Goal: Information Seeking & Learning: Learn about a topic

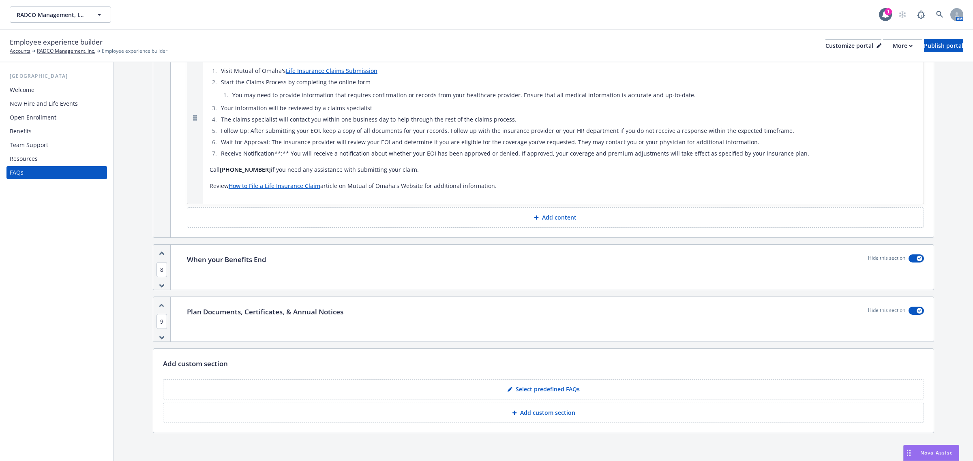
scroll to position [403, 0]
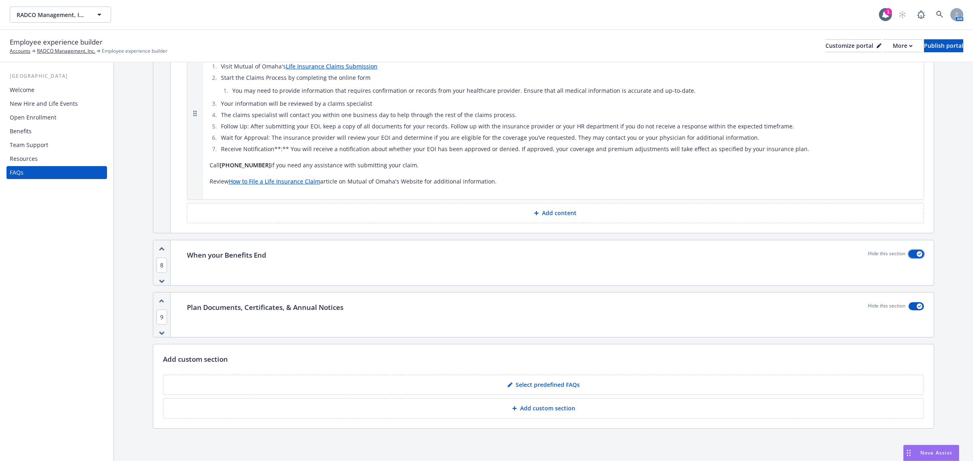
click at [916, 255] on div "button" at bounding box center [919, 254] width 6 height 6
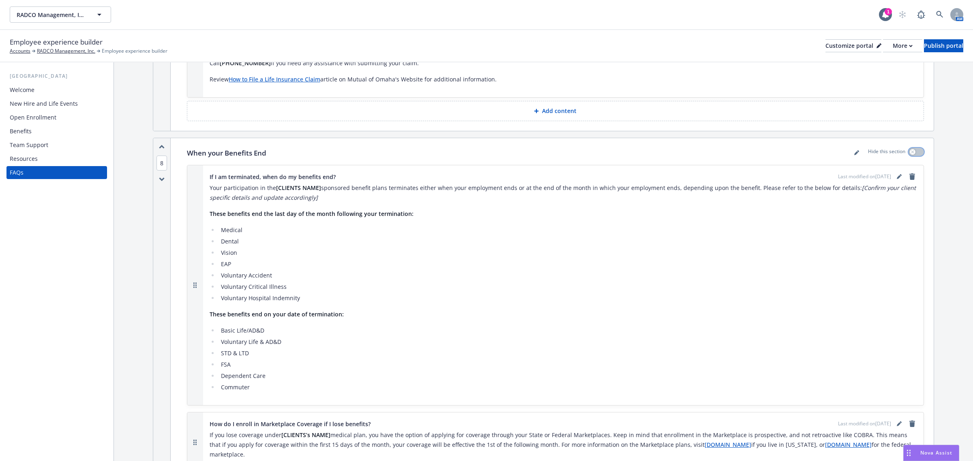
scroll to position [505, 0]
click at [894, 178] on link "editPencil" at bounding box center [899, 176] width 10 height 10
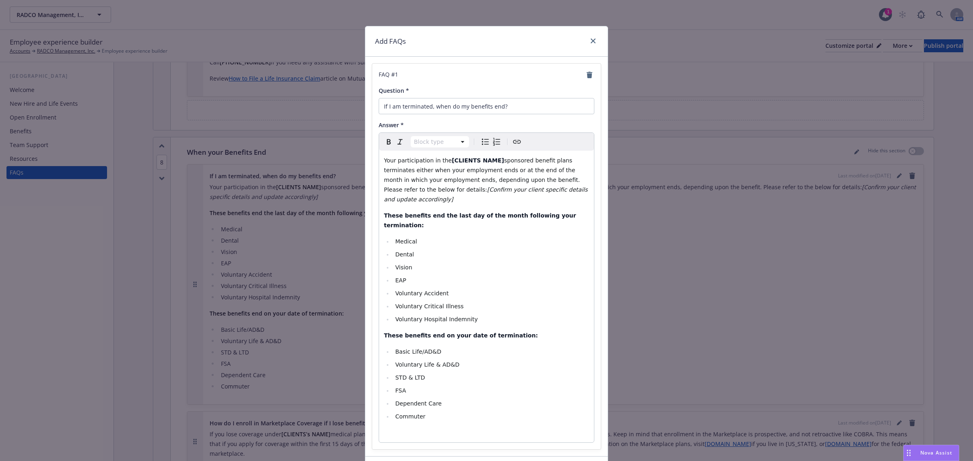
select select "paragraph"
drag, startPoint x: 488, startPoint y: 160, endPoint x: 442, endPoint y: 158, distance: 45.8
click at [442, 158] on p "Your participation in the [CLIENTS NAME] sponsored benefit plans terminates eit…" at bounding box center [486, 180] width 205 height 49
drag, startPoint x: 462, startPoint y: 160, endPoint x: 440, endPoint y: 163, distance: 22.0
click at [440, 163] on p "Your participation in the R ADCO sponsored benefit plans terminates either when…" at bounding box center [486, 180] width 205 height 49
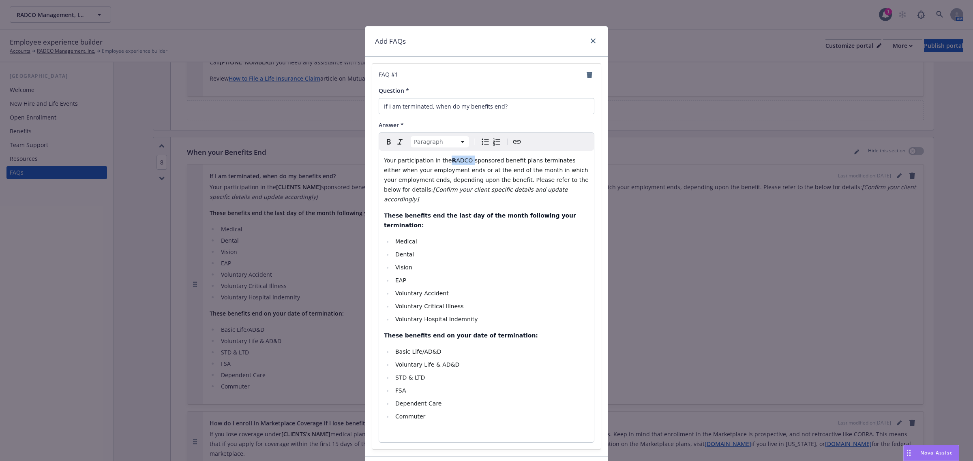
click at [384, 140] on icon "button" at bounding box center [389, 142] width 10 height 10
click at [508, 195] on p "Your participation in the RADCO sponsored benefit plans terminates either when …" at bounding box center [486, 180] width 205 height 49
drag, startPoint x: 512, startPoint y: 195, endPoint x: 543, endPoint y: 185, distance: 33.2
click at [543, 185] on div "Your participation in the RADCO sponsored benefit plans terminates either when …" at bounding box center [486, 297] width 215 height 292
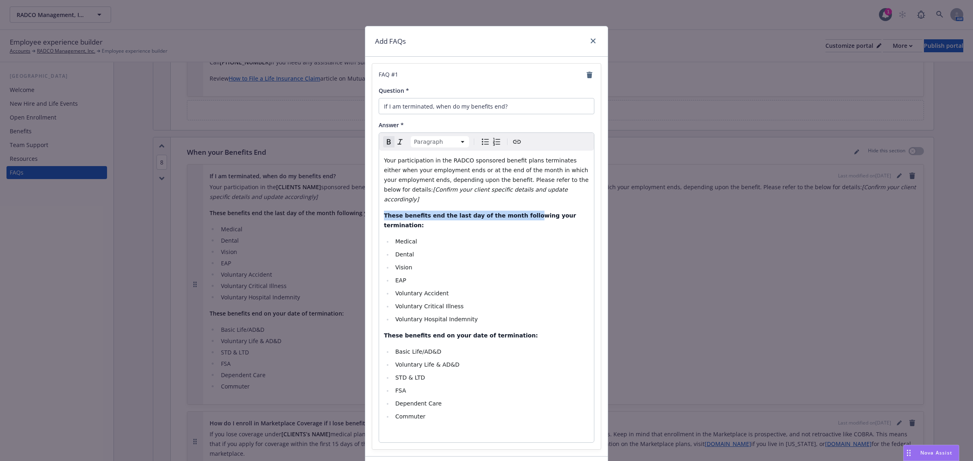
click at [520, 192] on p "Your participation in the RADCO sponsored benefit plans terminates either when …" at bounding box center [486, 180] width 205 height 49
drag, startPoint x: 507, startPoint y: 191, endPoint x: 558, endPoint y: 181, distance: 52.5
click at [558, 181] on p "Your participation in the RADCO sponsored benefit plans terminates either when …" at bounding box center [486, 180] width 205 height 49
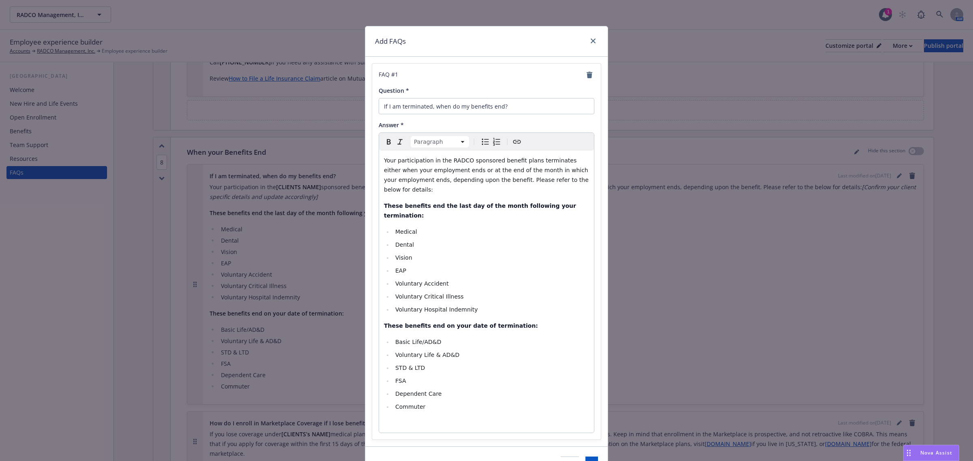
select select
drag, startPoint x: 467, startPoint y: 291, endPoint x: 384, endPoint y: 251, distance: 92.4
click at [384, 251] on ul "Medical Dental Vision EAP Voluntary Accident Voluntary Critical Illness Volunta…" at bounding box center [486, 271] width 205 height 88
copy ul "EAP Voluntary Accident Voluntary Critical Illness Voluntary Hospital Indemnity"
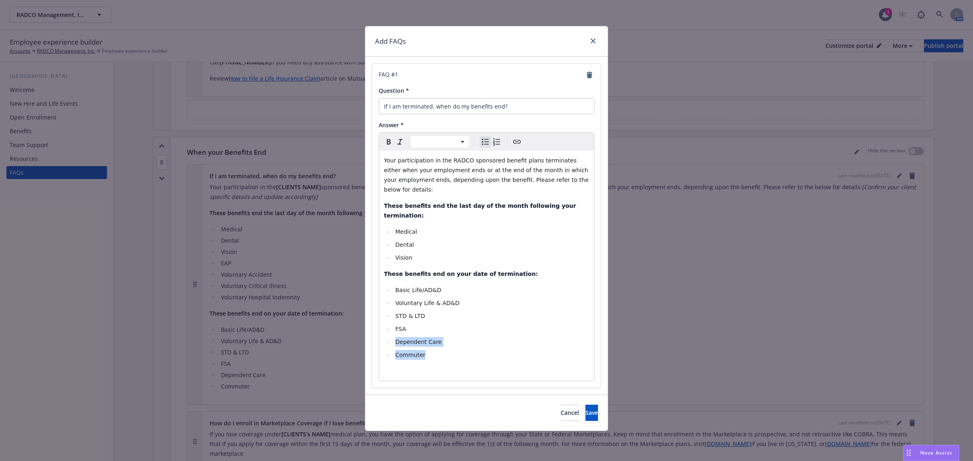
drag, startPoint x: 430, startPoint y: 336, endPoint x: 394, endPoint y: 325, distance: 37.9
click at [394, 325] on ul "Basic Life/AD&D Voluntary Life & AD&D STD & LTD FSA Dependent Care Commuter" at bounding box center [486, 322] width 205 height 75
click at [427, 350] on li "Commuter" at bounding box center [491, 355] width 196 height 10
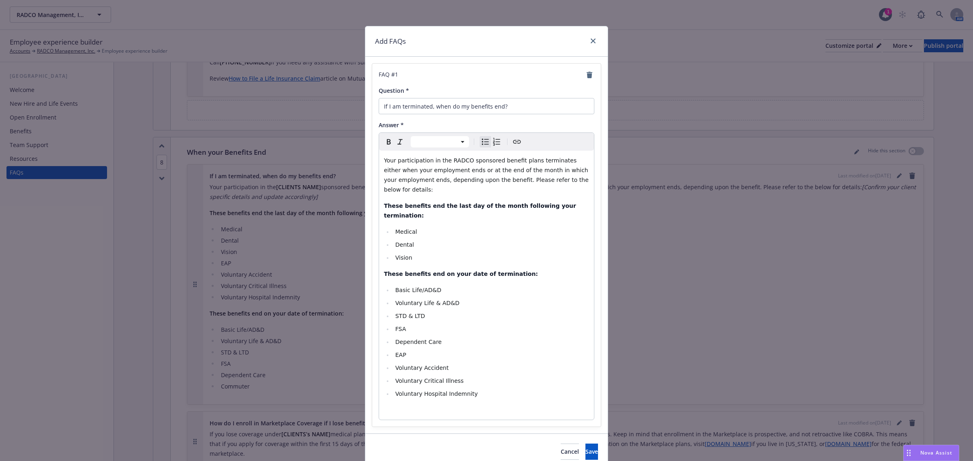
click at [406, 350] on li "EAP" at bounding box center [491, 355] width 196 height 10
click at [410, 324] on li "FSA" at bounding box center [491, 329] width 196 height 10
drag, startPoint x: 436, startPoint y: 327, endPoint x: 390, endPoint y: 327, distance: 46.6
click at [393, 337] on li "Dependent Care" at bounding box center [491, 342] width 196 height 10
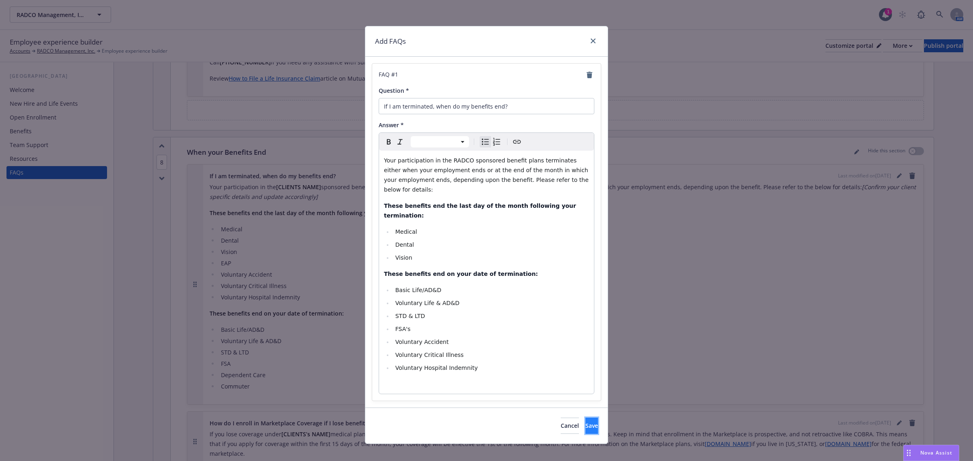
click at [585, 418] on button "Save" at bounding box center [591, 426] width 13 height 16
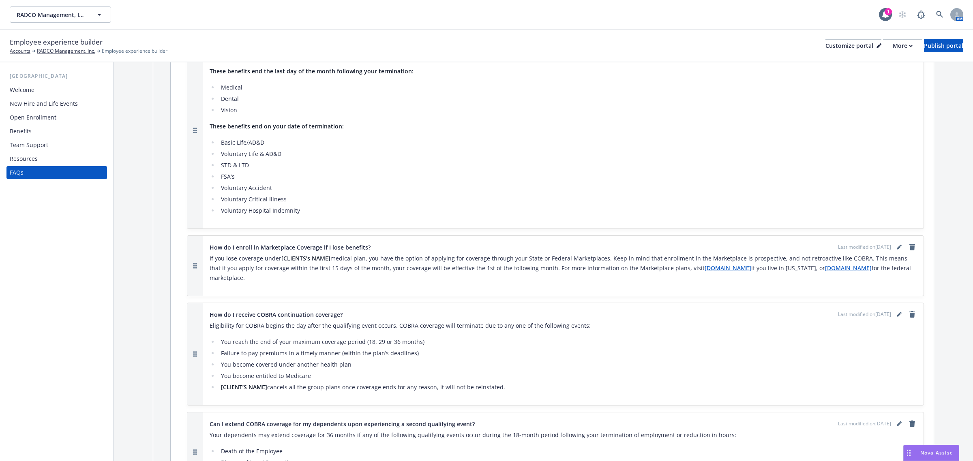
scroll to position [657, 0]
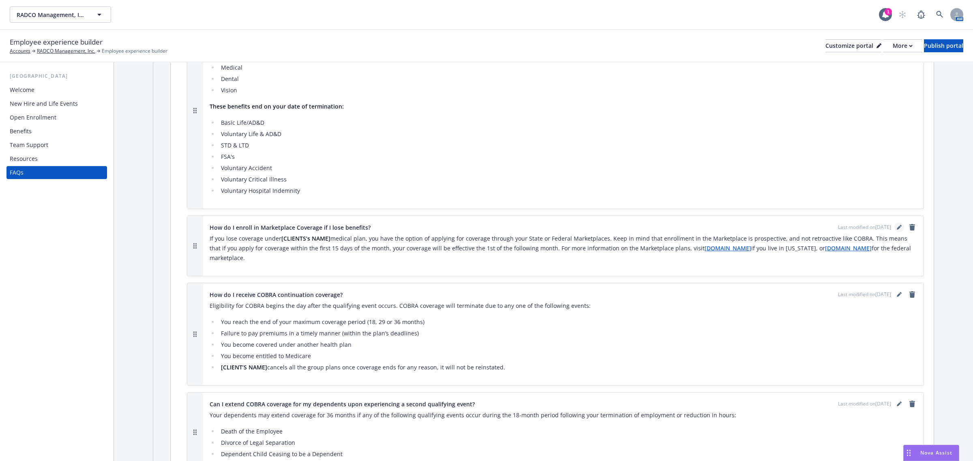
click at [894, 231] on link "editPencil" at bounding box center [899, 227] width 10 height 10
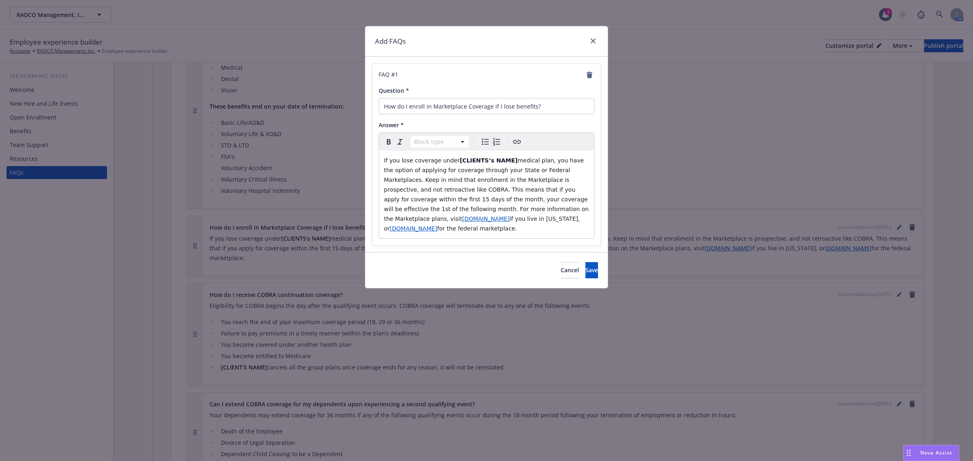
select select "paragraph"
drag, startPoint x: 501, startPoint y: 160, endPoint x: 452, endPoint y: 163, distance: 48.3
click at [452, 163] on p "If you lose coverage under [CLIENTS’s NAME] medical plan, you have the option o…" at bounding box center [486, 195] width 205 height 78
click at [460, 160] on strong "RADCO" at bounding box center [471, 160] width 22 height 6
drag, startPoint x: 453, startPoint y: 160, endPoint x: 477, endPoint y: 159, distance: 24.0
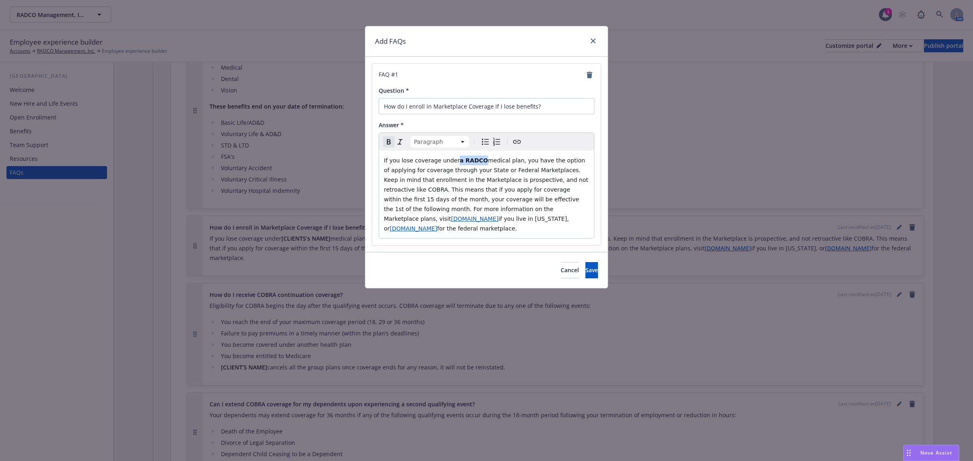
click at [477, 159] on p "If you lose coverage under a RADCO medical plan, you have the option of applyin…" at bounding box center [486, 195] width 205 height 78
click at [383, 140] on button "button" at bounding box center [388, 141] width 11 height 11
click at [505, 173] on span "If you lose coverage under a RADCO medical plan, you have the option of applyin…" at bounding box center [487, 189] width 206 height 65
click at [585, 262] on button "Save" at bounding box center [591, 270] width 13 height 16
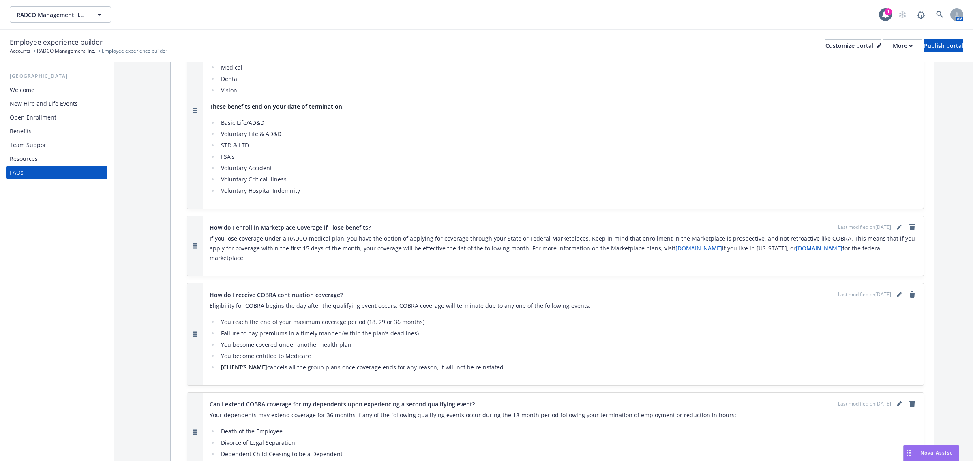
scroll to position [707, 0]
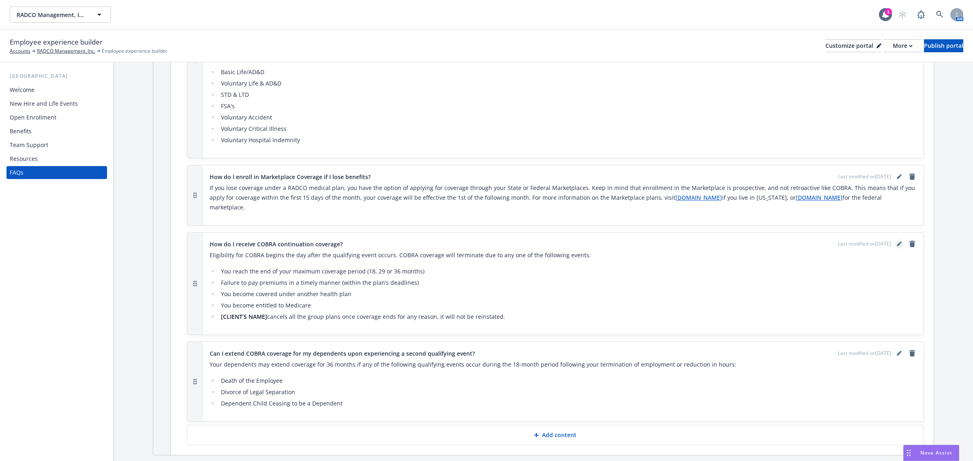
click at [894, 239] on link "editPencil" at bounding box center [899, 244] width 10 height 10
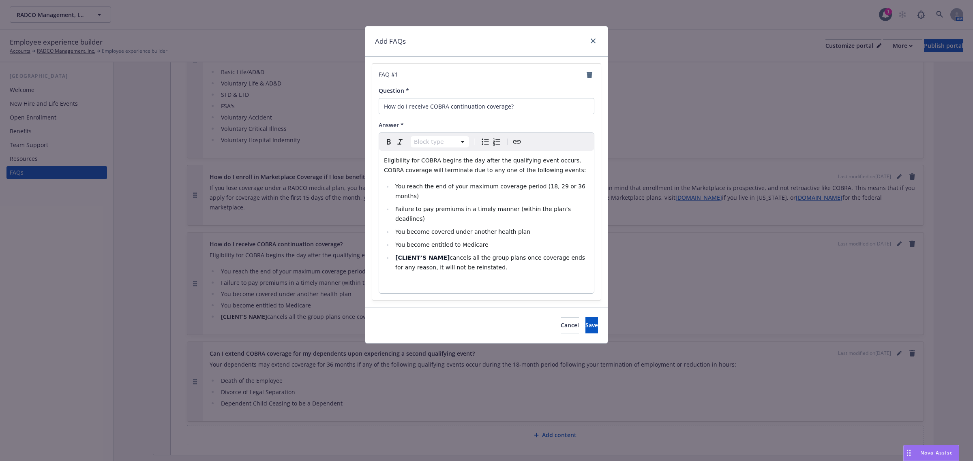
select select
drag, startPoint x: 444, startPoint y: 240, endPoint x: 394, endPoint y: 236, distance: 49.5
click at [394, 253] on li "[CLIENT’S NAME] cancels all the group plans once coverage ends for any reason, …" at bounding box center [491, 262] width 196 height 19
drag, startPoint x: 398, startPoint y: 238, endPoint x: 402, endPoint y: 238, distance: 4.5
click at [402, 253] on li "R ADCO cancels all the group plans once coverage ends for any reason, it will n…" at bounding box center [491, 262] width 196 height 19
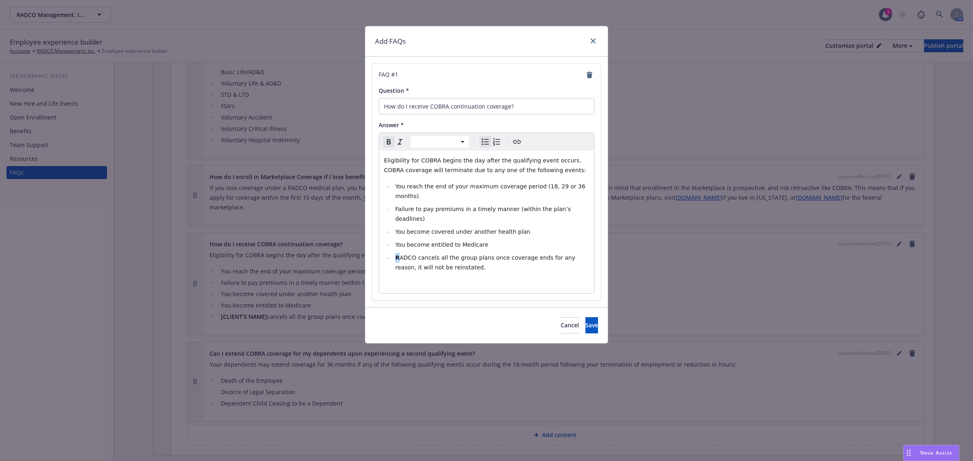
drag, startPoint x: 394, startPoint y: 239, endPoint x: 400, endPoint y: 240, distance: 5.7
click at [400, 253] on li "R ADCO cancels all the group plans once coverage ends for any reason, it will n…" at bounding box center [491, 262] width 196 height 19
click at [386, 138] on icon "button" at bounding box center [389, 142] width 10 height 10
click at [448, 255] on span "RADCO cancels all the group plans once coverage ends for any reason, it will no…" at bounding box center [485, 263] width 181 height 16
click at [585, 321] on span "Save" at bounding box center [591, 325] width 13 height 8
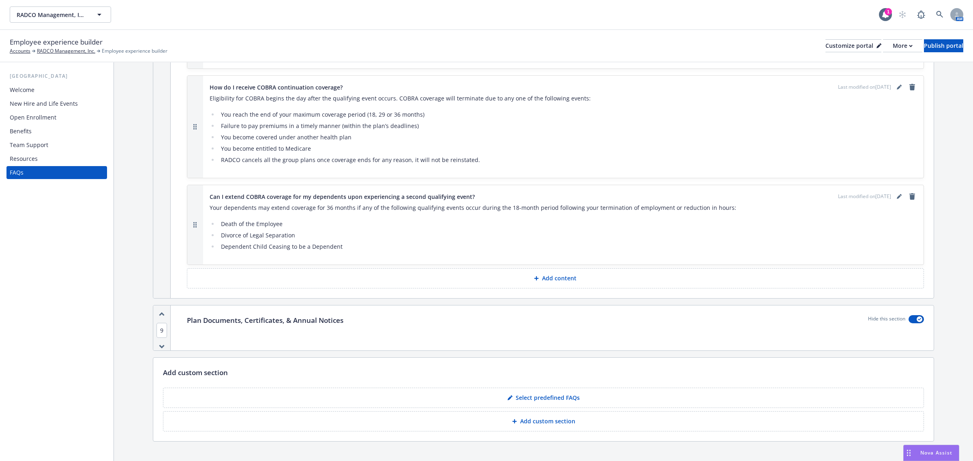
scroll to position [870, 0]
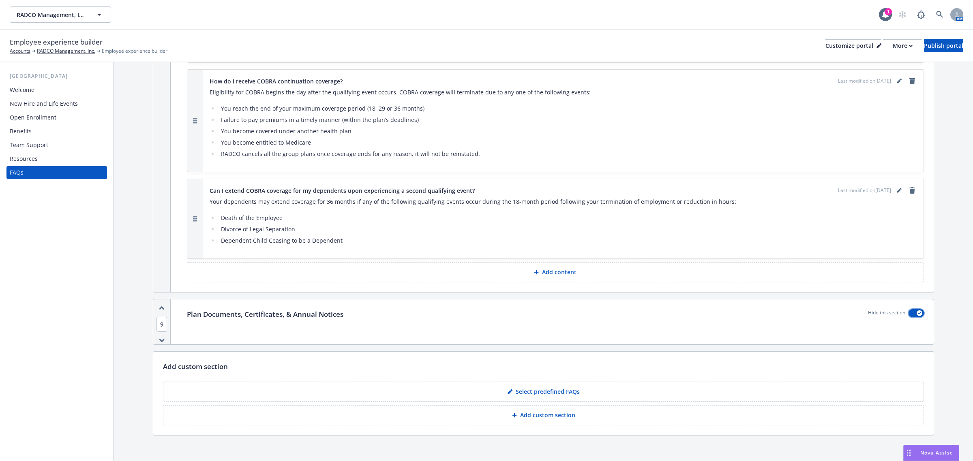
click at [909, 309] on button "button" at bounding box center [915, 313] width 15 height 8
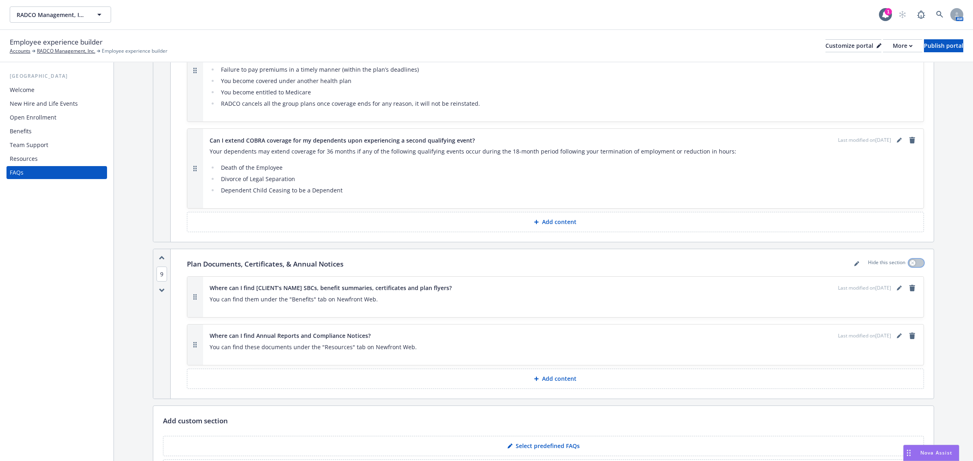
scroll to position [921, 0]
click at [896, 285] on icon "editPencil" at bounding box center [898, 287] width 5 height 5
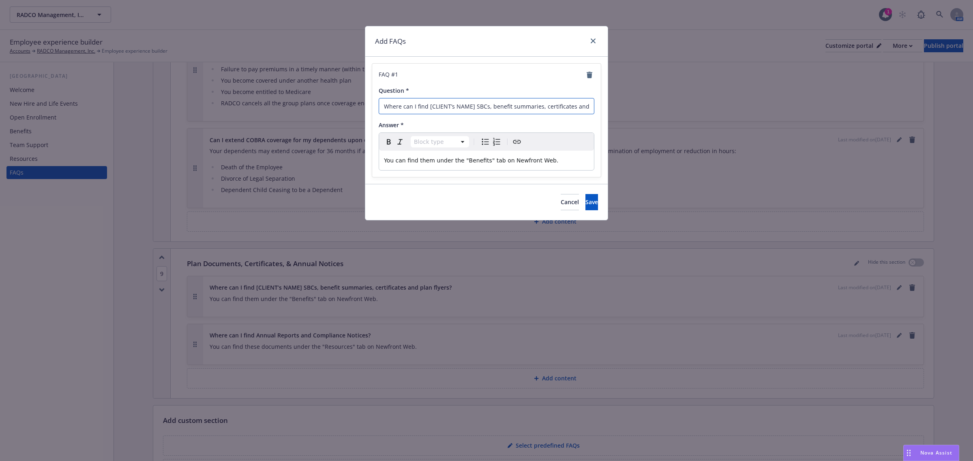
drag, startPoint x: 472, startPoint y: 105, endPoint x: 430, endPoint y: 107, distance: 42.6
click at [430, 107] on input "Where can I find [CLIENT’s NAME] SBCs, benefit summaries, certificates and plan…" at bounding box center [487, 106] width 216 height 16
click at [432, 105] on input "Where can I find [ SBCs, benefit summaries, certificates and plan flyers?" at bounding box center [487, 106] width 216 height 16
click at [428, 106] on input "Where can I find SBCs, benefit summaries, certificates and plan flyers?" at bounding box center [487, 106] width 216 height 16
click at [428, 107] on input "Where can I find SBCs, benefit summaries, certificates and plan flyers?" at bounding box center [487, 106] width 216 height 16
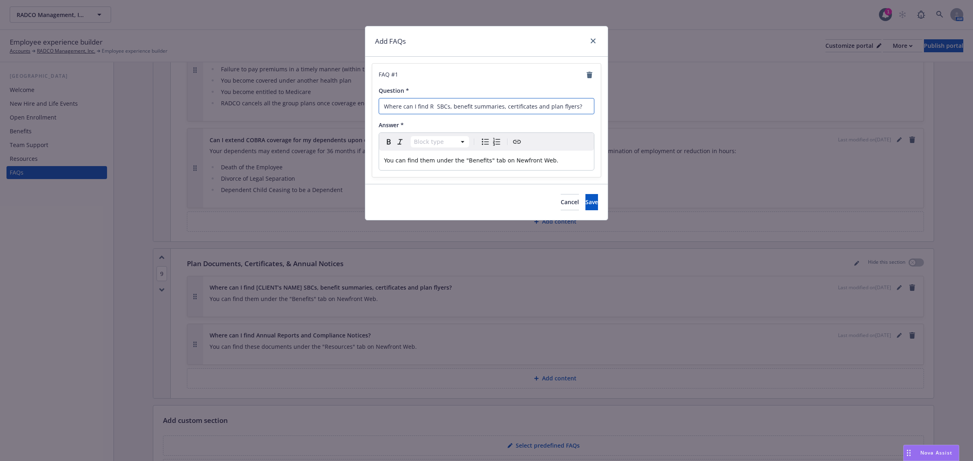
click at [432, 107] on input "Where can I find R SBCs, benefit summaries, certificates and plan flyers?" at bounding box center [487, 106] width 216 height 16
click at [436, 107] on input "Where can I find RA SBCs, benefit summaries, certificates and plan flyers?" at bounding box center [487, 106] width 216 height 16
click at [438, 109] on input "Where can I find RAD SBCs, benefit summaries, certificates and plan flyers?" at bounding box center [487, 106] width 216 height 16
click at [444, 106] on input "Where can I find RADC SBCs, benefit summaries, certificates and plan flyers?" at bounding box center [487, 106] width 216 height 16
click at [449, 106] on input "Where can I find RADCO SBCs, benefit summaries, certificates and plan flyers?" at bounding box center [487, 106] width 216 height 16
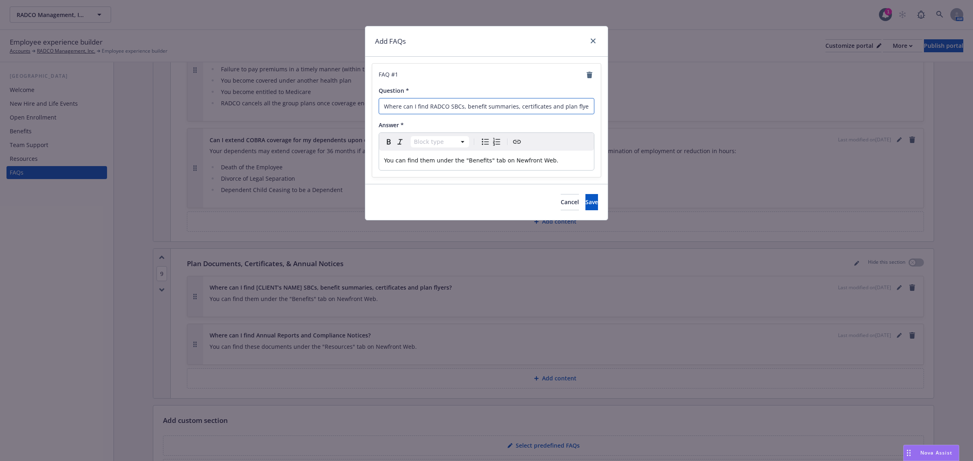
click at [448, 106] on input "Where can I find RADCO SBCs, benefit summaries, certificates and plan flyers?" at bounding box center [487, 106] width 216 height 16
click at [450, 108] on input "Where can I find RADCO' SBCs, benefit summaries, certificates and plan flyers?" at bounding box center [487, 106] width 216 height 16
click at [452, 105] on input "Where can I find RADCO' sSBCs, benefit summaries, certificates and plan flyers?" at bounding box center [487, 106] width 216 height 16
click at [451, 107] on input "Where can I find RADCO'sSBCs, benefit summaries, certificates and plan flyers?" at bounding box center [487, 106] width 216 height 16
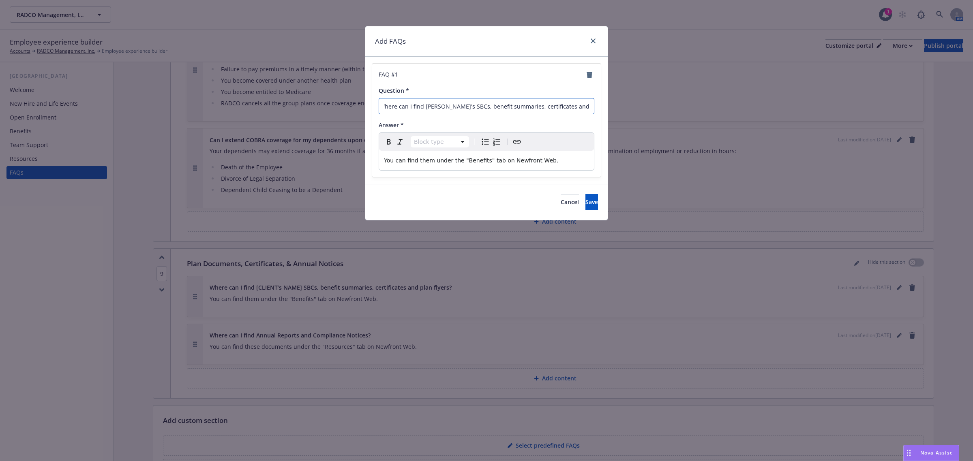
drag, startPoint x: 534, startPoint y: 108, endPoint x: 629, endPoint y: 106, distance: 94.4
click at [629, 106] on div "Add FAQs FAQ # 1 Question * Where can I find RADCO's SBCs, benefit summaries, c…" at bounding box center [486, 230] width 973 height 461
select select "paragraph"
click at [469, 157] on span "You can find them under the "Benefits" tab on Newfront Web." at bounding box center [471, 160] width 174 height 6
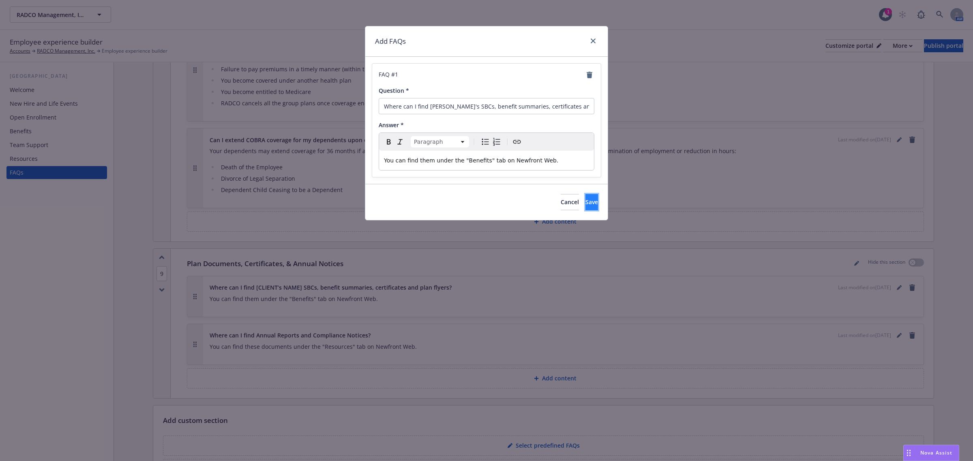
click at [586, 199] on button "Save" at bounding box center [591, 202] width 13 height 16
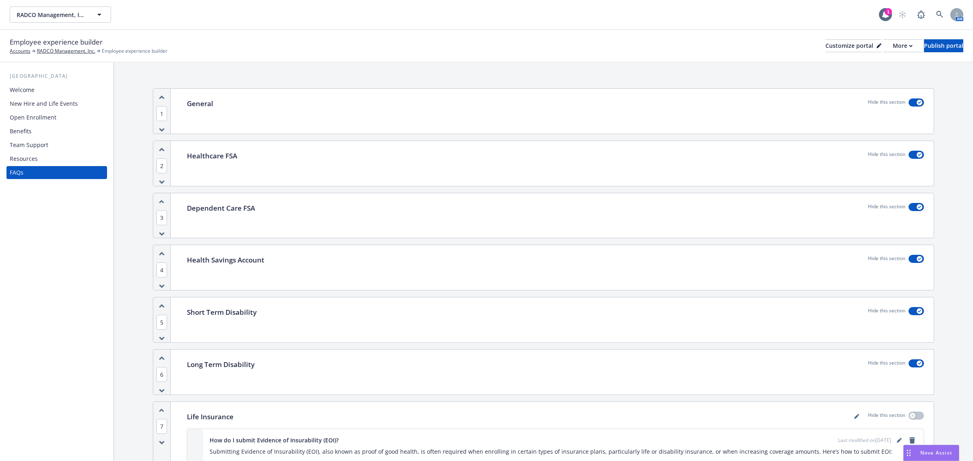
click at [907, 371] on div "Long Term Disability Hide this section" at bounding box center [555, 372] width 756 height 45
click at [908, 365] on button "button" at bounding box center [915, 363] width 15 height 8
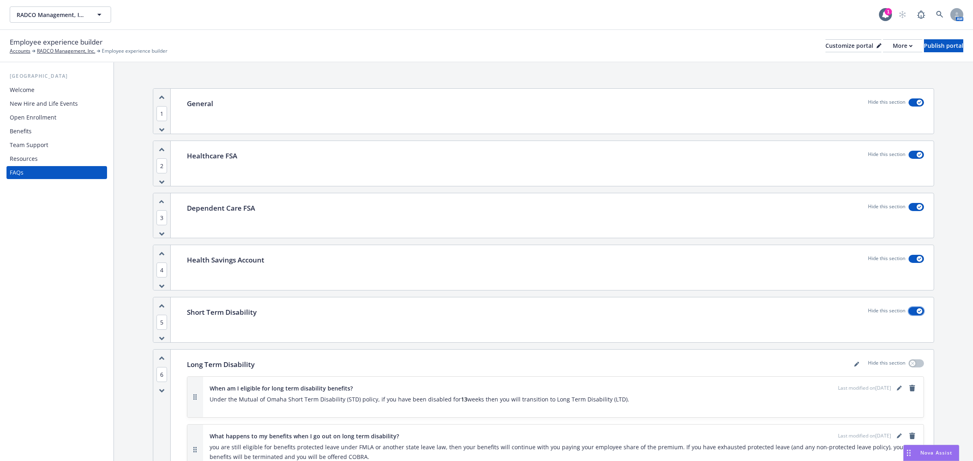
click at [908, 313] on button "button" at bounding box center [915, 311] width 15 height 8
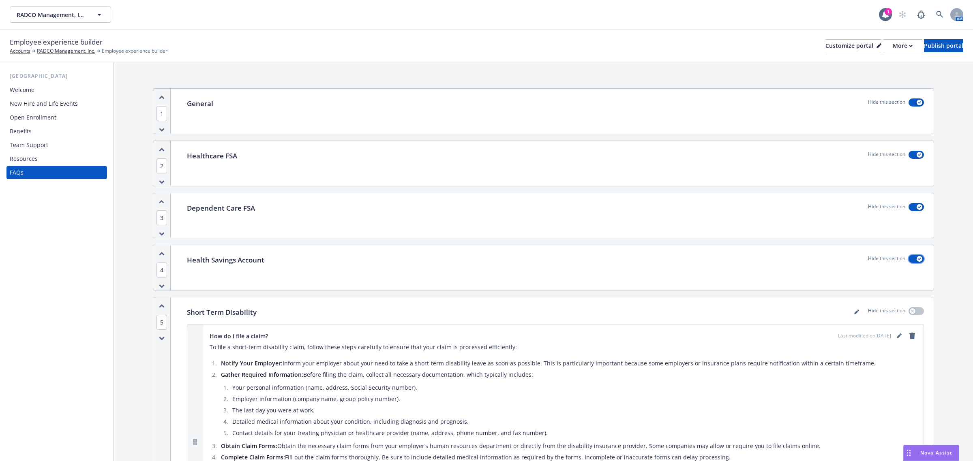
click at [908, 258] on button "button" at bounding box center [915, 259] width 15 height 8
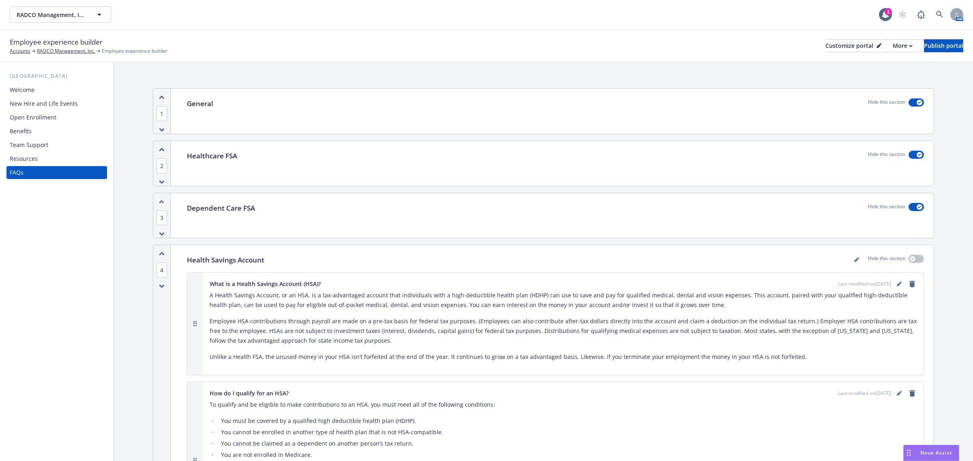
click at [911, 211] on div "Hide this section" at bounding box center [896, 208] width 56 height 11
click at [910, 210] on button "button" at bounding box center [915, 207] width 15 height 8
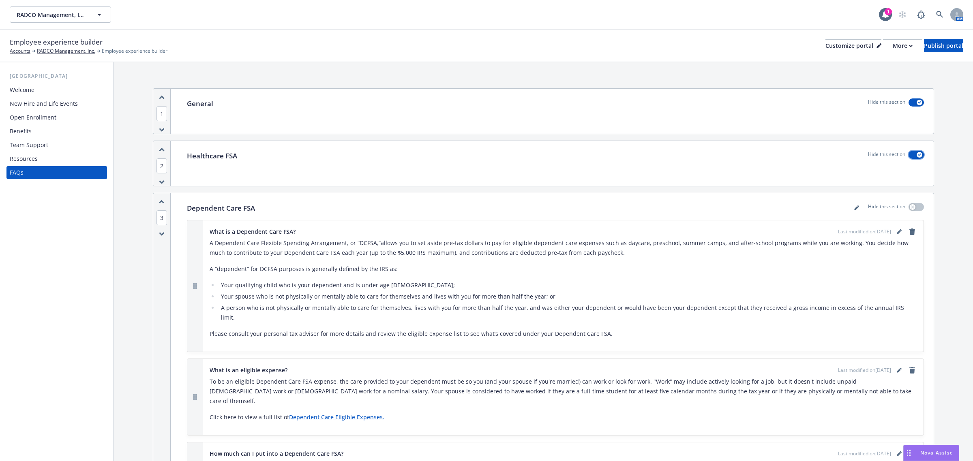
click at [916, 156] on div "button" at bounding box center [919, 155] width 6 height 6
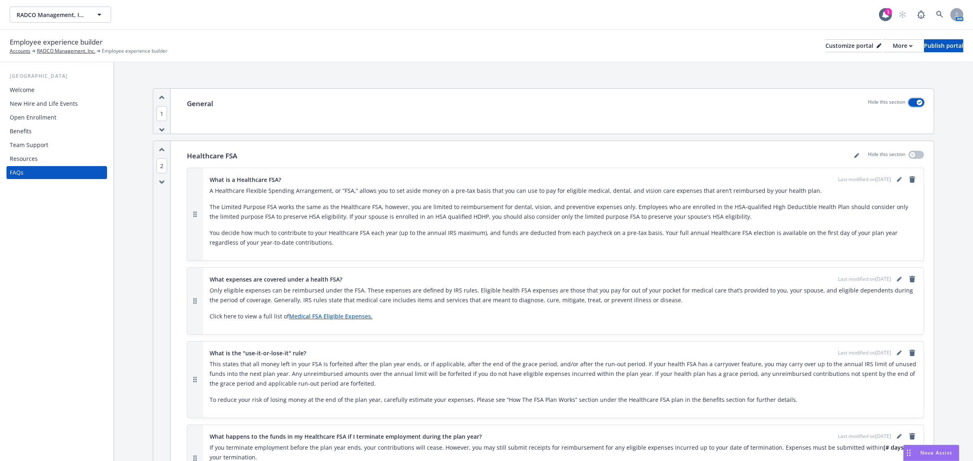
click at [916, 103] on div "button" at bounding box center [919, 103] width 6 height 6
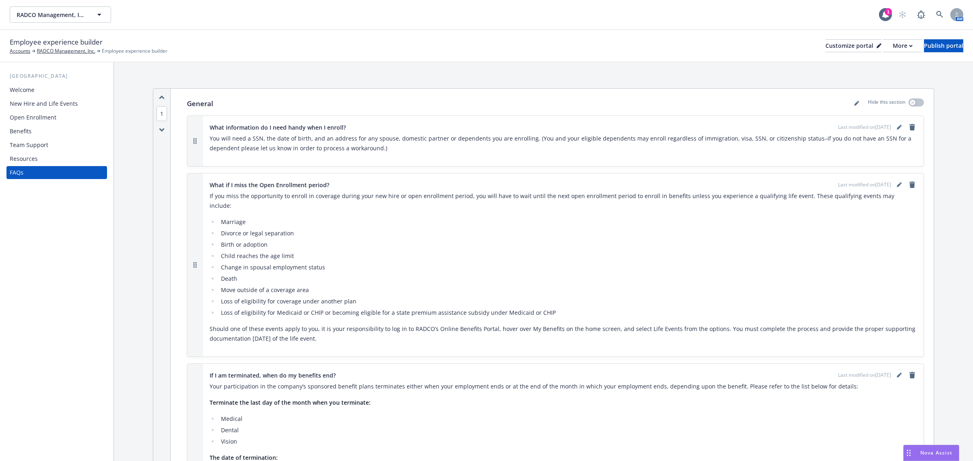
click at [56, 163] on div "Resources" at bounding box center [57, 158] width 94 height 13
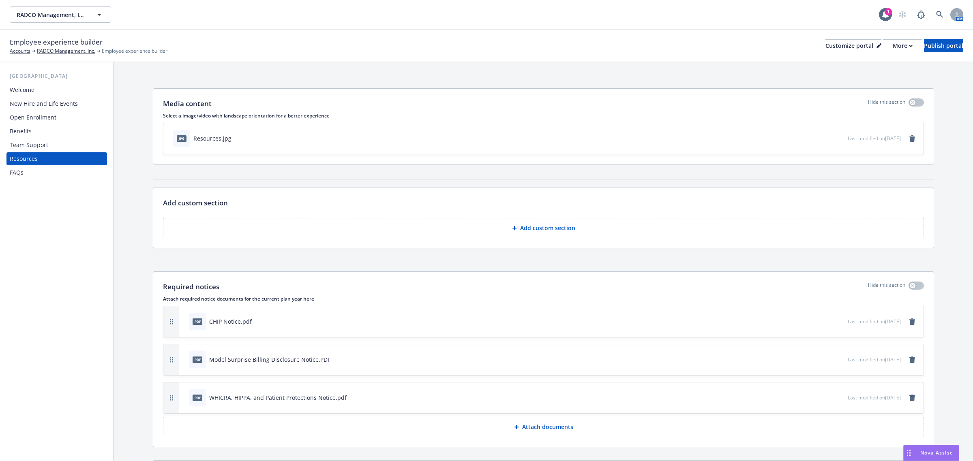
click at [51, 92] on div "Welcome" at bounding box center [57, 89] width 94 height 13
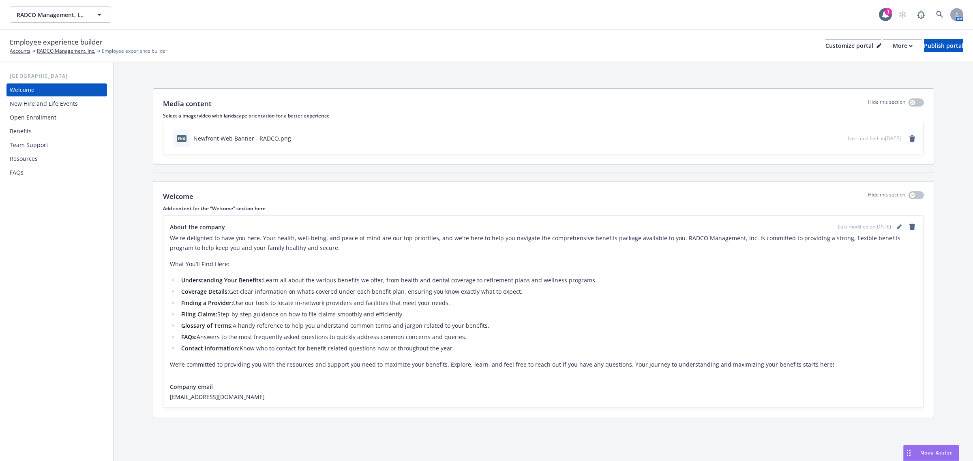
click at [47, 100] on div "New Hire and Life Events" at bounding box center [44, 103] width 68 height 13
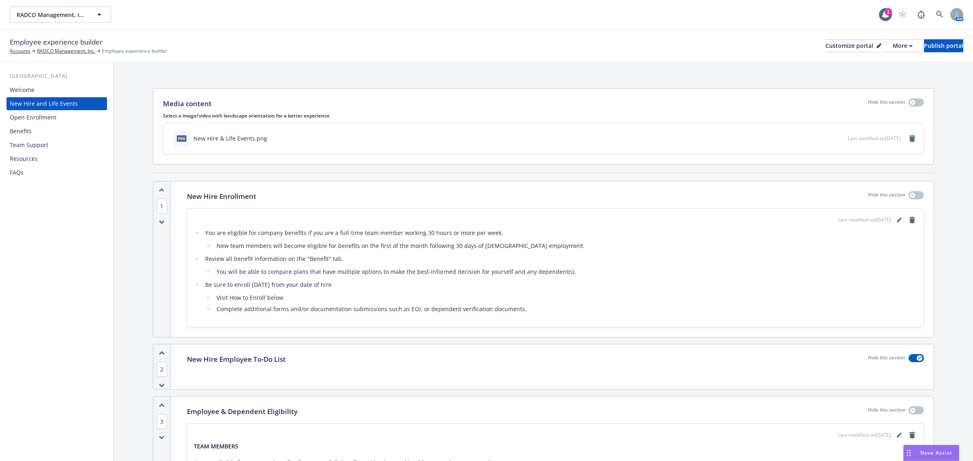
click at [909, 139] on icon "remove" at bounding box center [912, 138] width 6 height 6
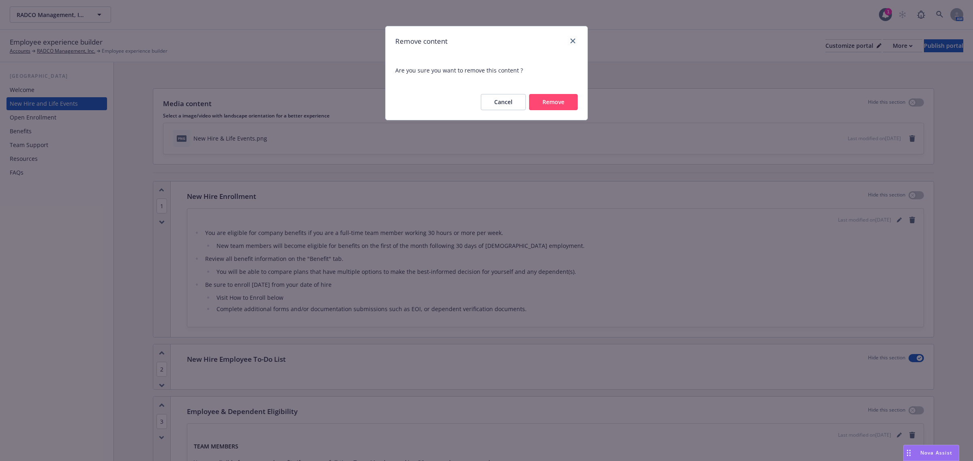
click at [554, 98] on button "Remove" at bounding box center [553, 102] width 49 height 16
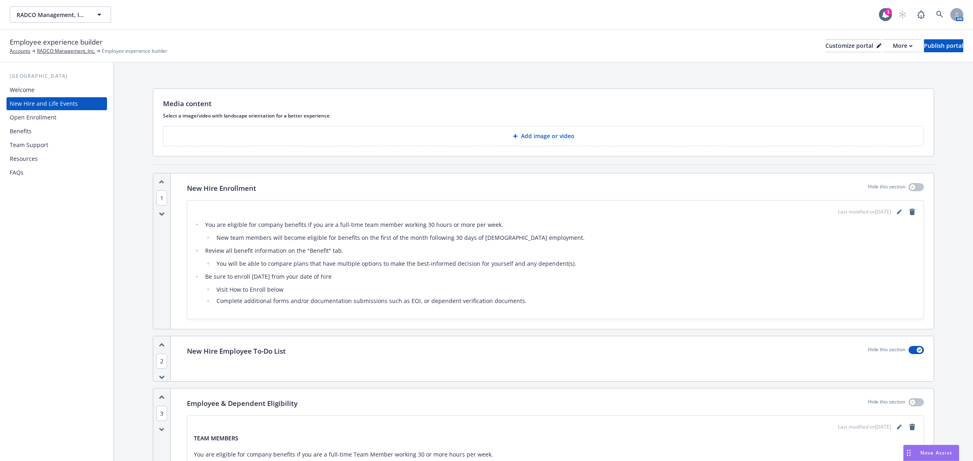
click at [539, 134] on p "Add image or video" at bounding box center [547, 136] width 53 height 8
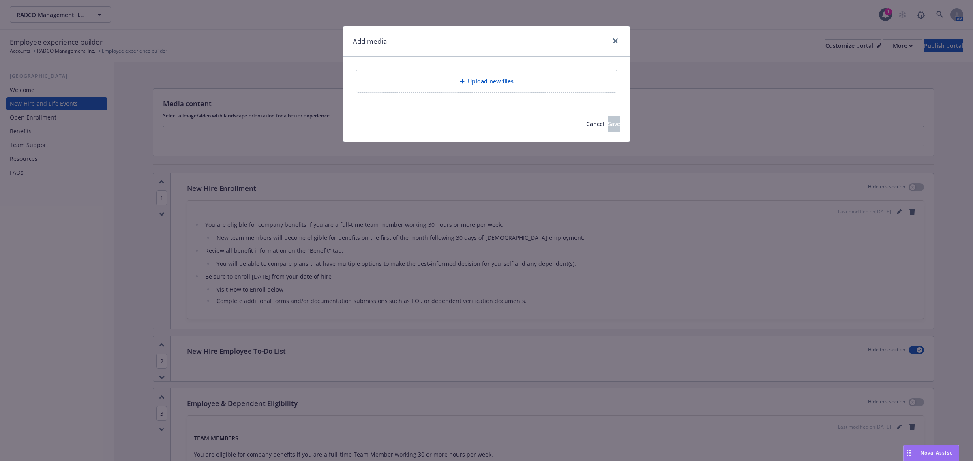
click at [519, 90] on div "Upload new files" at bounding box center [486, 81] width 260 height 22
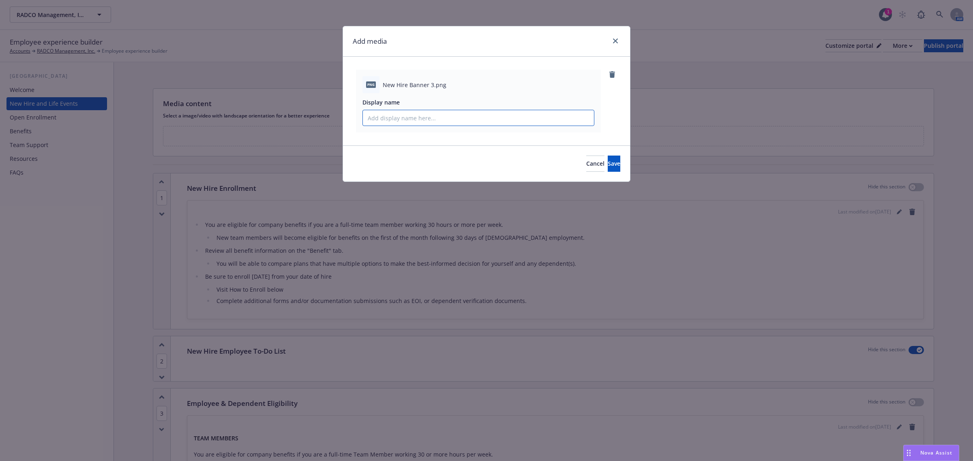
click at [464, 116] on input "Display name" at bounding box center [478, 117] width 231 height 15
type input "New Hire Banner"
click at [607, 163] on span "Save" at bounding box center [613, 164] width 13 height 8
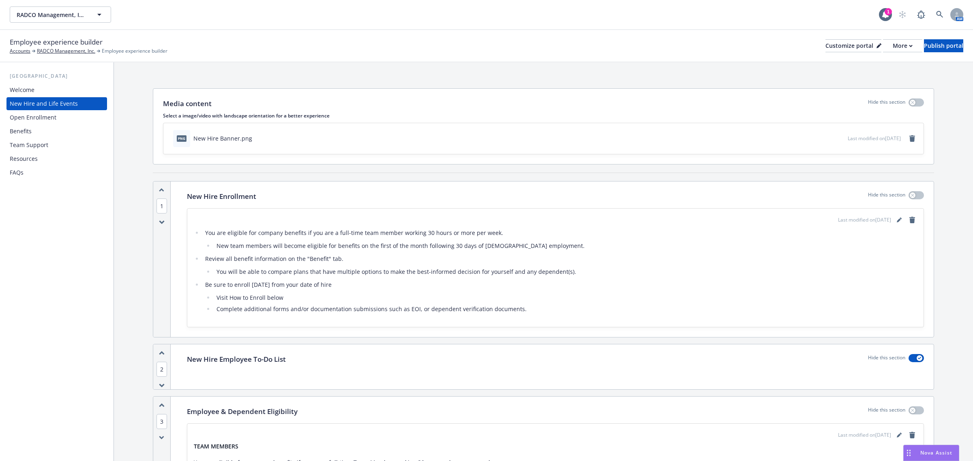
click at [39, 156] on div "Resources" at bounding box center [57, 158] width 94 height 13
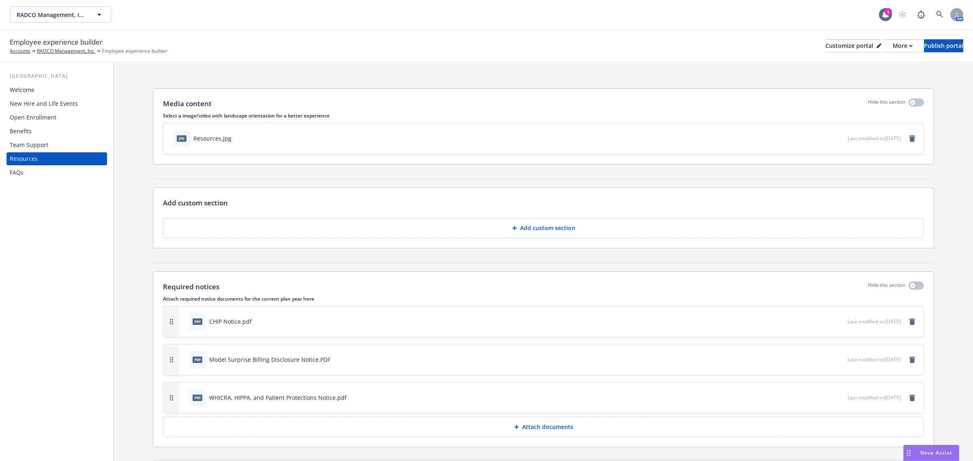
click at [909, 137] on icon "remove" at bounding box center [912, 138] width 6 height 6
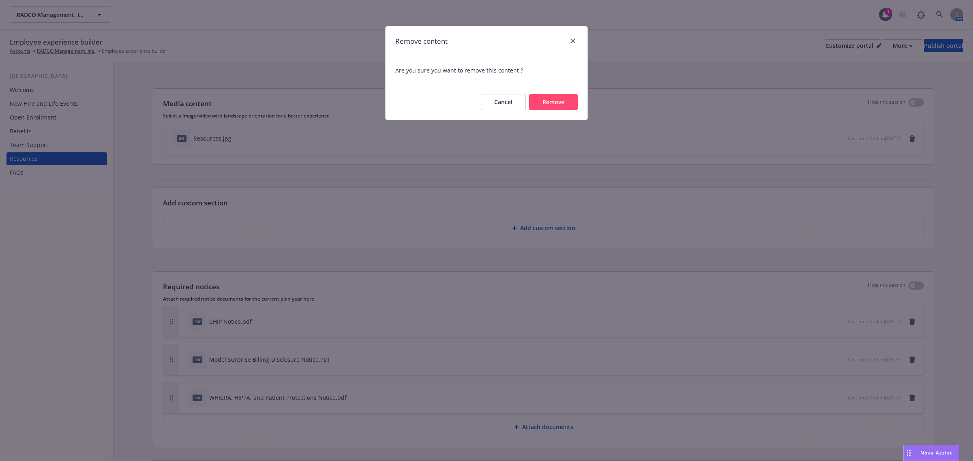
click at [542, 97] on button "Remove" at bounding box center [553, 102] width 49 height 16
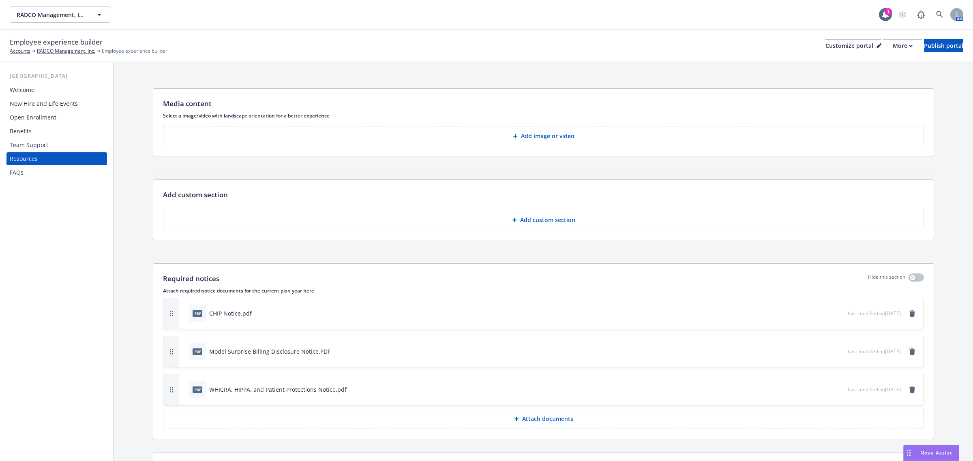
click at [522, 133] on p "Add image or video" at bounding box center [547, 136] width 53 height 8
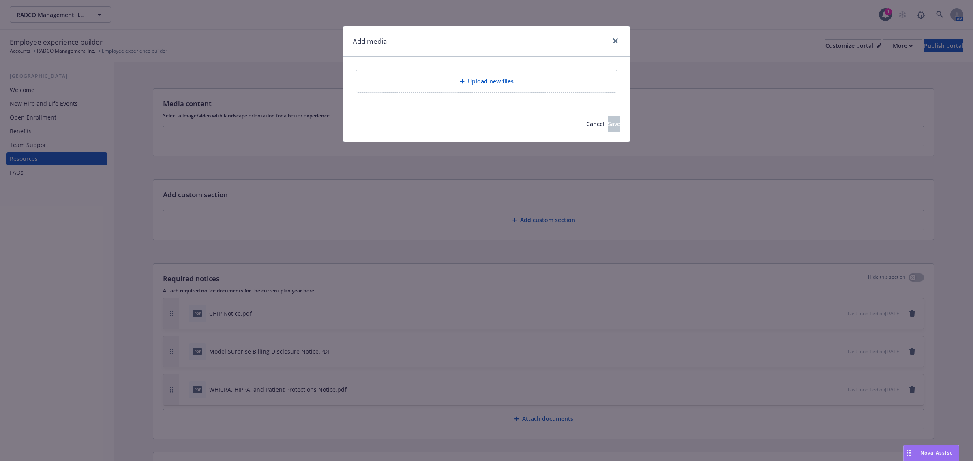
drag, startPoint x: 505, startPoint y: 93, endPoint x: 505, endPoint y: 88, distance: 4.9
click at [505, 88] on div "Upload new files" at bounding box center [486, 81] width 261 height 23
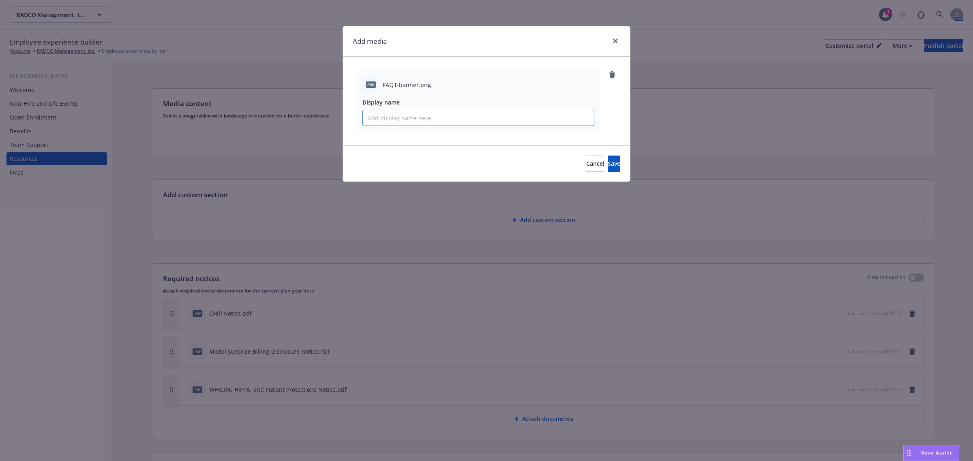
click at [450, 118] on input "Display name" at bounding box center [478, 117] width 231 height 15
type input "Resources Banner"
click at [607, 169] on button "Save" at bounding box center [613, 164] width 13 height 16
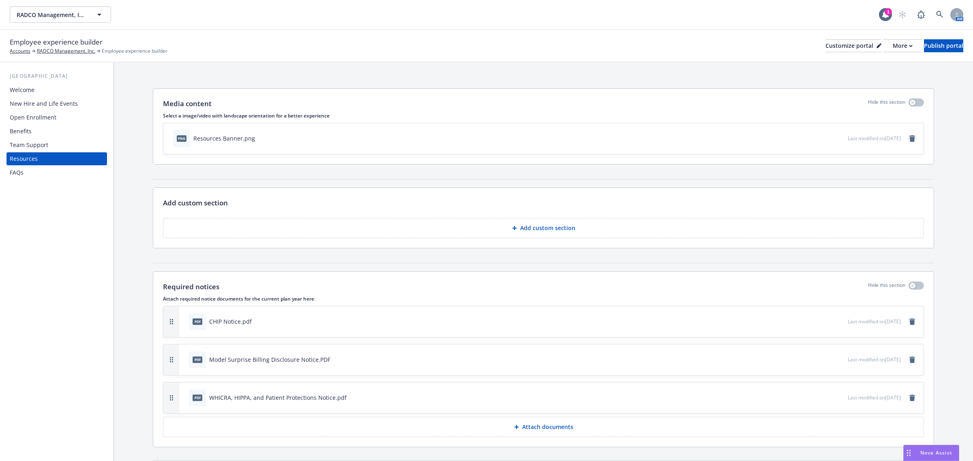
click at [909, 140] on icon "remove" at bounding box center [912, 138] width 6 height 6
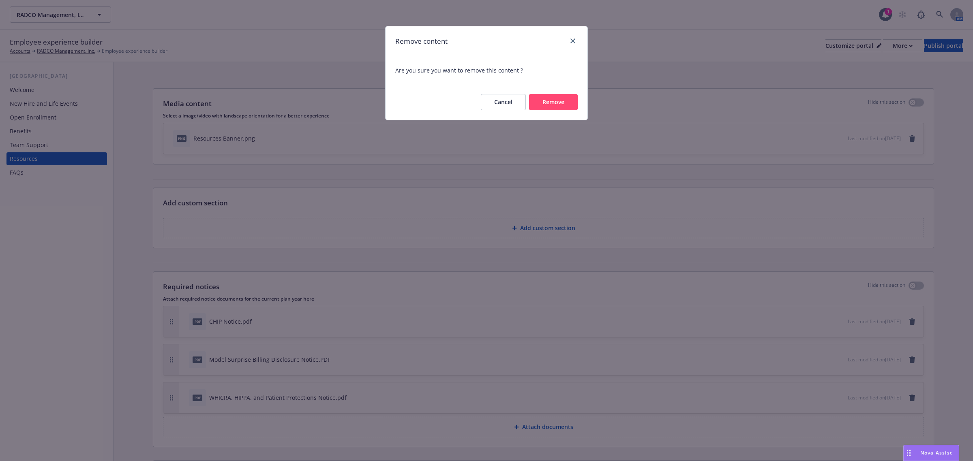
click at [548, 98] on button "Remove" at bounding box center [553, 102] width 49 height 16
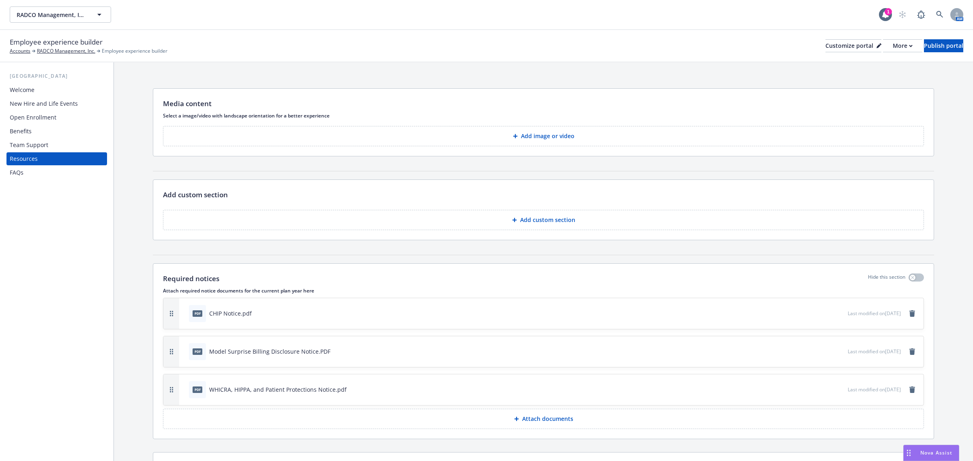
click at [370, 137] on button "Add image or video" at bounding box center [543, 136] width 761 height 20
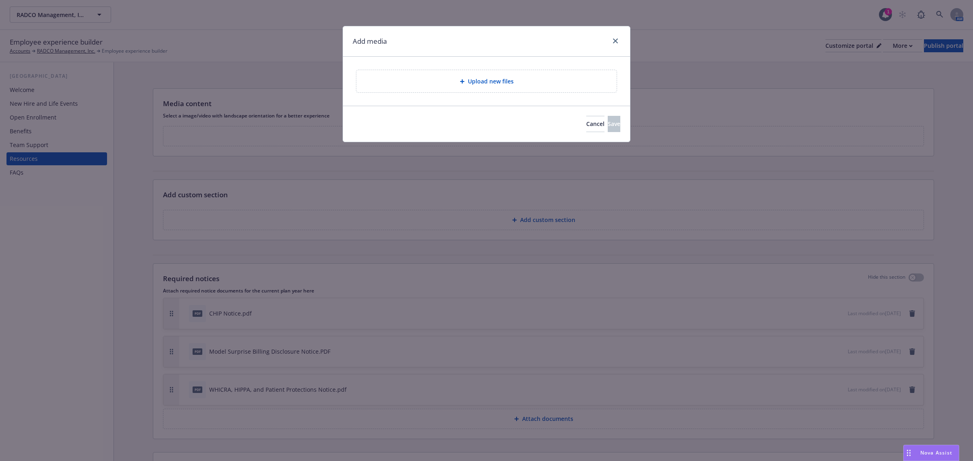
click at [438, 81] on div "Upload new files" at bounding box center [486, 81] width 247 height 9
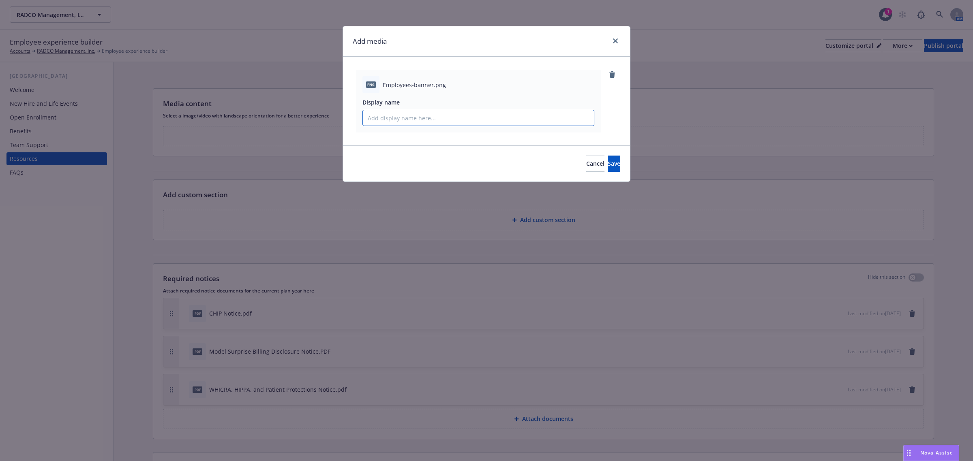
click at [401, 116] on input "Display name" at bounding box center [478, 117] width 231 height 15
type input "Resources Banner"
click at [607, 166] on span "Save" at bounding box center [613, 164] width 13 height 8
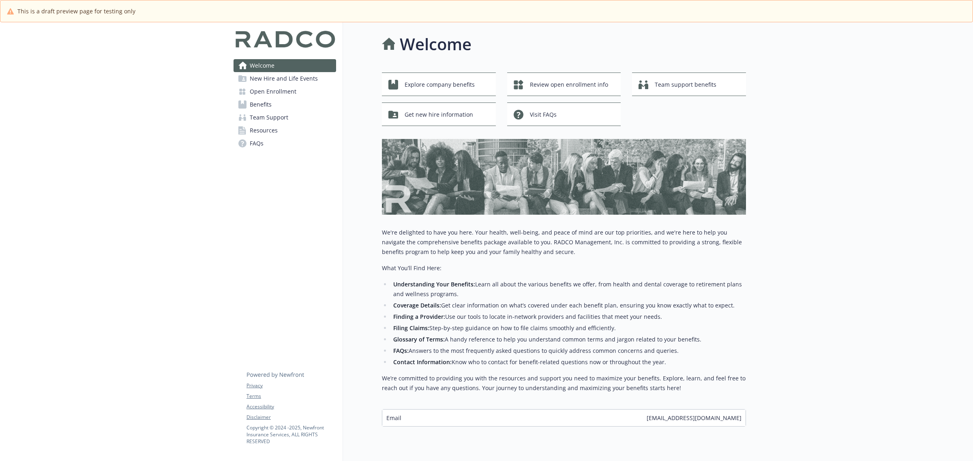
scroll to position [31, 0]
click at [285, 83] on span "New Hire and Life Events" at bounding box center [284, 78] width 68 height 13
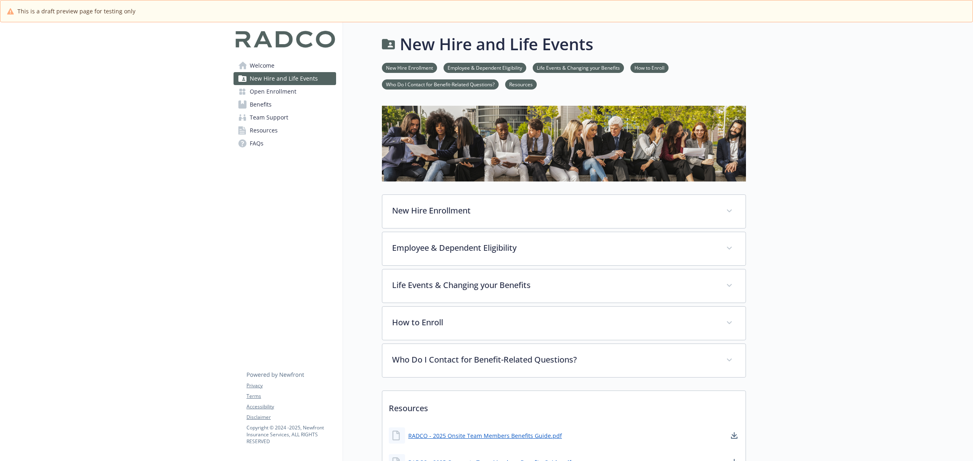
click at [271, 66] on span "Welcome" at bounding box center [262, 65] width 25 height 13
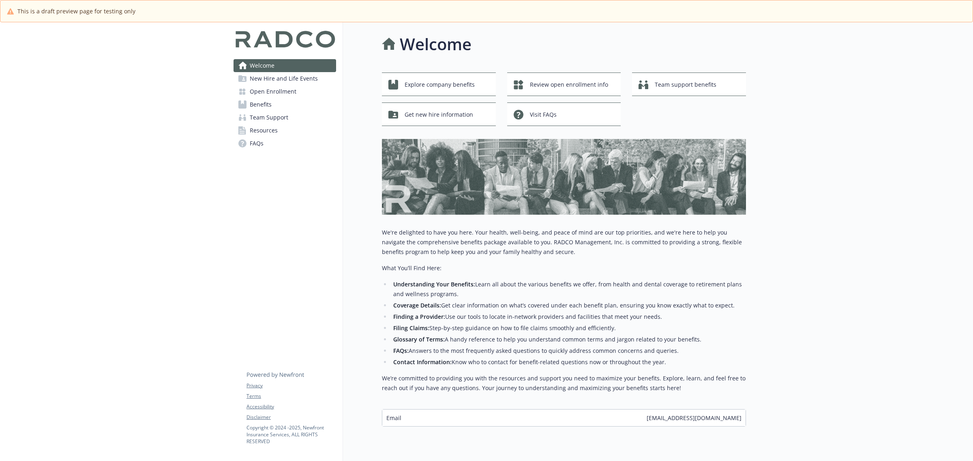
click at [270, 81] on span "New Hire and Life Events" at bounding box center [284, 78] width 68 height 13
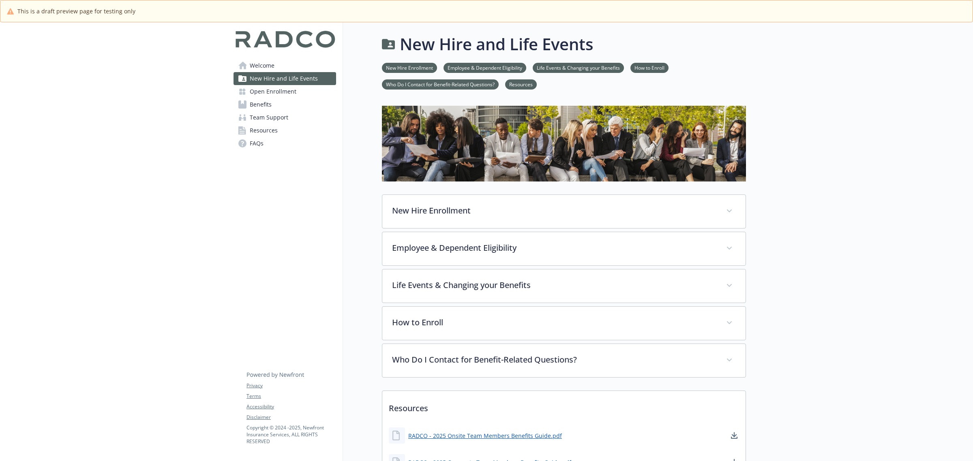
click at [291, 62] on link "Welcome" at bounding box center [284, 65] width 103 height 13
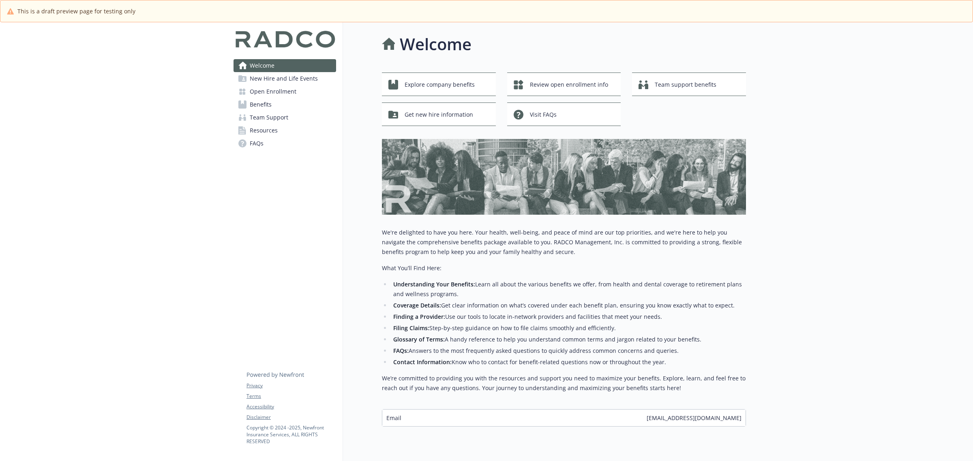
click at [297, 82] on span "New Hire and Life Events" at bounding box center [284, 78] width 68 height 13
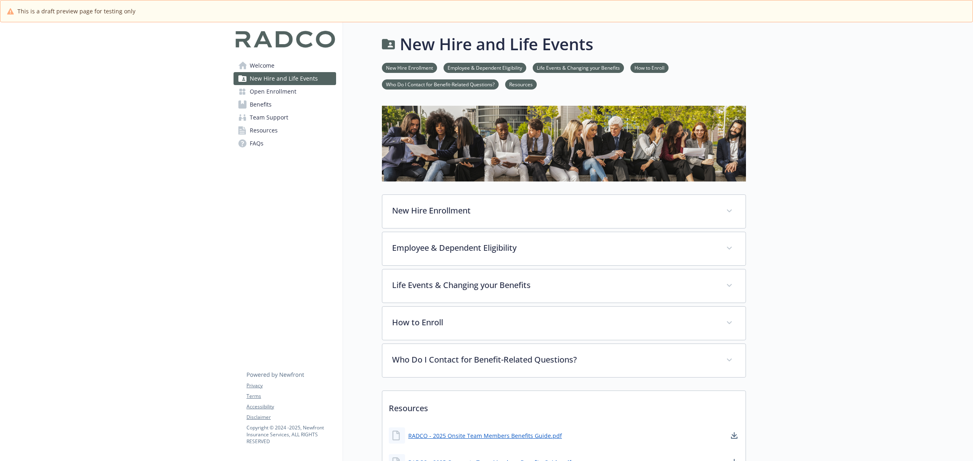
click at [284, 69] on link "Welcome" at bounding box center [284, 65] width 103 height 13
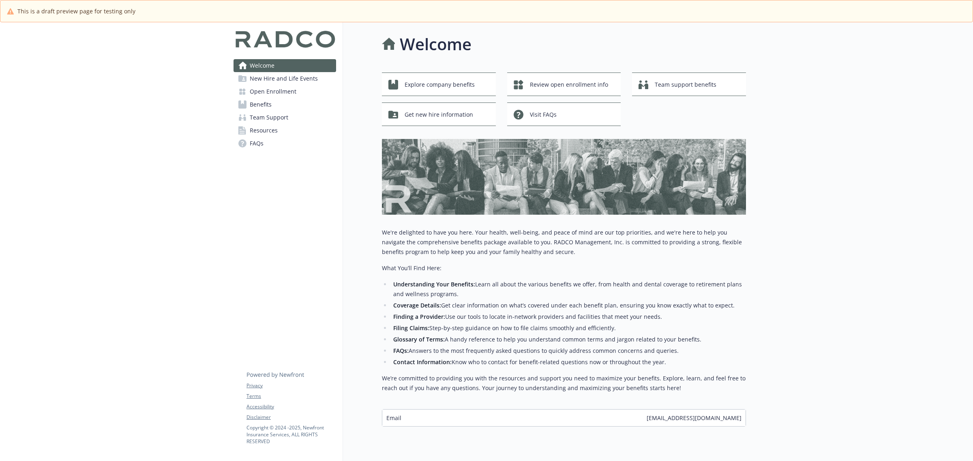
click at [287, 76] on span "New Hire and Life Events" at bounding box center [284, 78] width 68 height 13
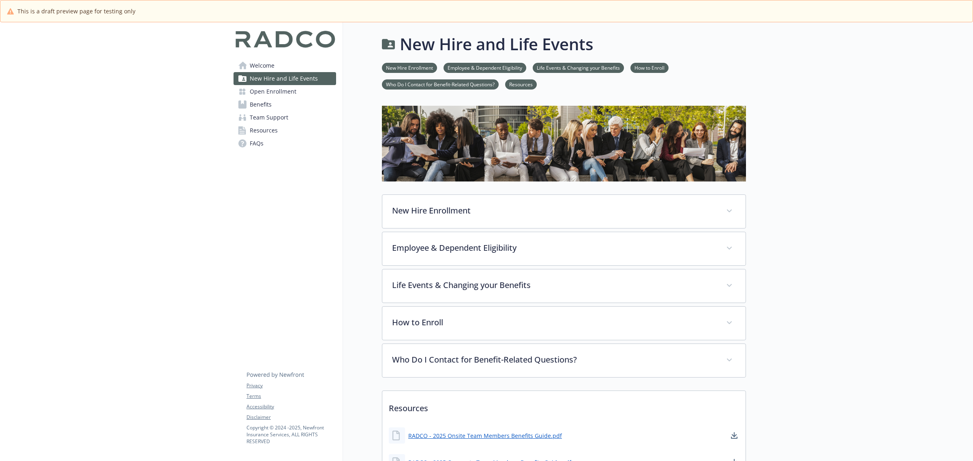
click at [282, 64] on link "Welcome" at bounding box center [284, 65] width 103 height 13
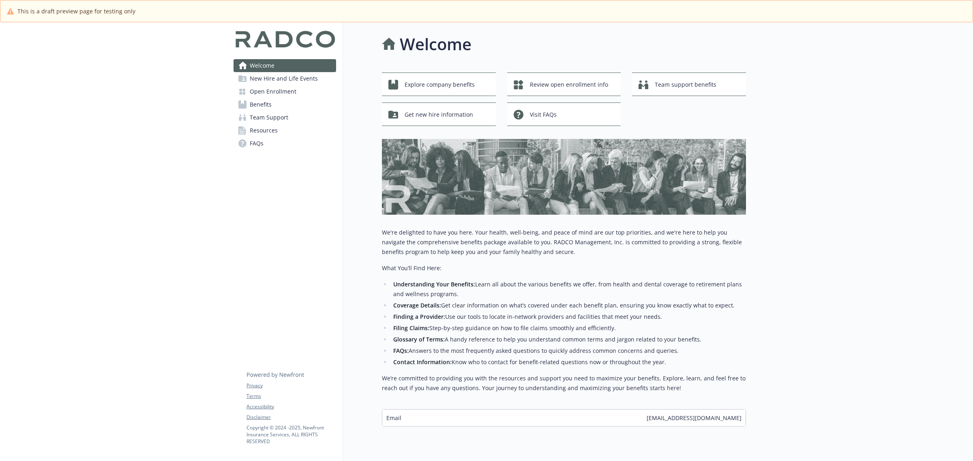
click at [284, 75] on span "New Hire and Life Events" at bounding box center [284, 78] width 68 height 13
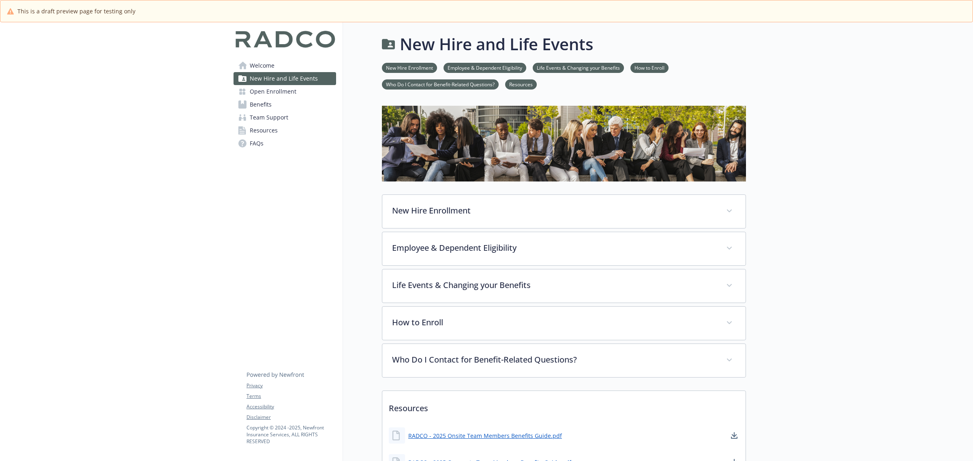
click at [283, 66] on link "Welcome" at bounding box center [284, 65] width 103 height 13
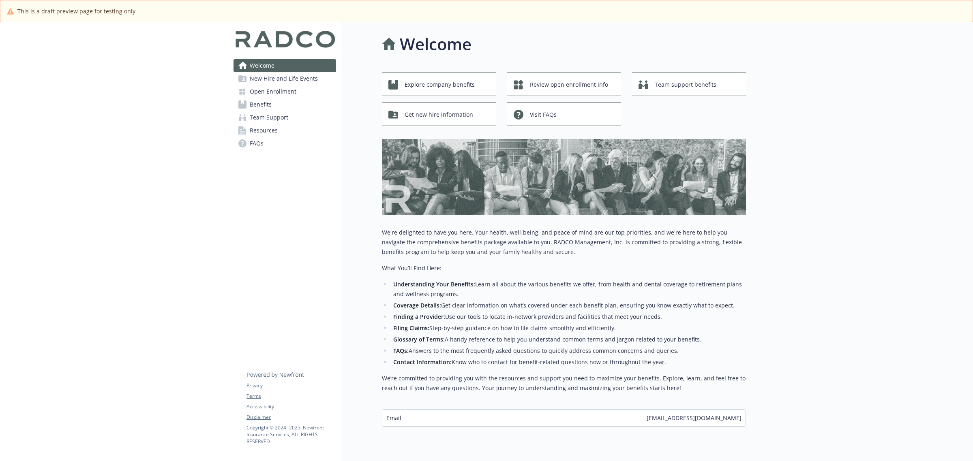
click at [283, 76] on span "New Hire and Life Events" at bounding box center [284, 78] width 68 height 13
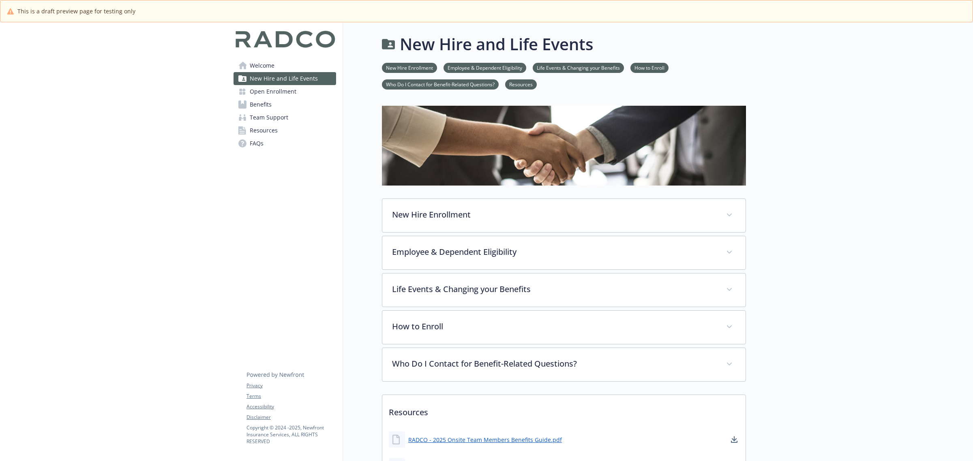
click at [285, 63] on link "Welcome" at bounding box center [284, 65] width 103 height 13
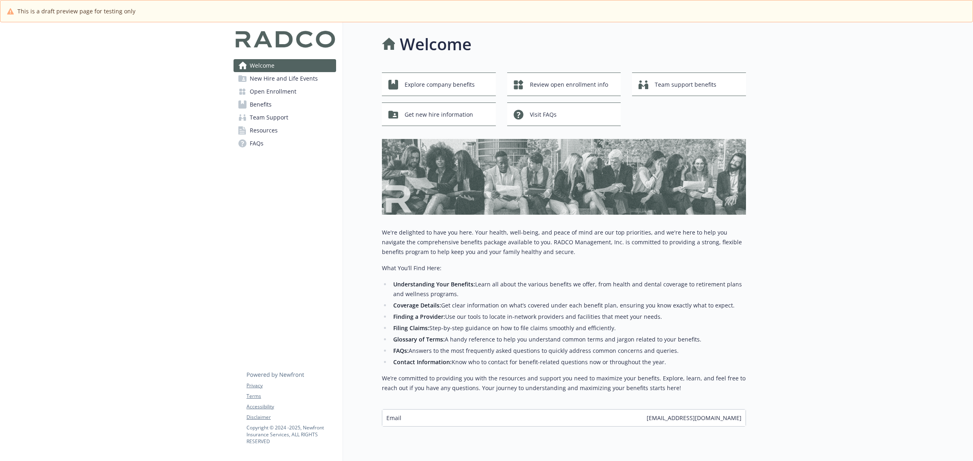
click at [291, 79] on span "New Hire and Life Events" at bounding box center [284, 78] width 68 height 13
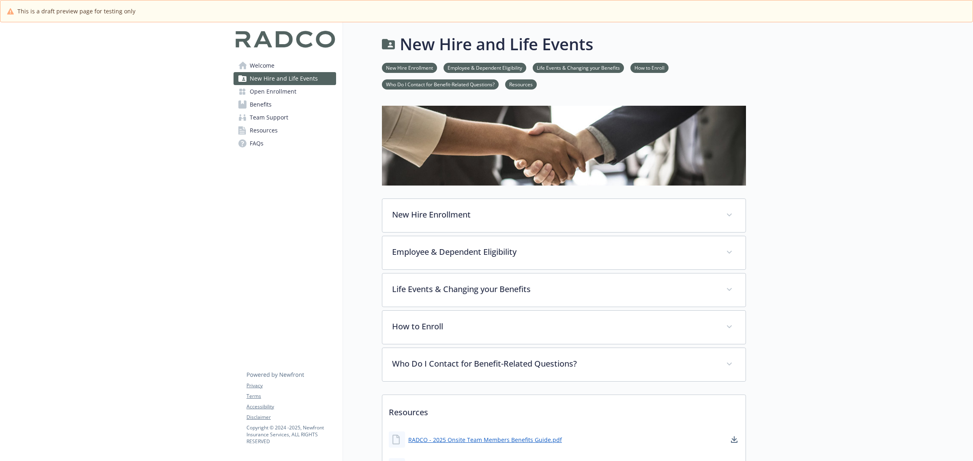
click at [264, 65] on span "Welcome" at bounding box center [262, 65] width 25 height 13
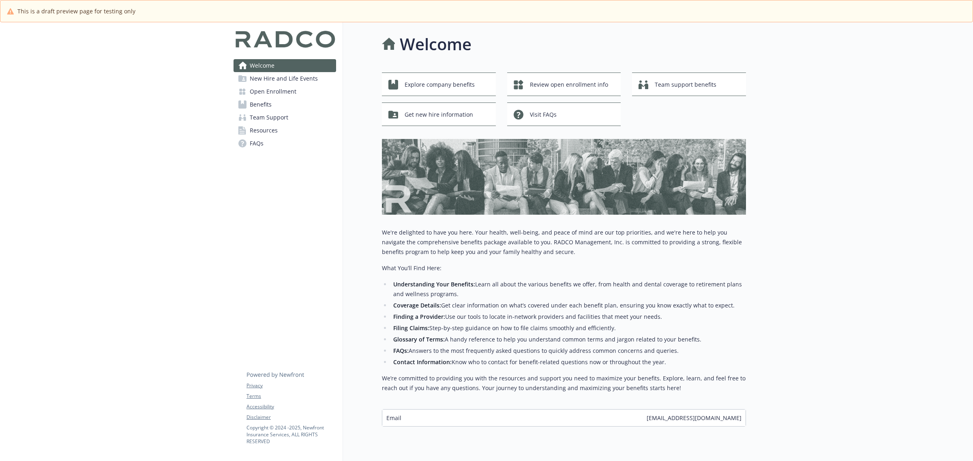
click at [282, 80] on span "New Hire and Life Events" at bounding box center [284, 78] width 68 height 13
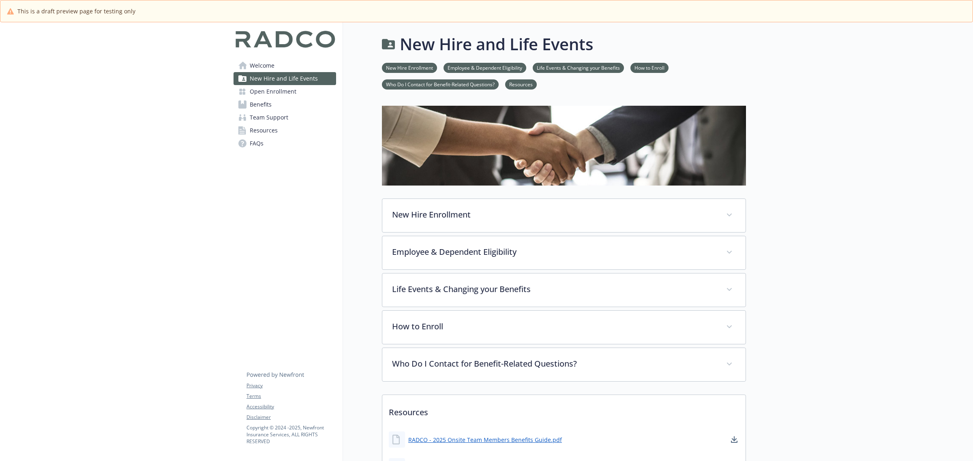
click at [277, 93] on span "Open Enrollment" at bounding box center [273, 91] width 47 height 13
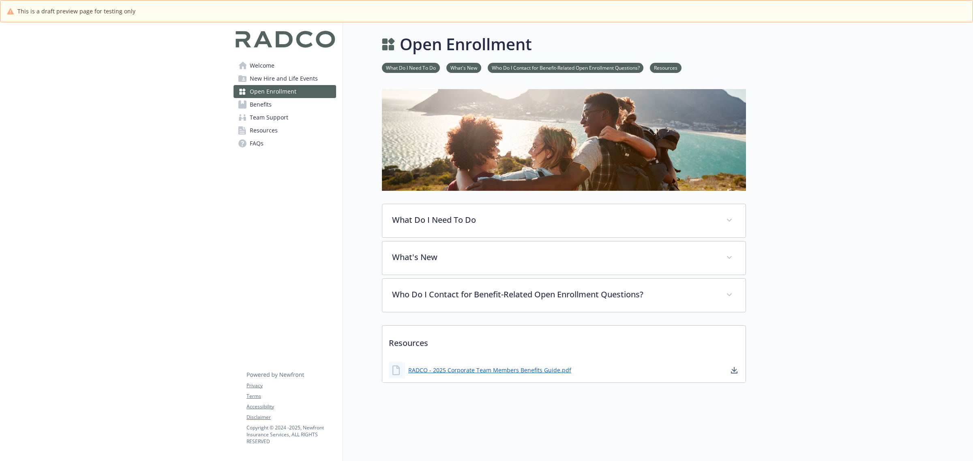
click at [275, 103] on link "Benefits" at bounding box center [284, 104] width 103 height 13
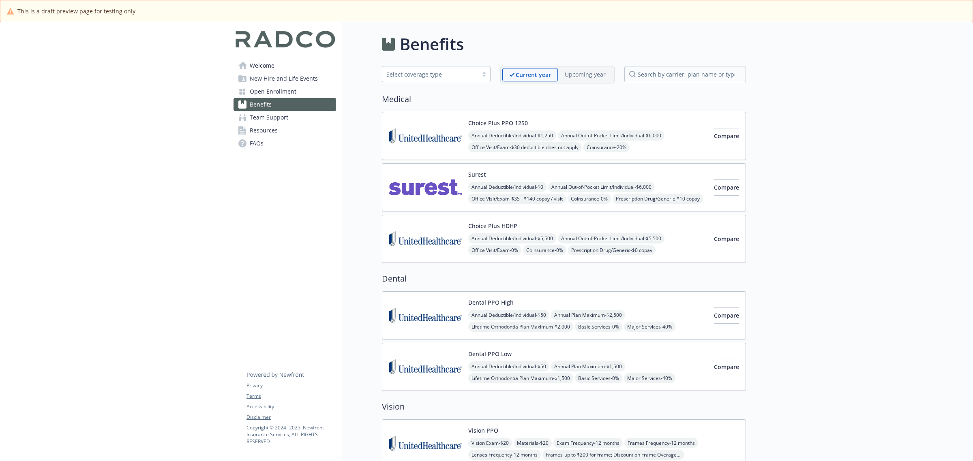
click at [272, 120] on span "Team Support" at bounding box center [269, 117] width 39 height 13
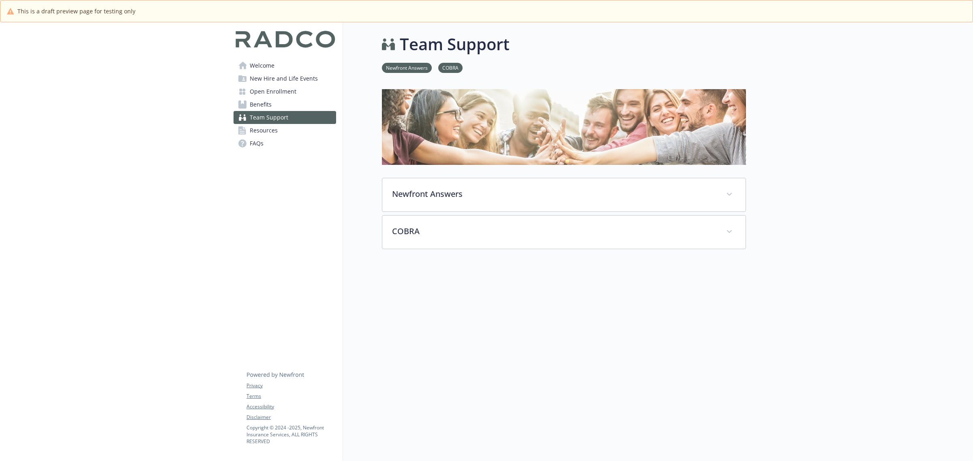
click at [273, 128] on span "Resources" at bounding box center [264, 130] width 28 height 13
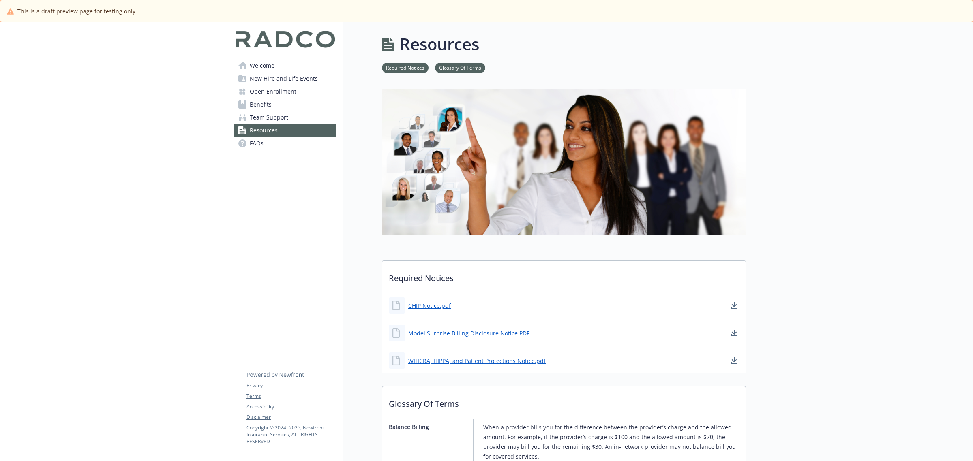
click at [528, 180] on img at bounding box center [564, 161] width 364 height 145
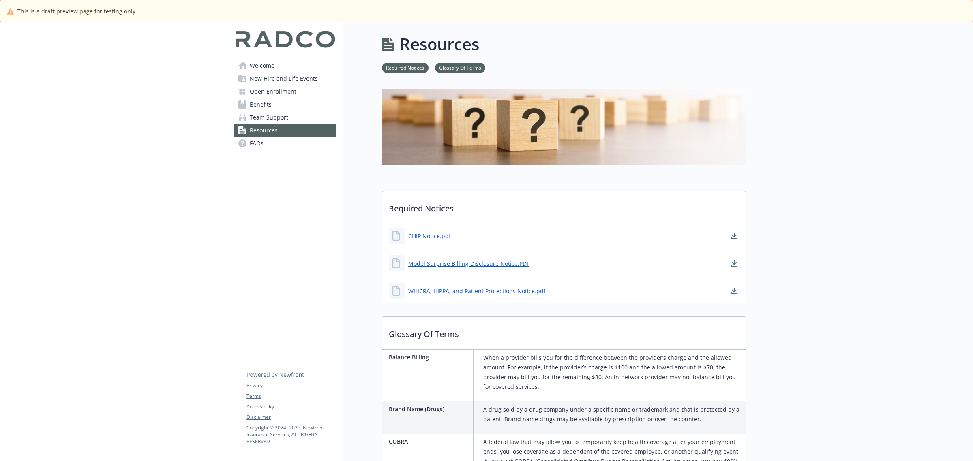
click at [255, 120] on span "Team Support" at bounding box center [269, 117] width 39 height 13
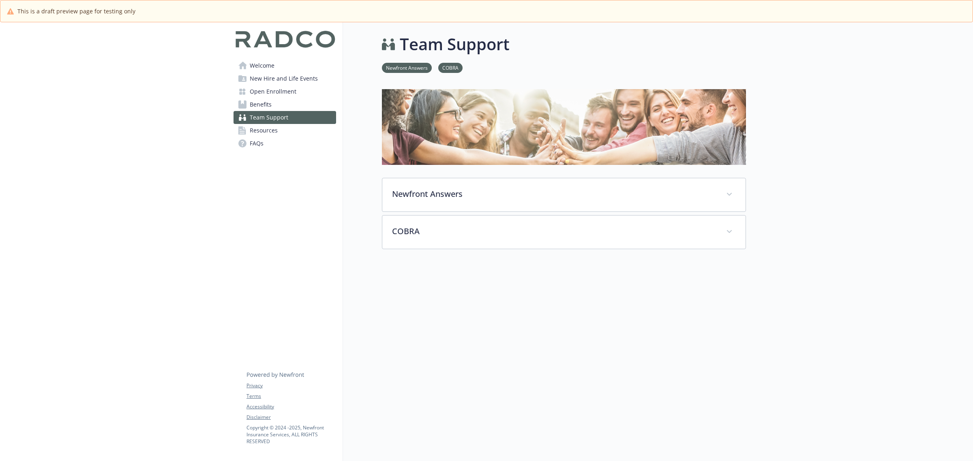
click at [265, 130] on span "Resources" at bounding box center [264, 130] width 28 height 13
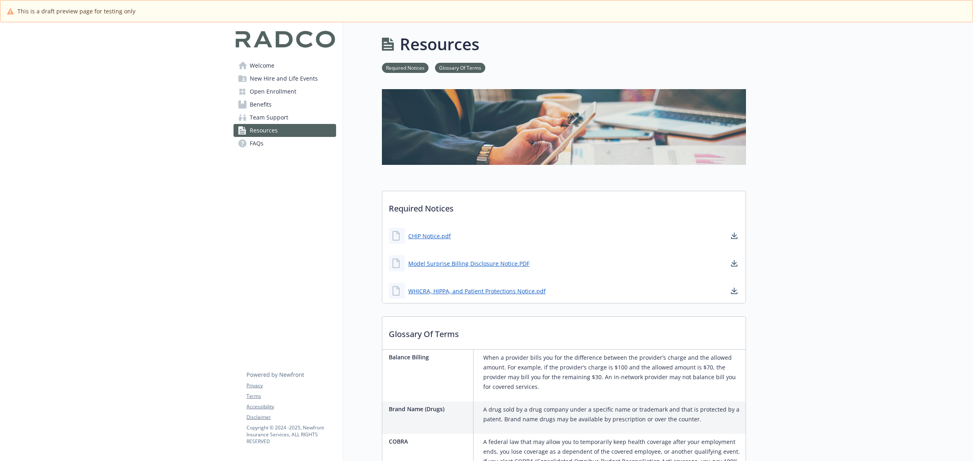
click at [264, 67] on span "Welcome" at bounding box center [262, 65] width 25 height 13
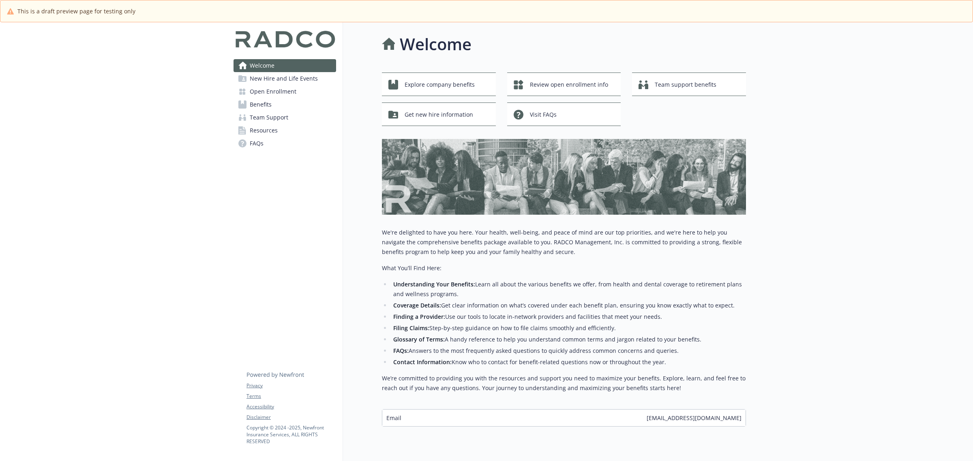
click at [272, 131] on span "Resources" at bounding box center [264, 130] width 28 height 13
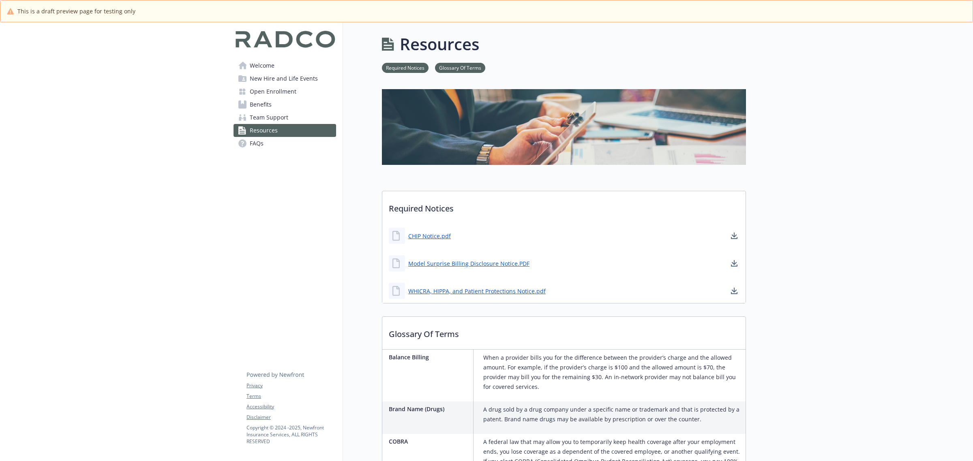
click at [264, 66] on span "Welcome" at bounding box center [262, 65] width 25 height 13
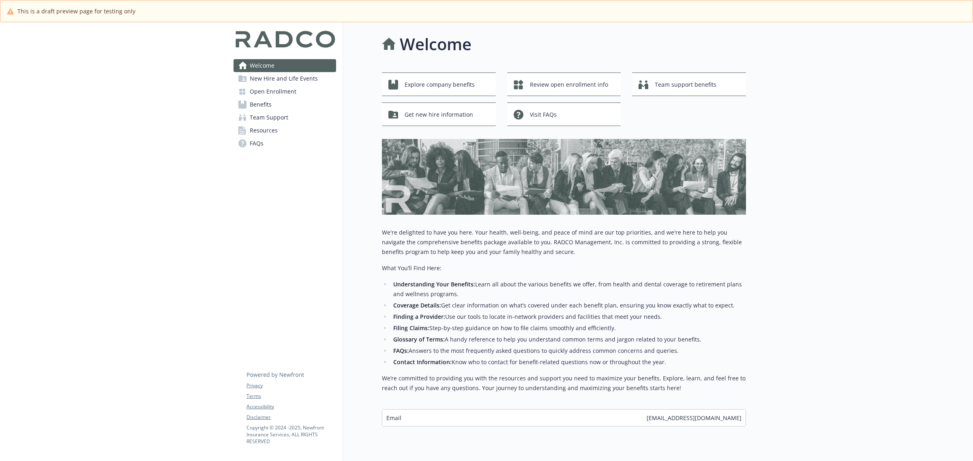
click at [267, 78] on span "New Hire and Life Events" at bounding box center [284, 78] width 68 height 13
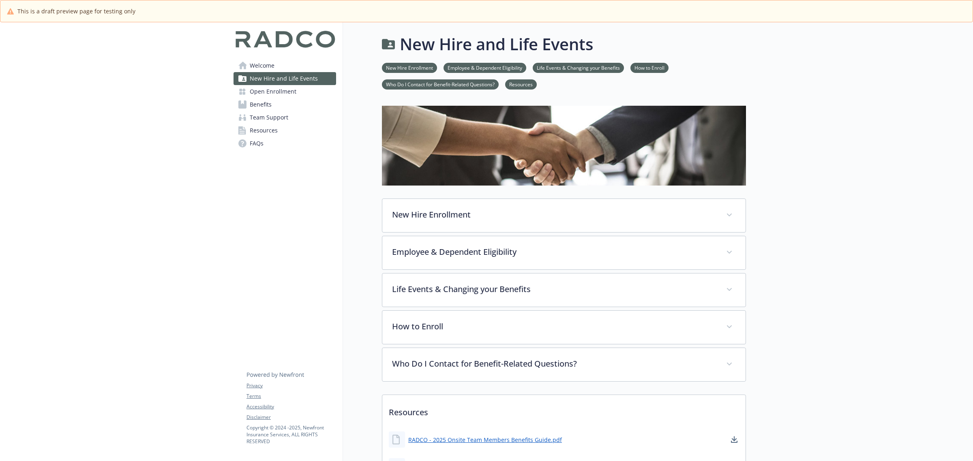
click at [299, 95] on link "Open Enrollment" at bounding box center [284, 91] width 103 height 13
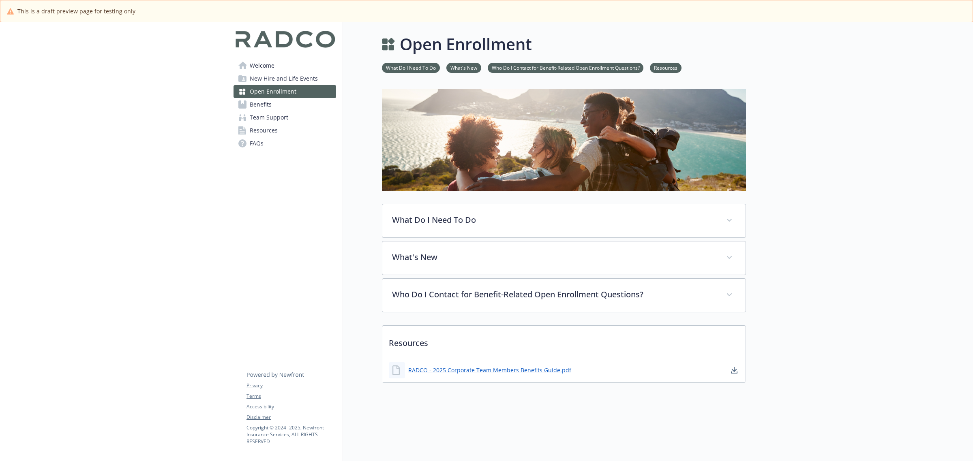
click at [272, 104] on link "Benefits" at bounding box center [284, 104] width 103 height 13
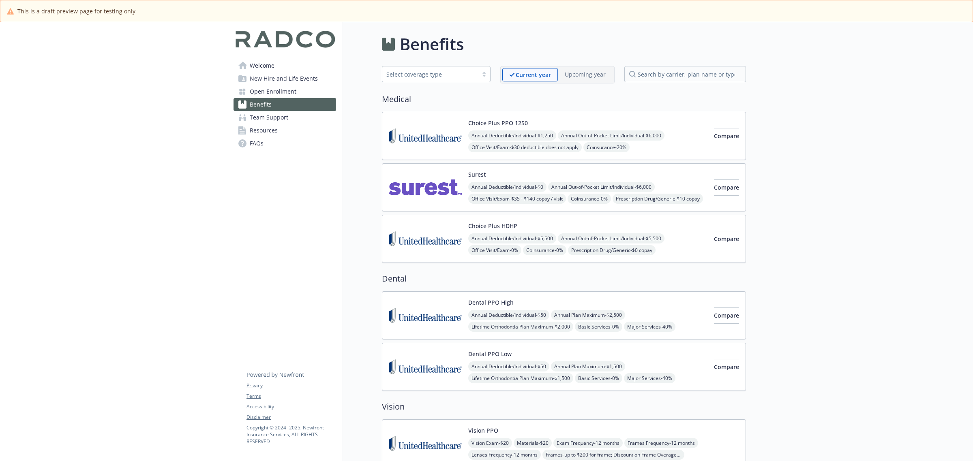
click at [412, 136] on img at bounding box center [425, 136] width 73 height 34
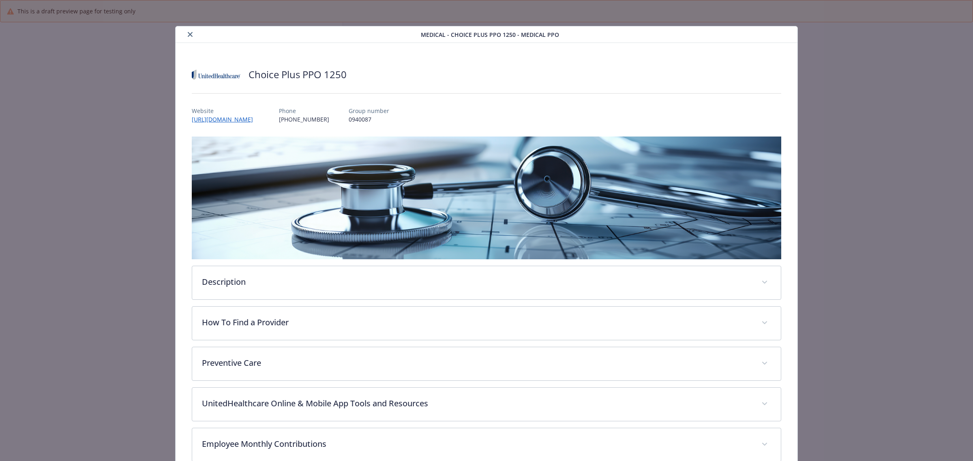
scroll to position [24, 0]
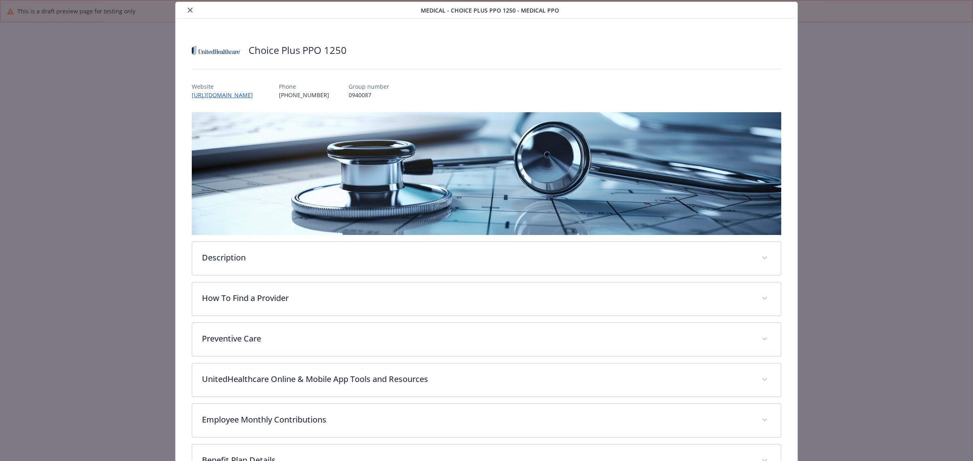
click at [190, 10] on icon "close" at bounding box center [190, 10] width 5 height 5
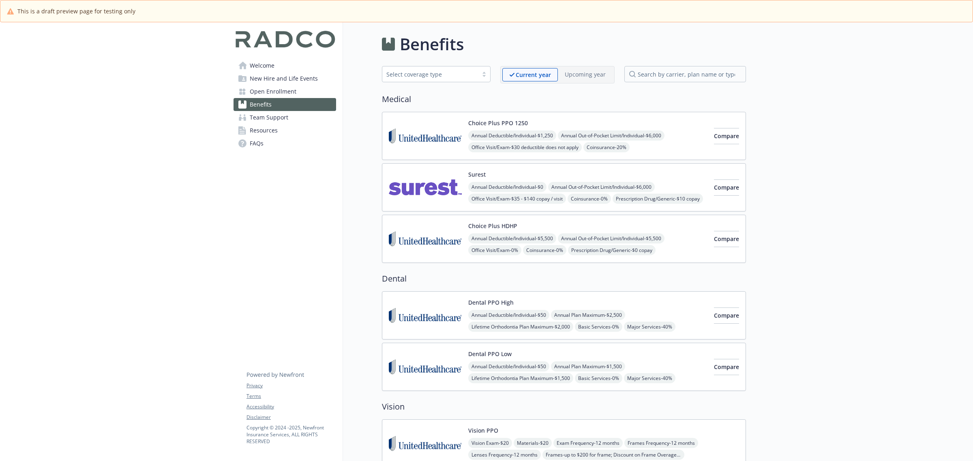
click at [413, 183] on img at bounding box center [425, 187] width 73 height 34
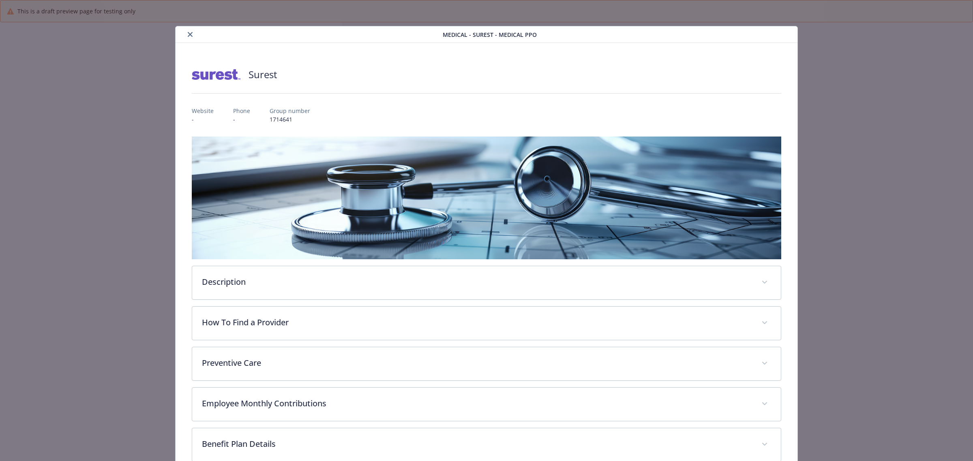
scroll to position [24, 0]
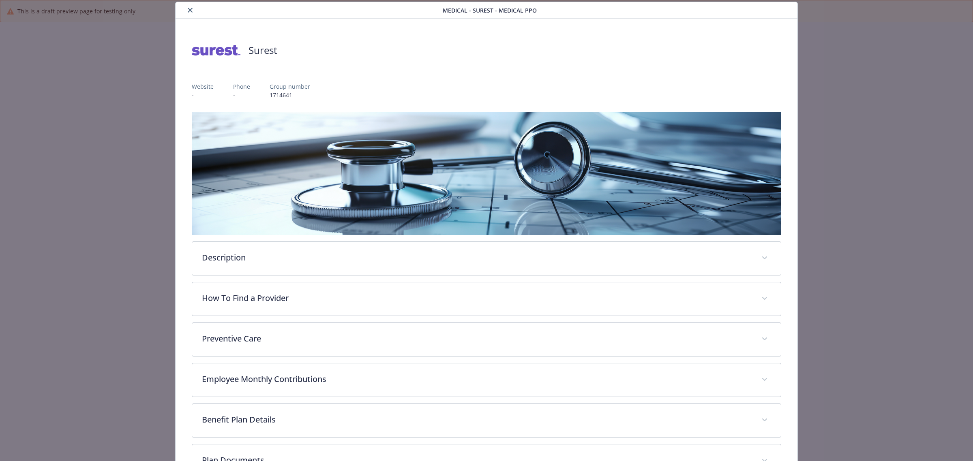
click at [188, 11] on icon "close" at bounding box center [190, 10] width 5 height 5
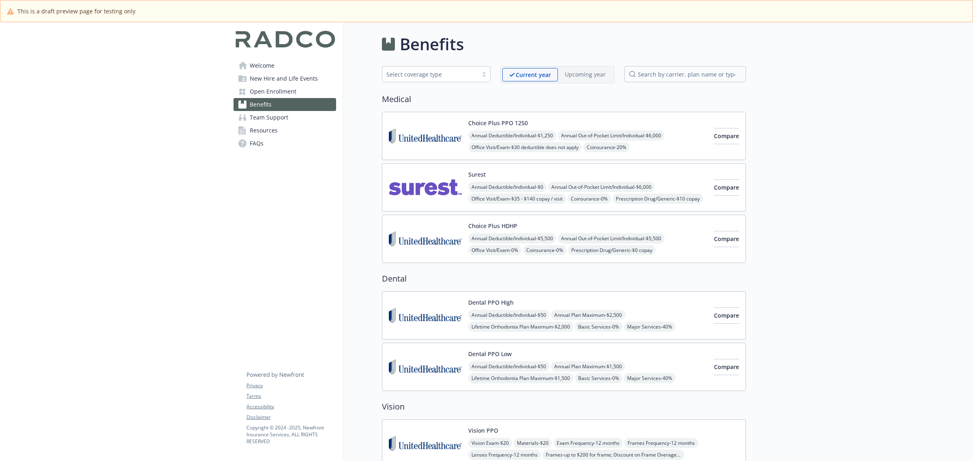
click at [272, 65] on span "Welcome" at bounding box center [262, 65] width 25 height 13
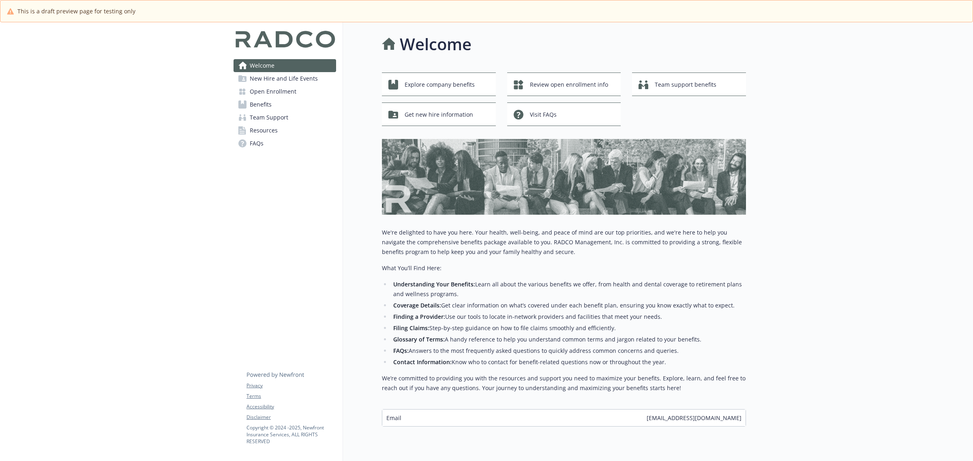
drag, startPoint x: 304, startPoint y: 77, endPoint x: 294, endPoint y: 86, distance: 13.5
click at [304, 77] on span "New Hire and Life Events" at bounding box center [284, 78] width 68 height 13
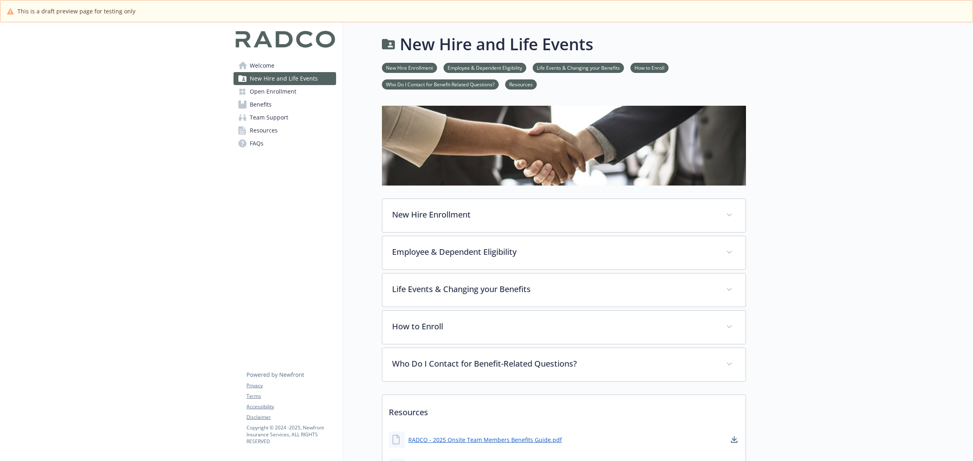
click at [282, 94] on span "Open Enrollment" at bounding box center [273, 91] width 47 height 13
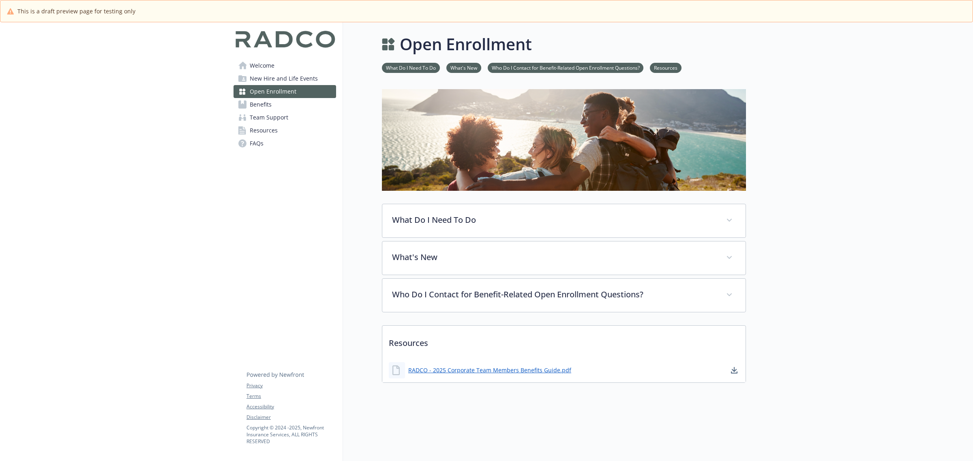
click at [280, 103] on link "Benefits" at bounding box center [284, 104] width 103 height 13
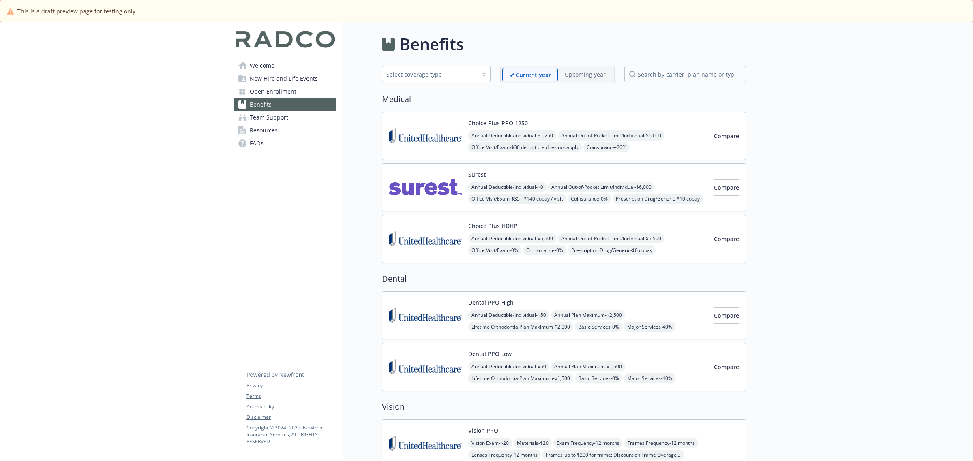
click at [278, 118] on span "Team Support" at bounding box center [269, 117] width 39 height 13
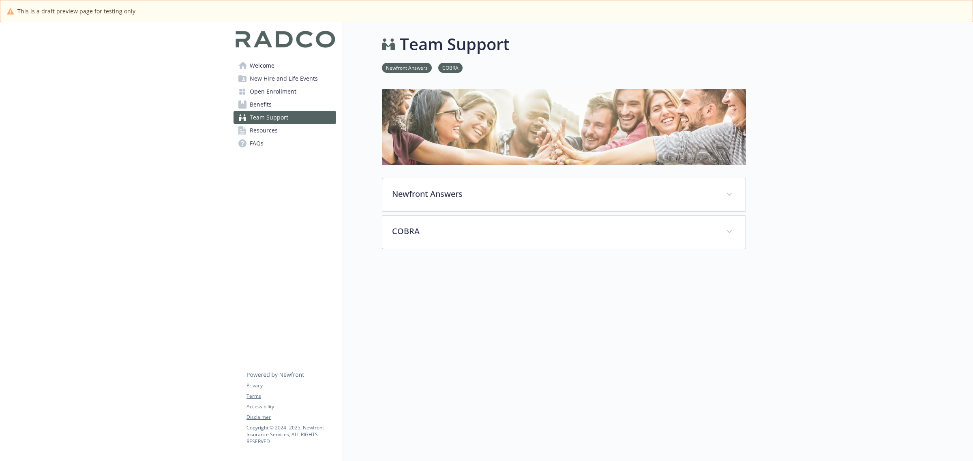
click at [278, 133] on link "Resources" at bounding box center [284, 130] width 103 height 13
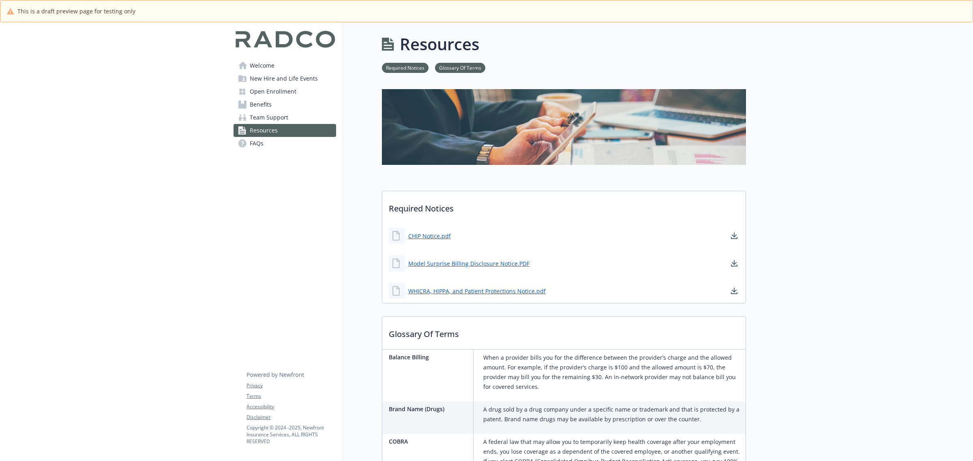
click at [280, 142] on link "FAQs" at bounding box center [284, 143] width 103 height 13
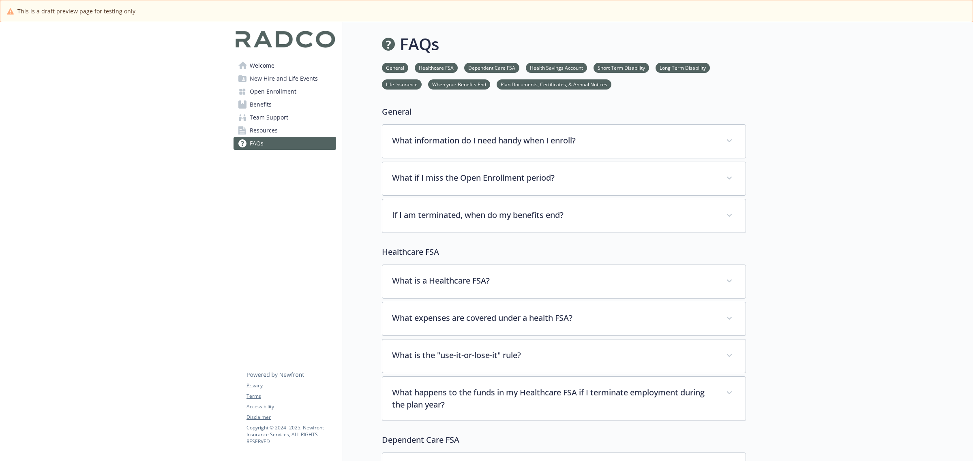
click at [274, 70] on span "Welcome" at bounding box center [262, 65] width 25 height 13
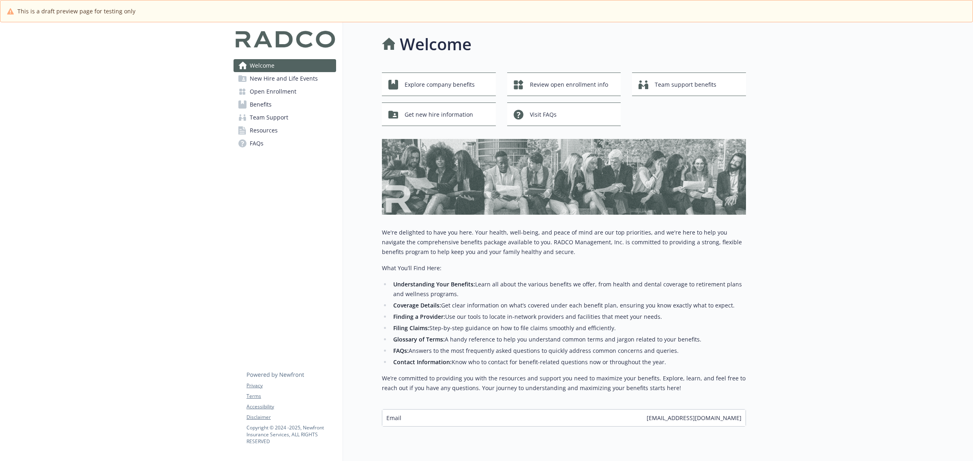
click at [270, 81] on span "New Hire and Life Events" at bounding box center [284, 78] width 68 height 13
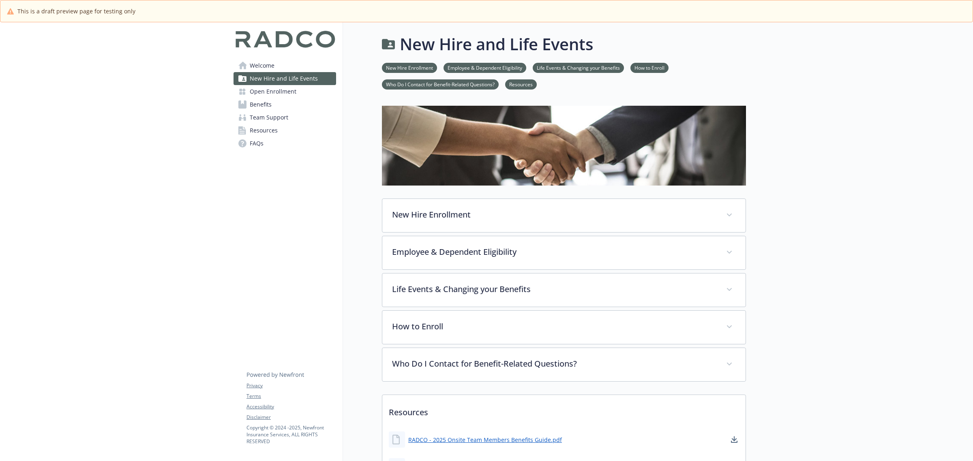
click at [290, 63] on link "Welcome" at bounding box center [284, 65] width 103 height 13
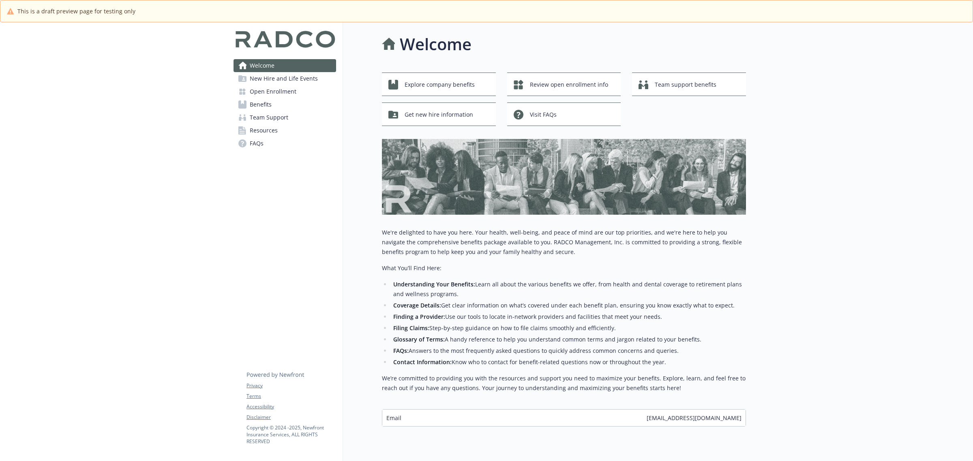
click at [264, 74] on span "New Hire and Life Events" at bounding box center [284, 78] width 68 height 13
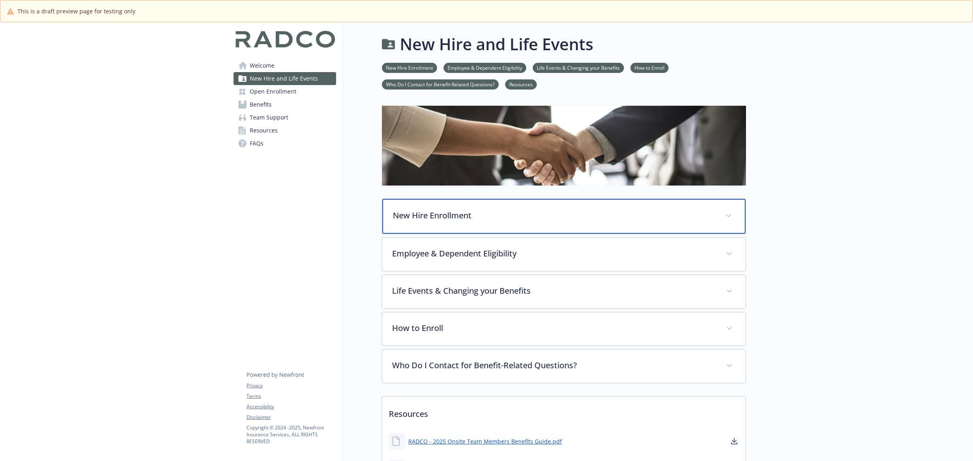
click at [422, 202] on div "New Hire Enrollment" at bounding box center [563, 216] width 363 height 35
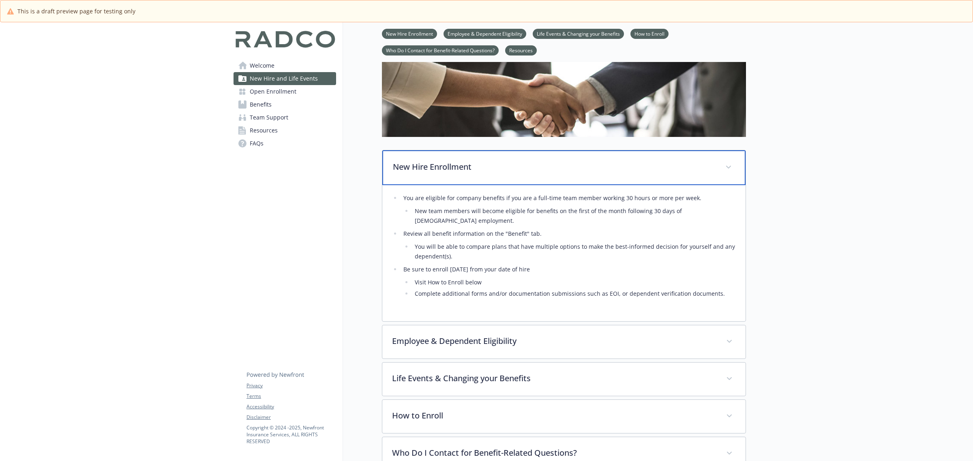
scroll to position [51, 0]
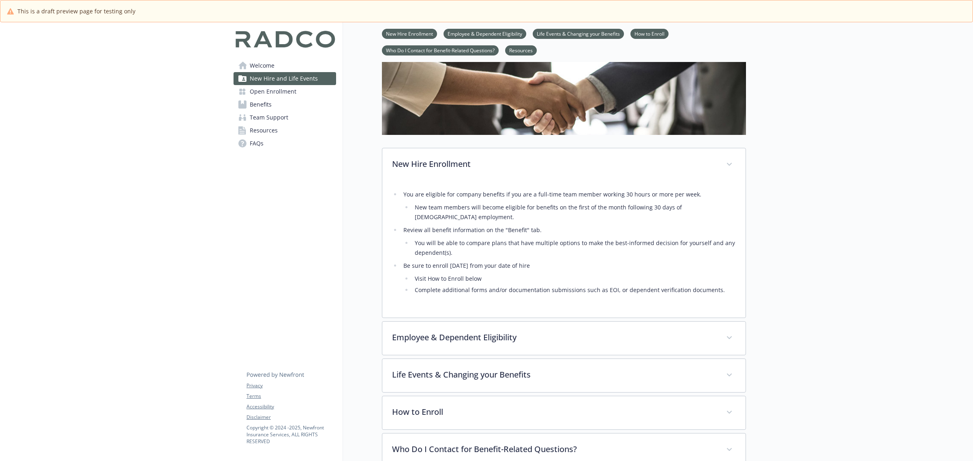
click at [290, 61] on link "Welcome" at bounding box center [284, 65] width 103 height 13
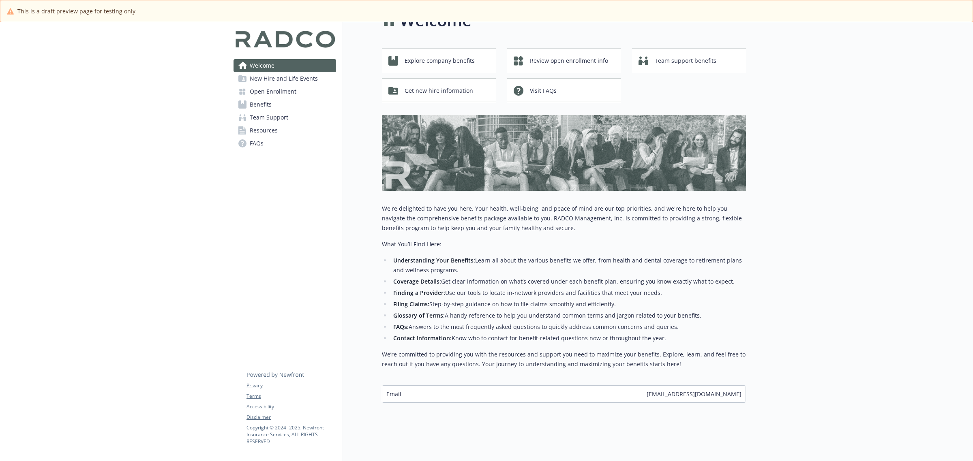
scroll to position [31, 0]
click at [273, 73] on span "New Hire and Life Events" at bounding box center [284, 78] width 68 height 13
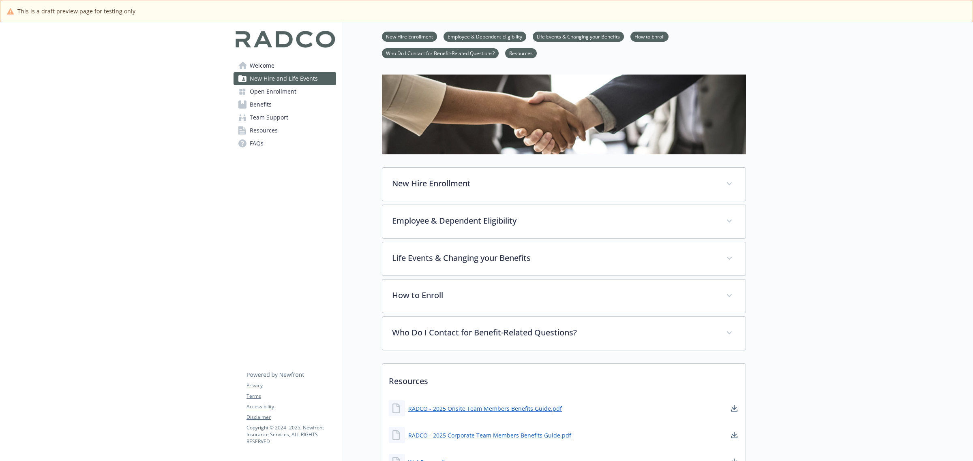
click at [266, 91] on span "Open Enrollment" at bounding box center [273, 91] width 47 height 13
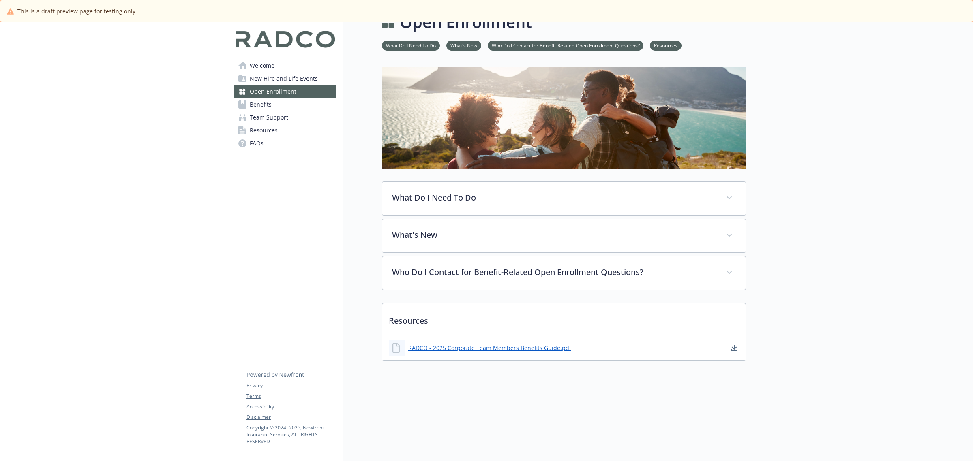
click at [266, 103] on span "Benefits" at bounding box center [261, 104] width 22 height 13
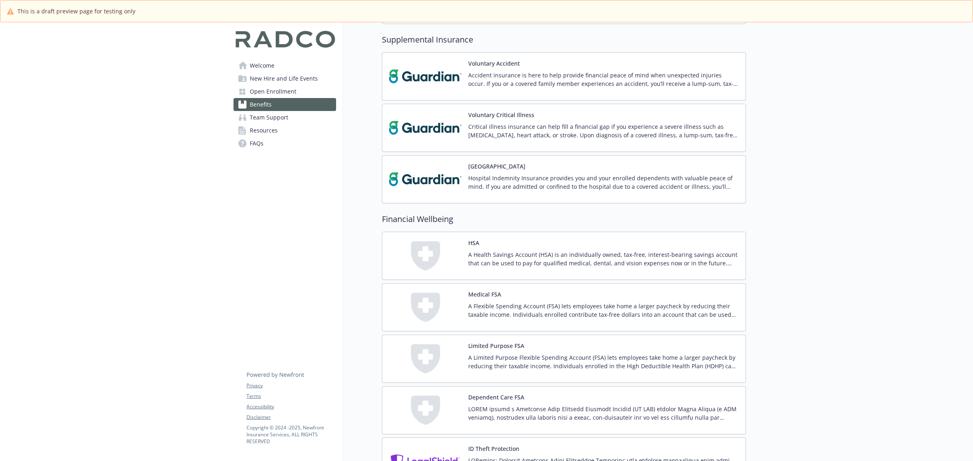
scroll to position [840, 0]
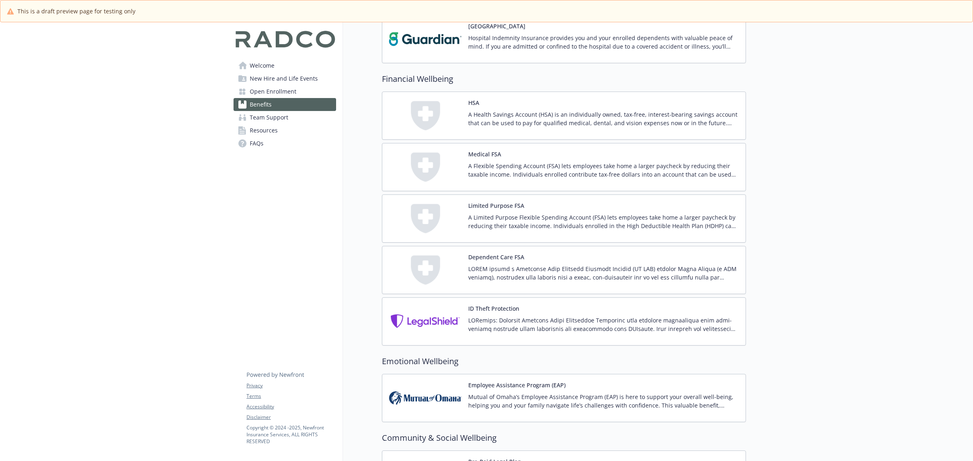
click at [420, 113] on img at bounding box center [425, 115] width 73 height 34
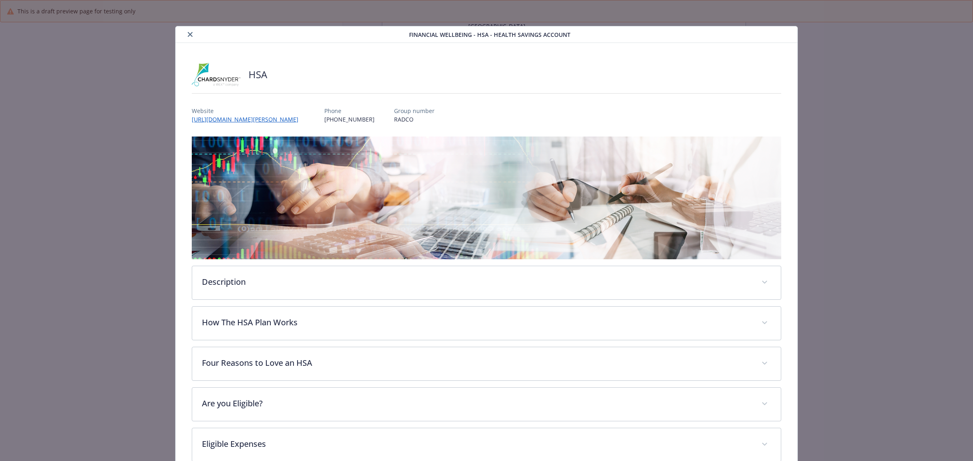
scroll to position [24, 0]
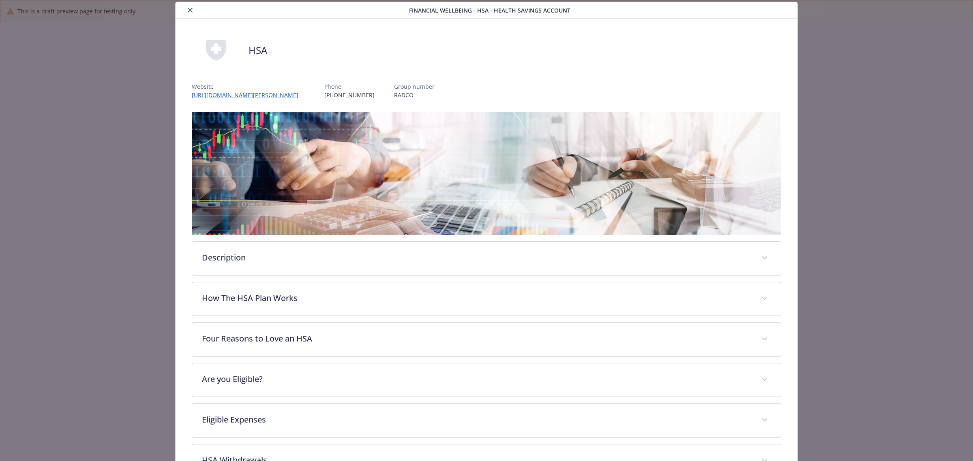
click at [188, 9] on icon "close" at bounding box center [190, 10] width 5 height 5
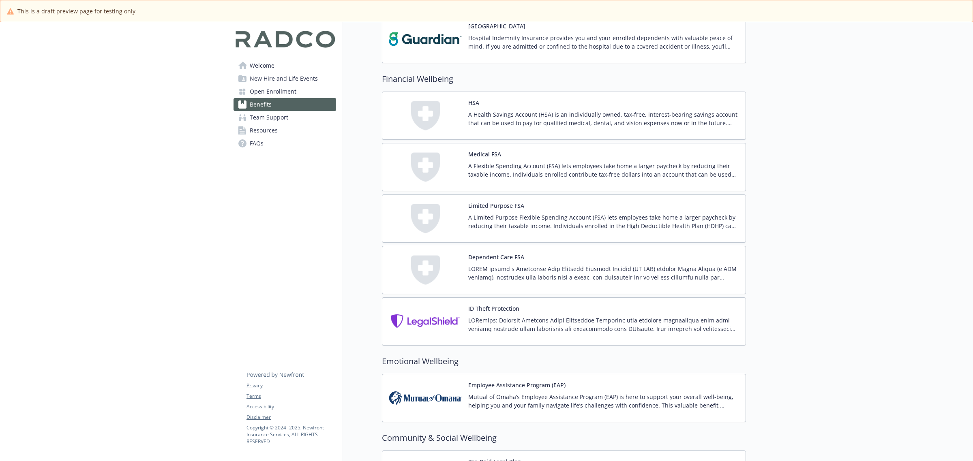
click at [272, 64] on span "Welcome" at bounding box center [262, 65] width 25 height 13
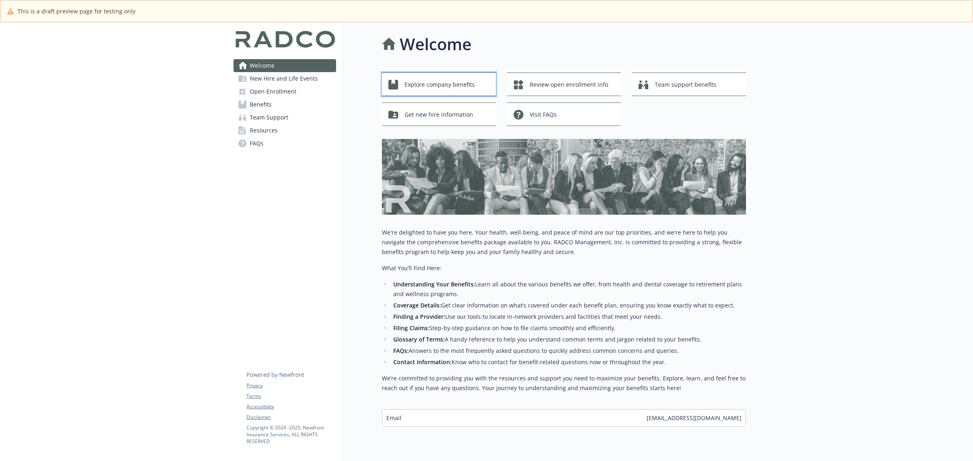
click at [428, 86] on span "Explore company benefits" at bounding box center [439, 84] width 70 height 15
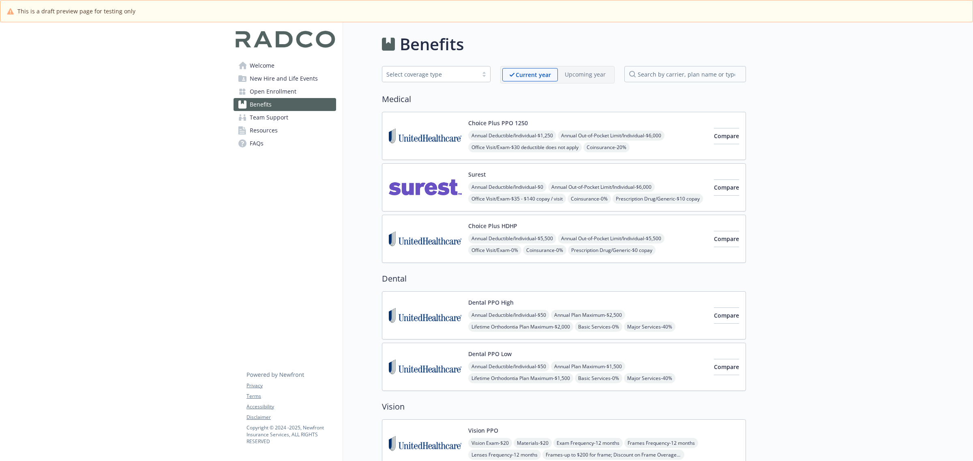
click at [264, 64] on span "Welcome" at bounding box center [262, 65] width 25 height 13
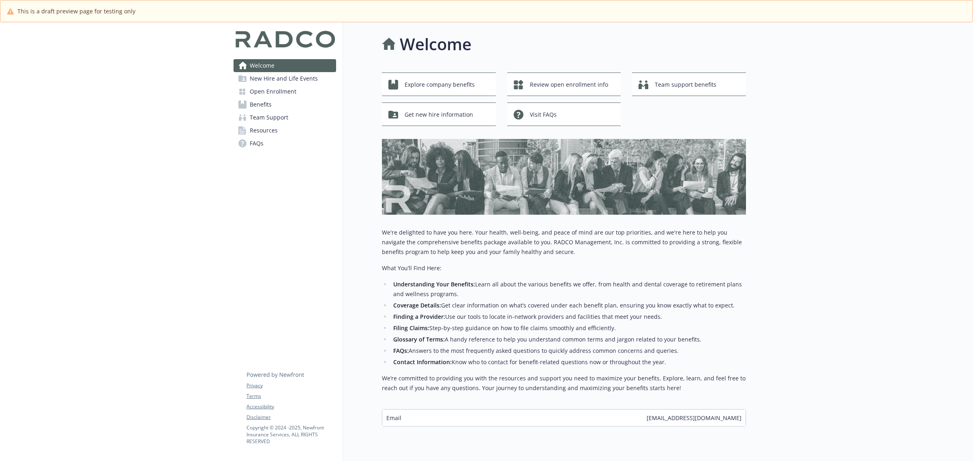
click at [269, 76] on span "New Hire and Life Events" at bounding box center [284, 78] width 68 height 13
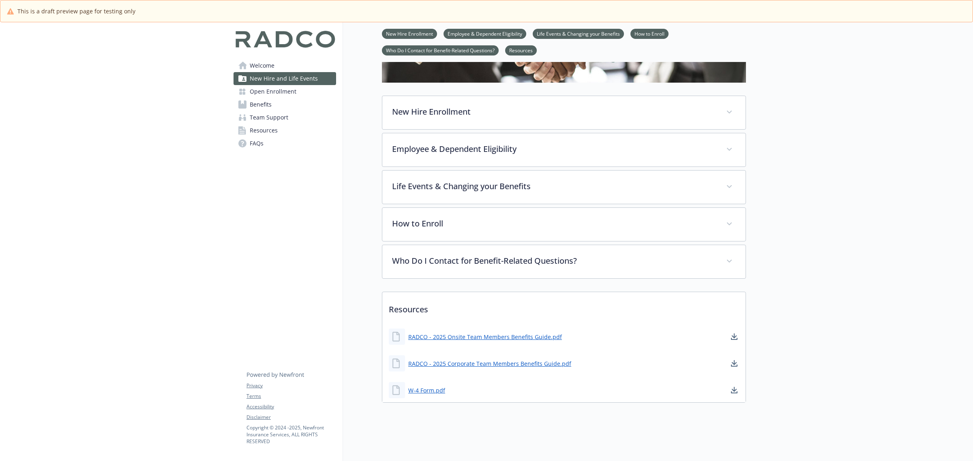
scroll to position [111, 0]
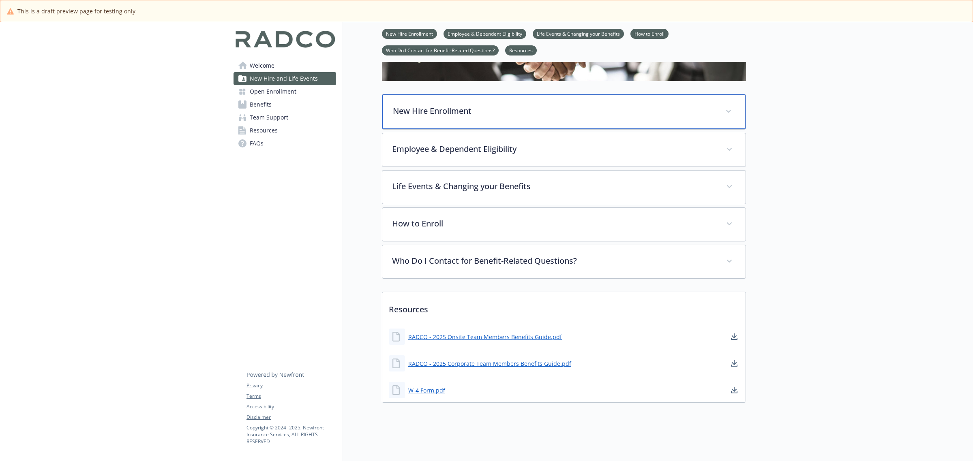
click at [734, 105] on span at bounding box center [728, 111] width 13 height 13
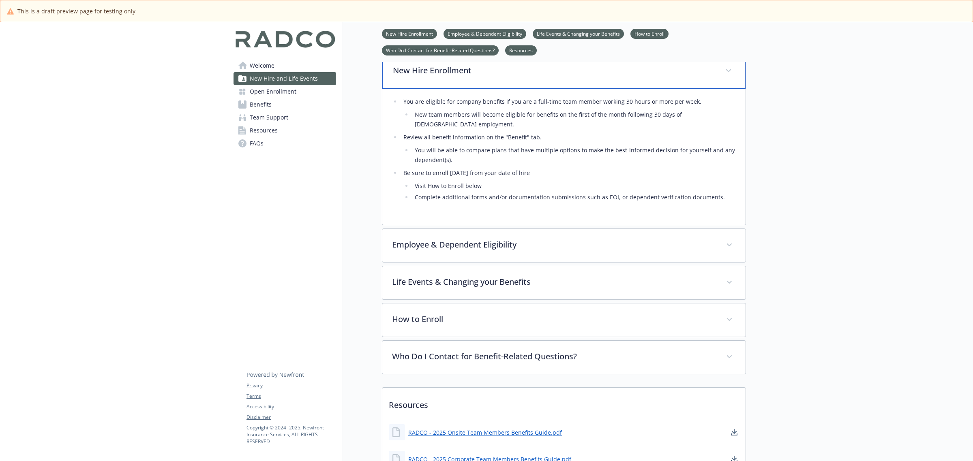
scroll to position [213, 0]
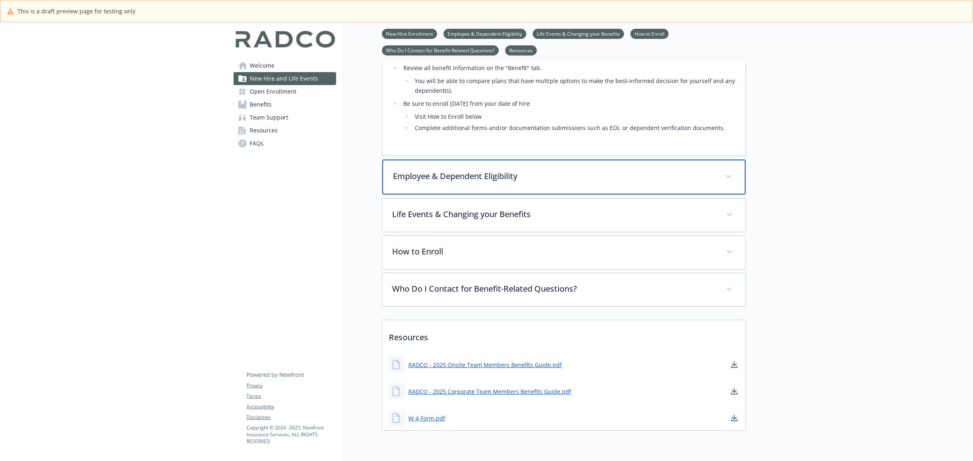
click at [721, 171] on div "Employee & Dependent Eligibility" at bounding box center [563, 177] width 363 height 35
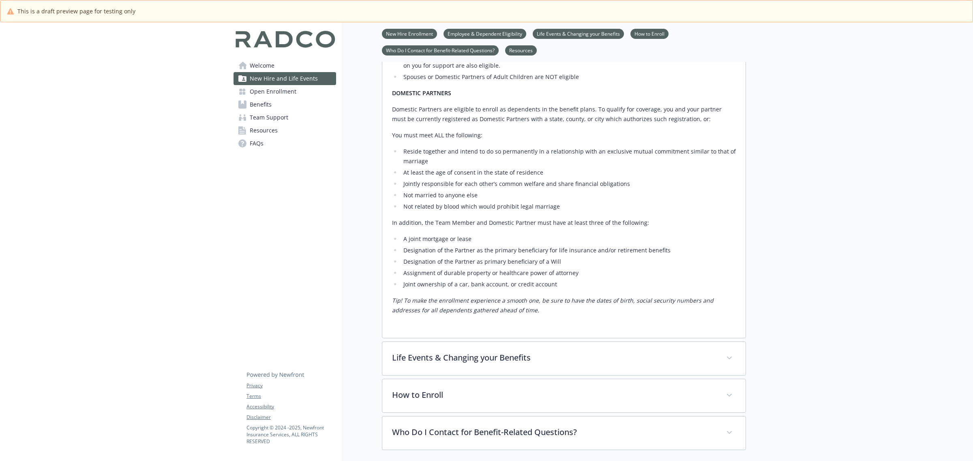
scroll to position [567, 0]
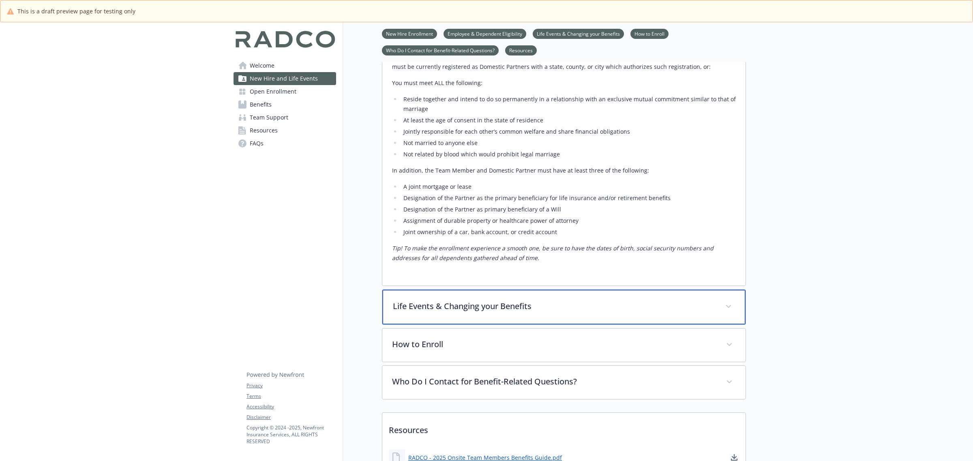
click at [702, 300] on p "Life Events & Changing your Benefits" at bounding box center [554, 306] width 323 height 12
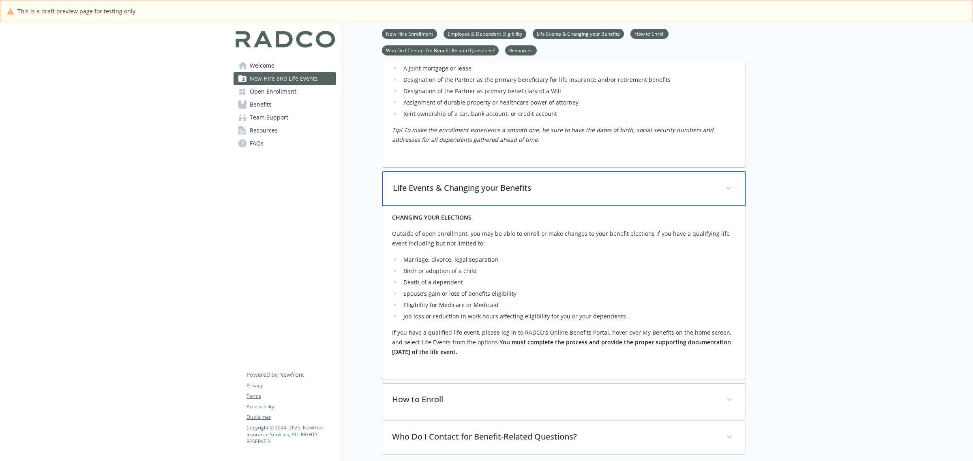
scroll to position [719, 0]
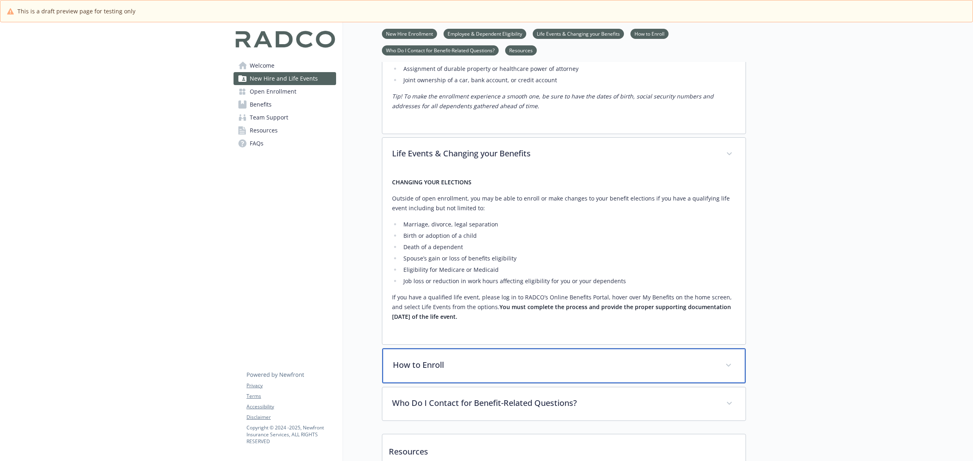
click at [732, 359] on span at bounding box center [728, 365] width 13 height 13
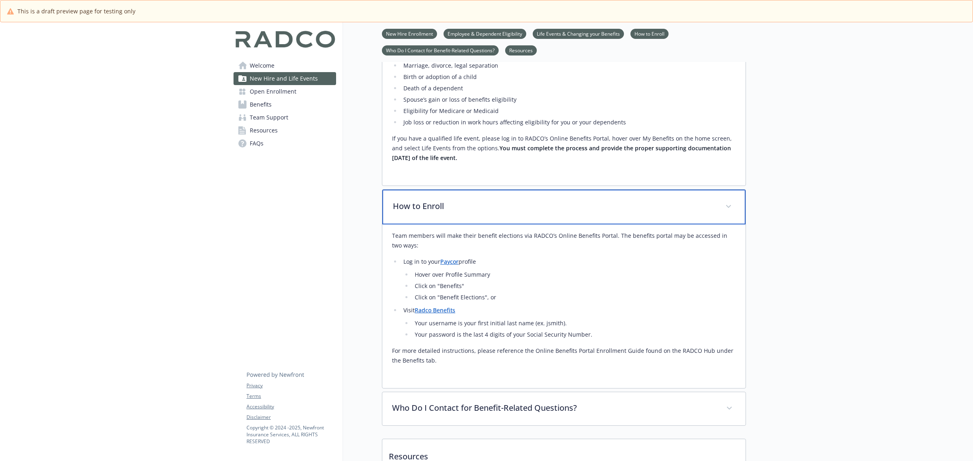
scroll to position [922, 0]
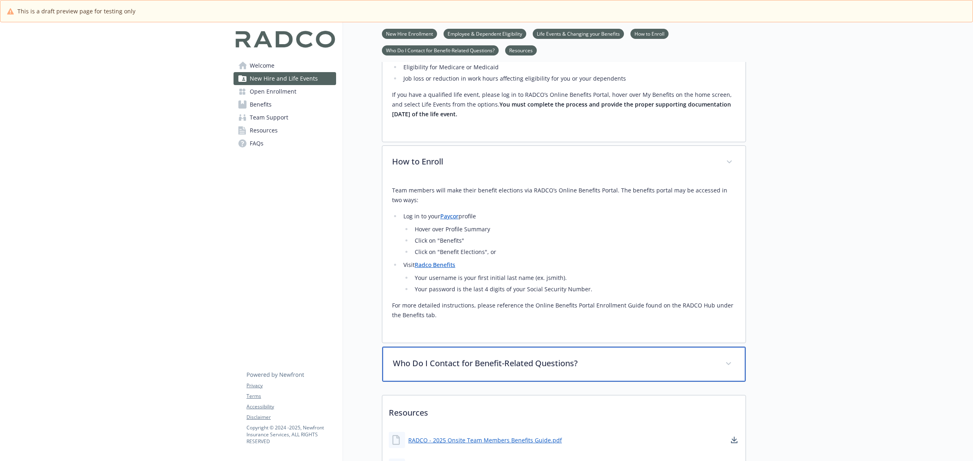
click at [639, 357] on p "Who Do I Contact for Benefit-Related Questions?" at bounding box center [554, 363] width 323 height 12
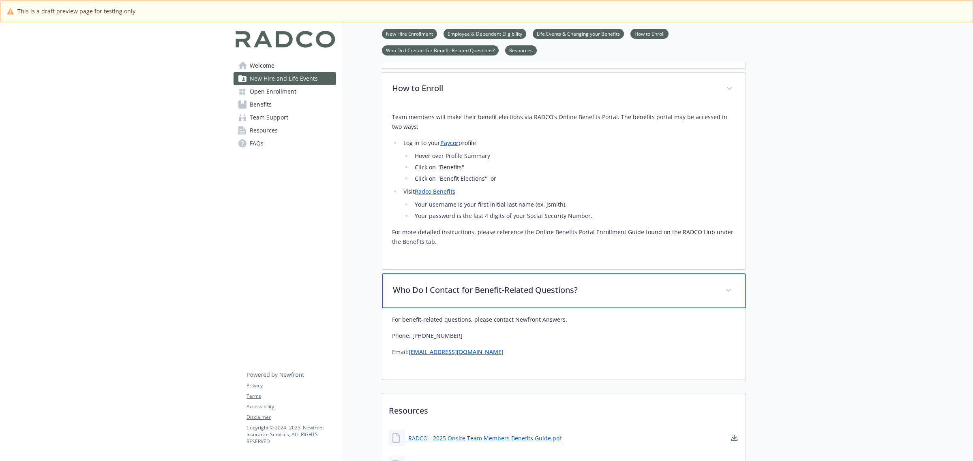
scroll to position [914, 0]
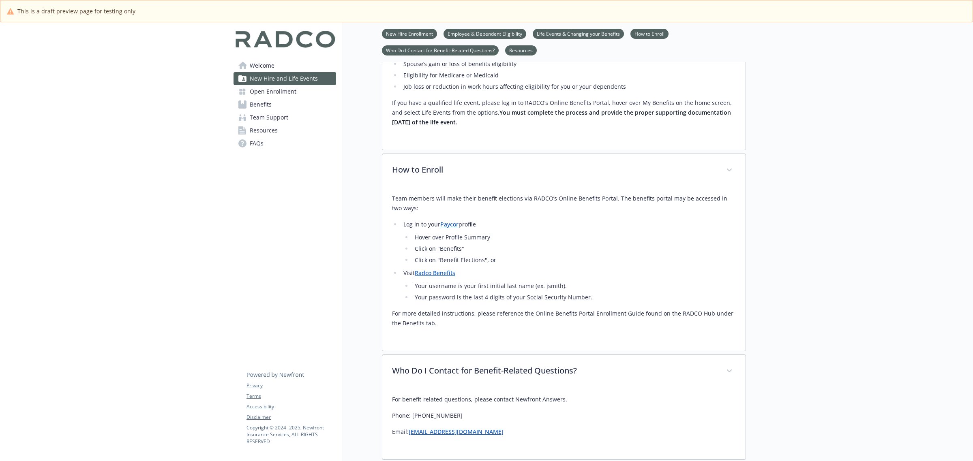
click at [282, 96] on span "Open Enrollment" at bounding box center [273, 91] width 47 height 13
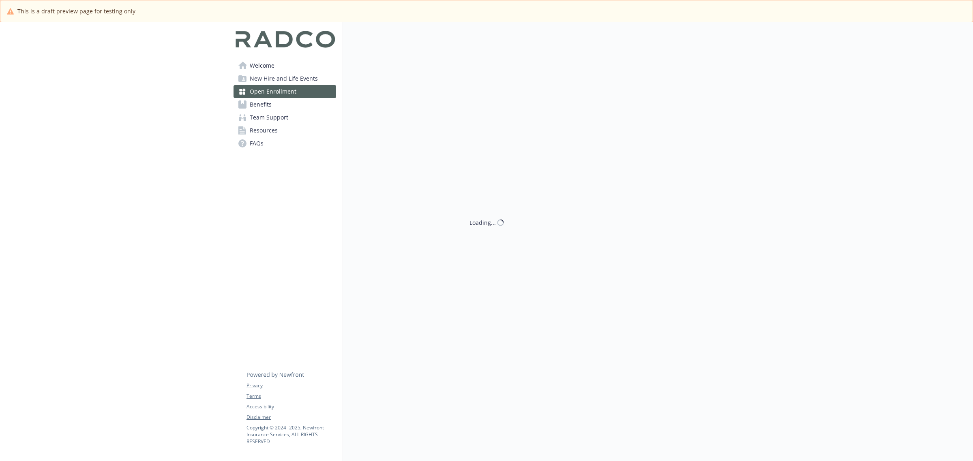
scroll to position [30, 0]
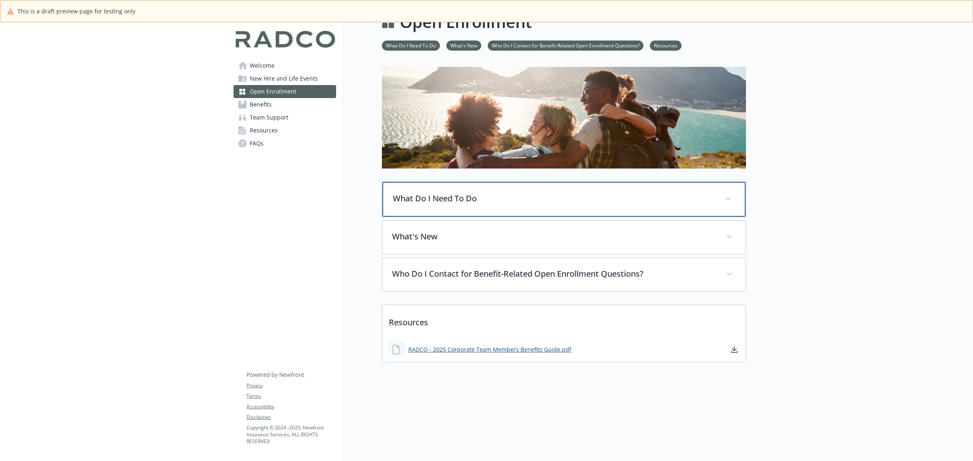
click at [678, 193] on p "What Do I Need To Do" at bounding box center [554, 199] width 323 height 12
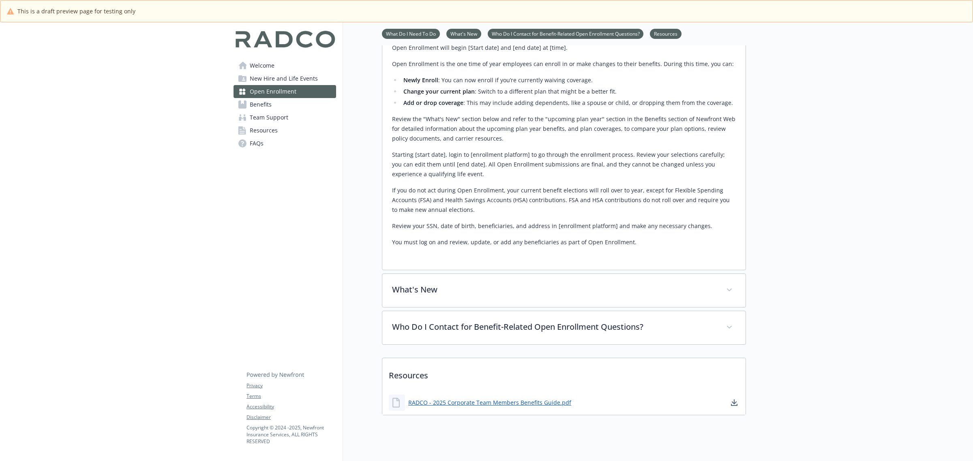
scroll to position [222, 0]
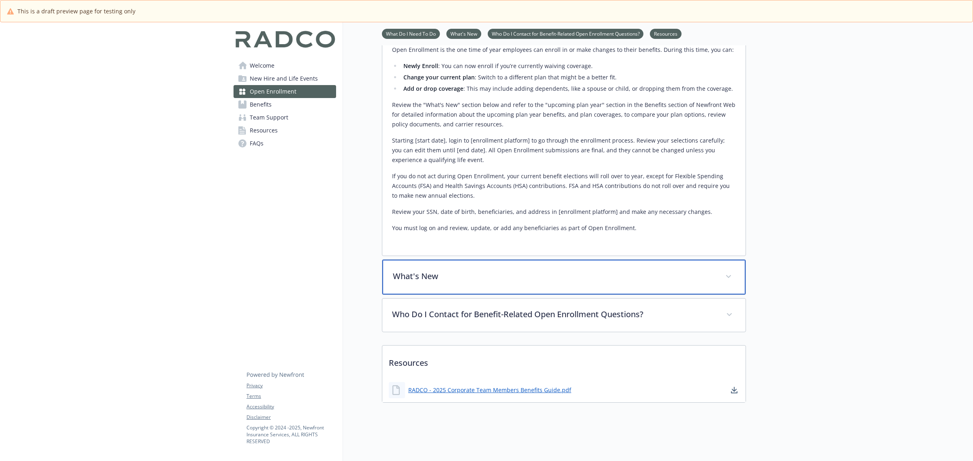
click at [625, 274] on p "What's New" at bounding box center [554, 276] width 323 height 12
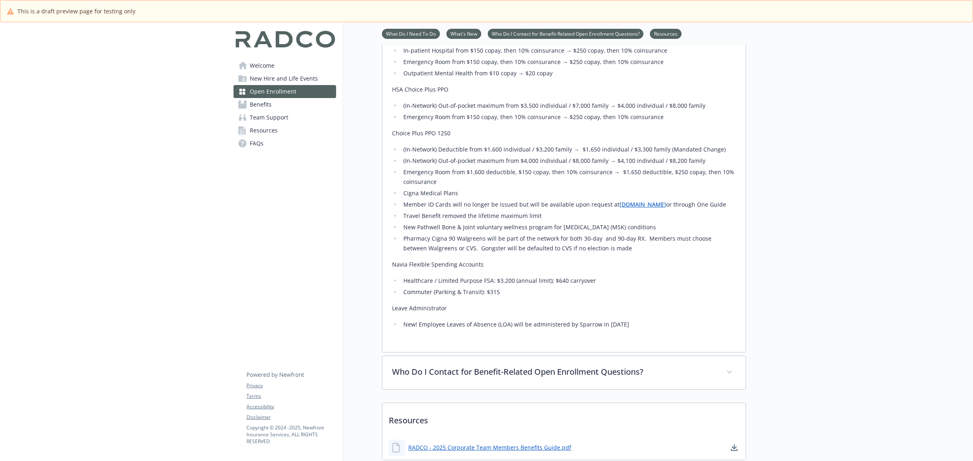
scroll to position [577, 0]
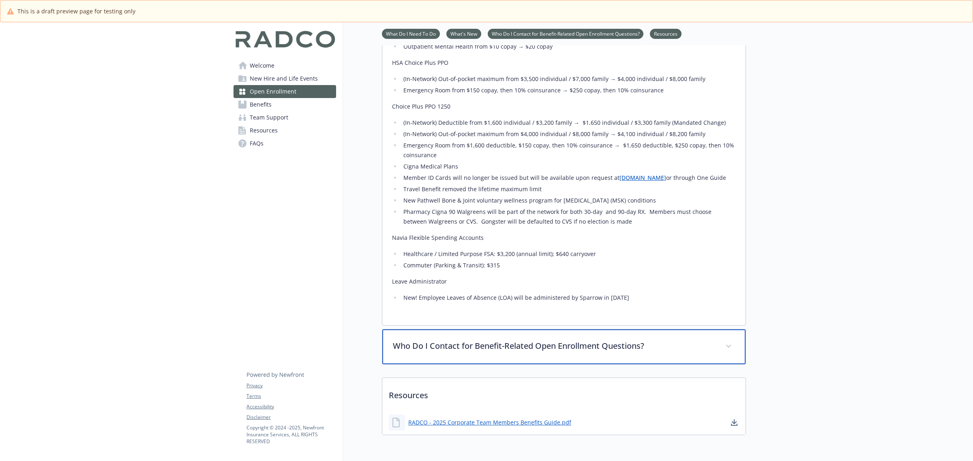
click at [678, 356] on div "Who Do I Contact for Benefit-Related Open Enrollment Questions?" at bounding box center [563, 346] width 363 height 35
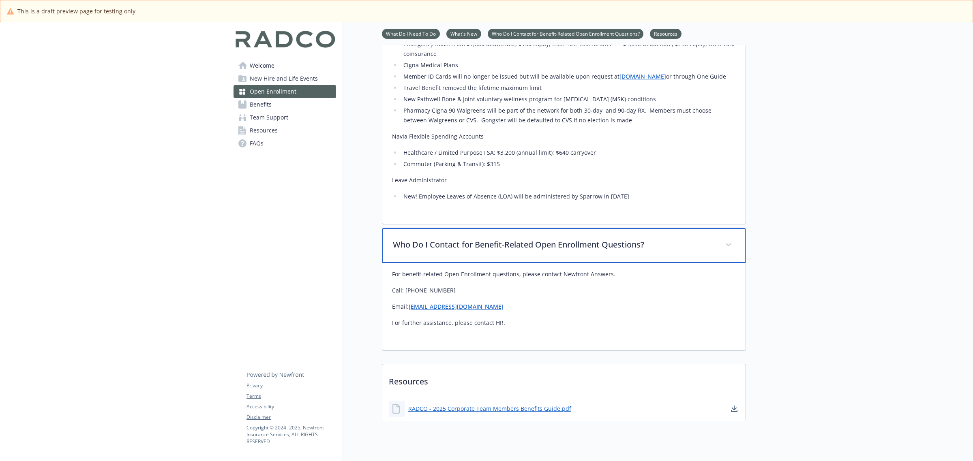
scroll to position [627, 0]
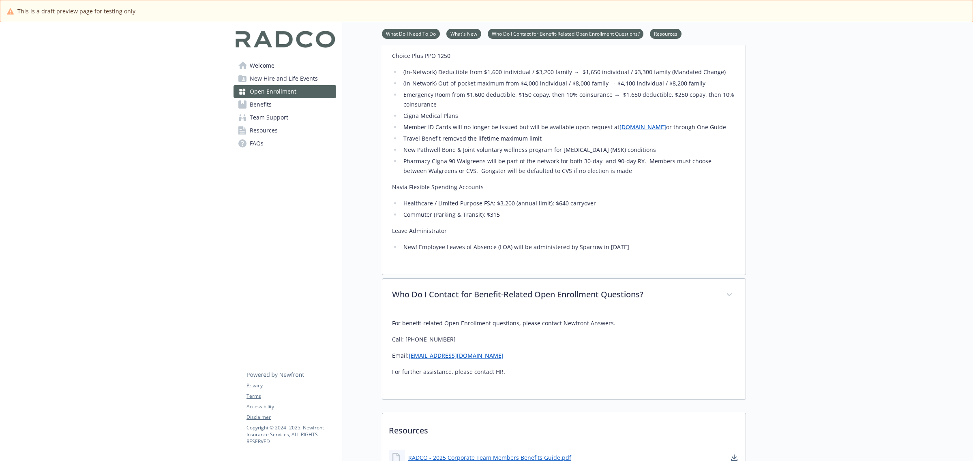
click at [263, 109] on span "Benefits" at bounding box center [261, 104] width 22 height 13
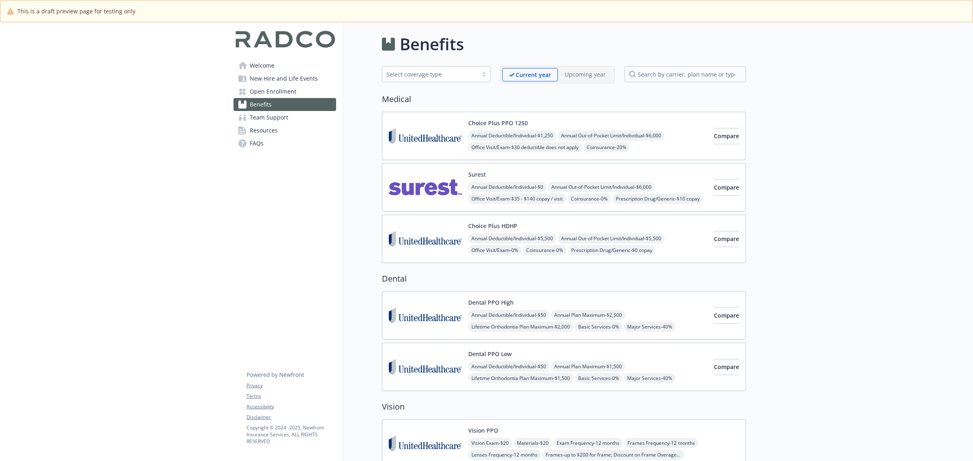
click at [430, 140] on img at bounding box center [425, 136] width 73 height 34
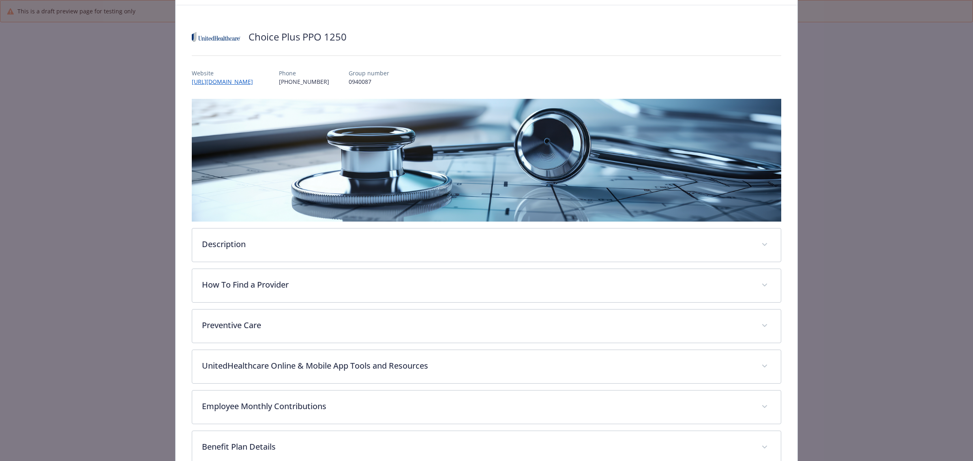
scroll to position [17, 0]
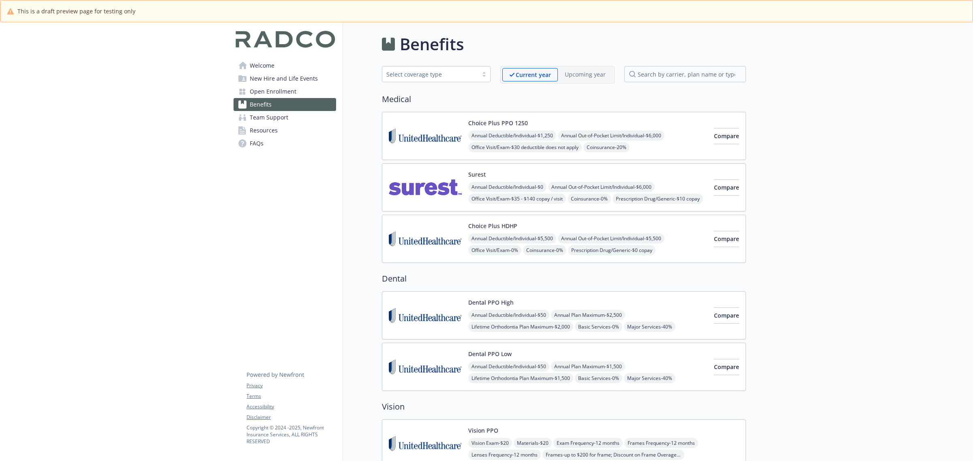
click at [445, 207] on div "Surest Annual Deductible/Individual - $0 Annual Out-of-Pocket Limit/Individual …" at bounding box center [564, 187] width 364 height 48
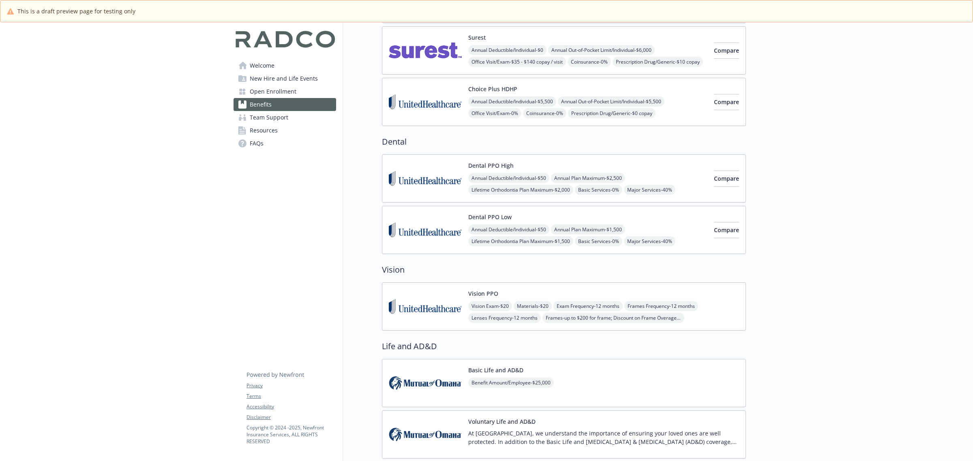
click at [273, 124] on span "Resources" at bounding box center [264, 130] width 28 height 13
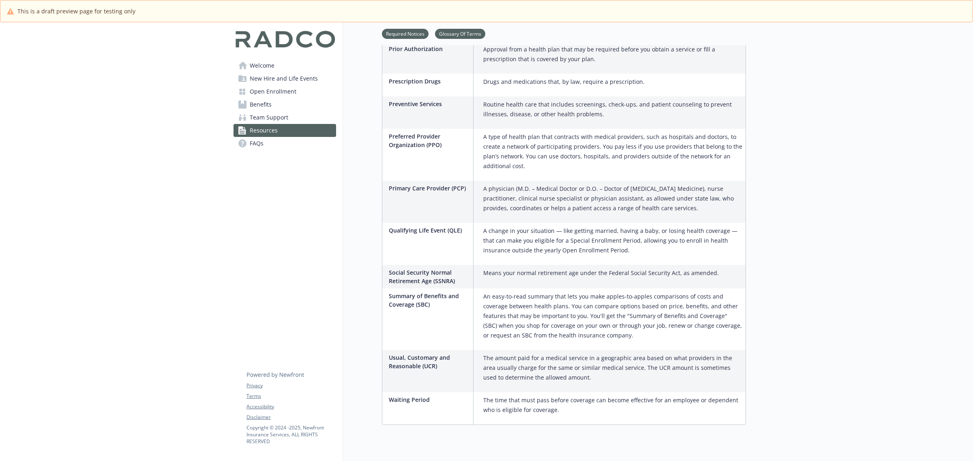
click at [279, 110] on link "Benefits" at bounding box center [284, 104] width 103 height 13
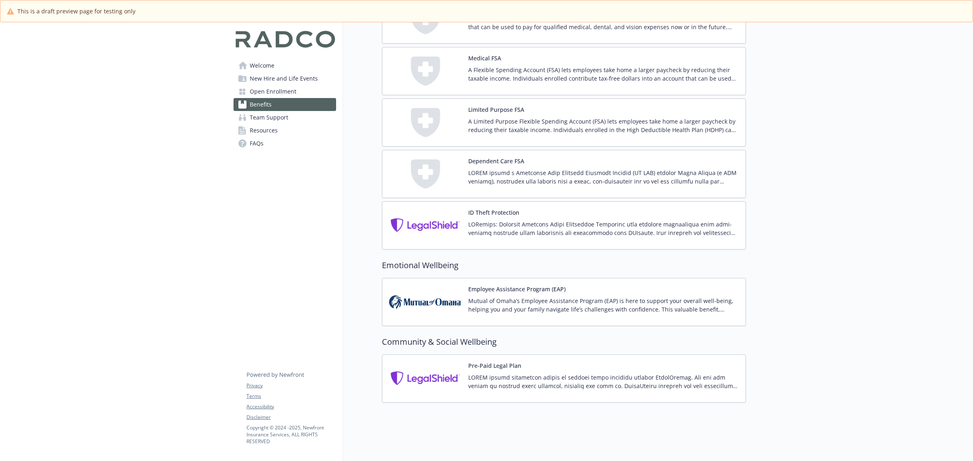
click at [280, 116] on span "Team Support" at bounding box center [269, 117] width 39 height 13
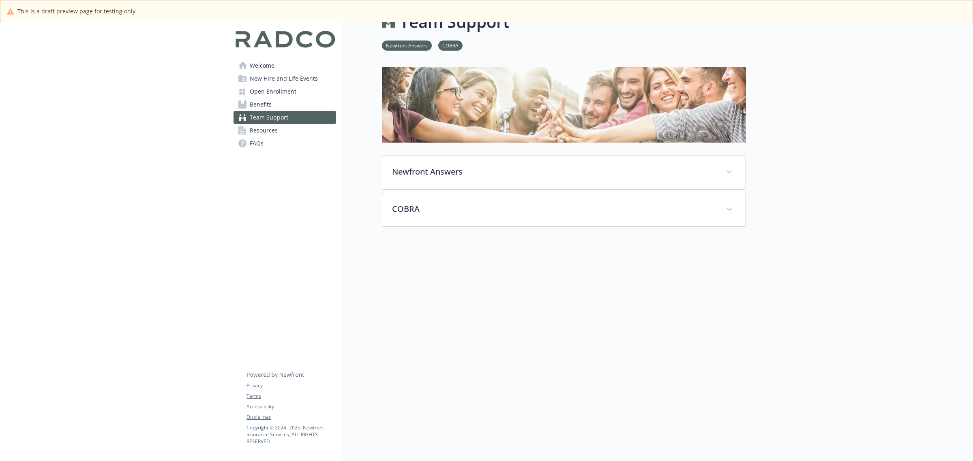
click at [284, 130] on link "Resources" at bounding box center [284, 130] width 103 height 13
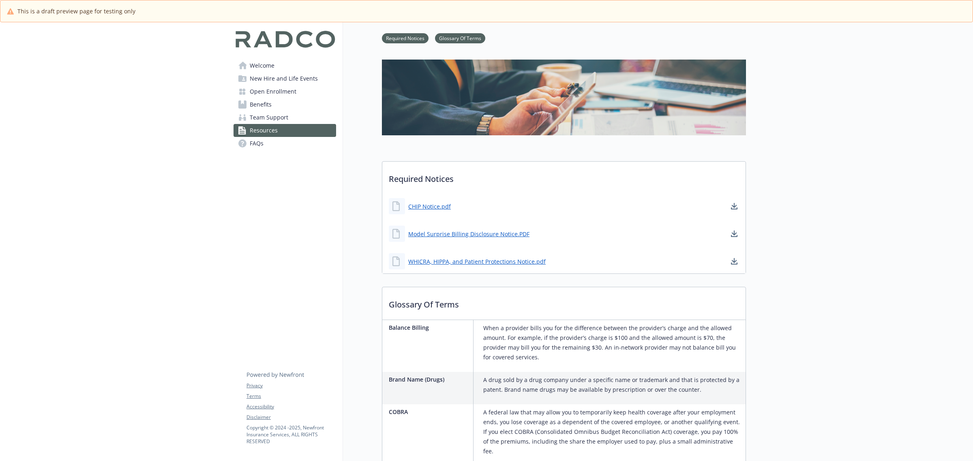
click at [284, 148] on link "FAQs" at bounding box center [284, 143] width 103 height 13
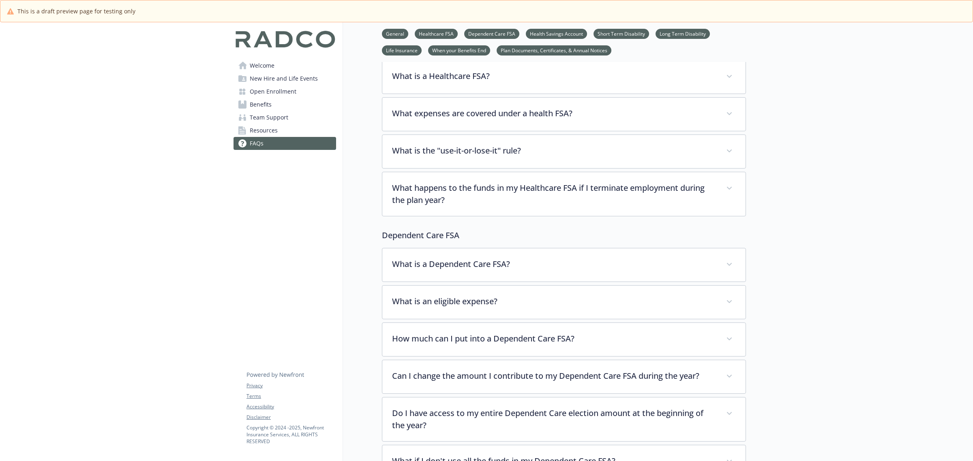
scroll to position [78, 0]
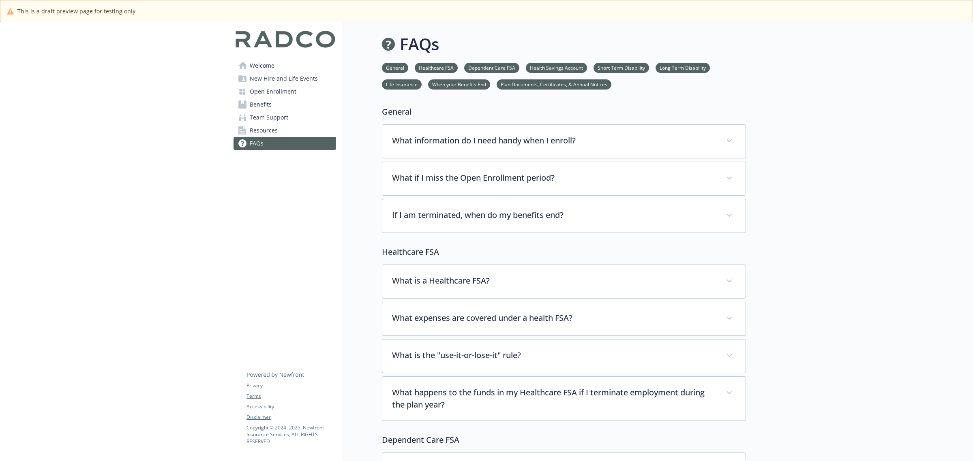
click at [392, 66] on link "General" at bounding box center [395, 68] width 26 height 8
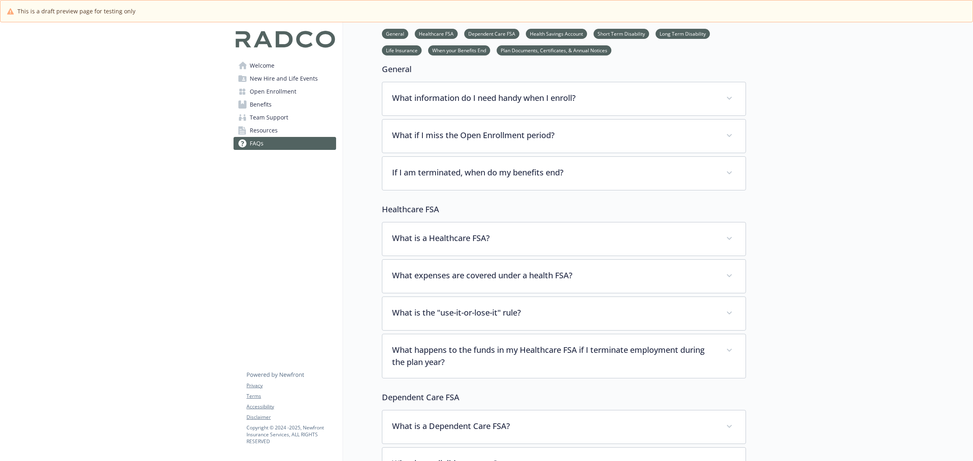
click at [427, 34] on link "Healthcare FSA" at bounding box center [436, 34] width 43 height 8
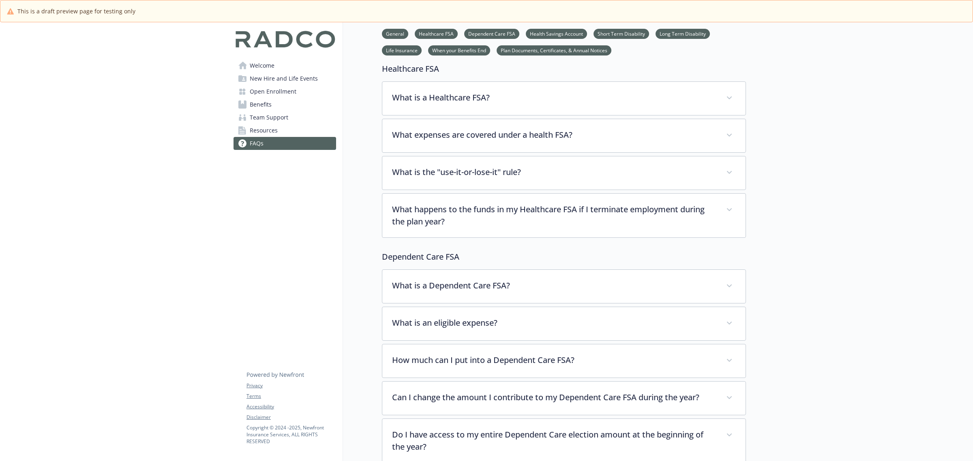
click at [472, 36] on link "Dependent Care FSA" at bounding box center [491, 34] width 55 height 8
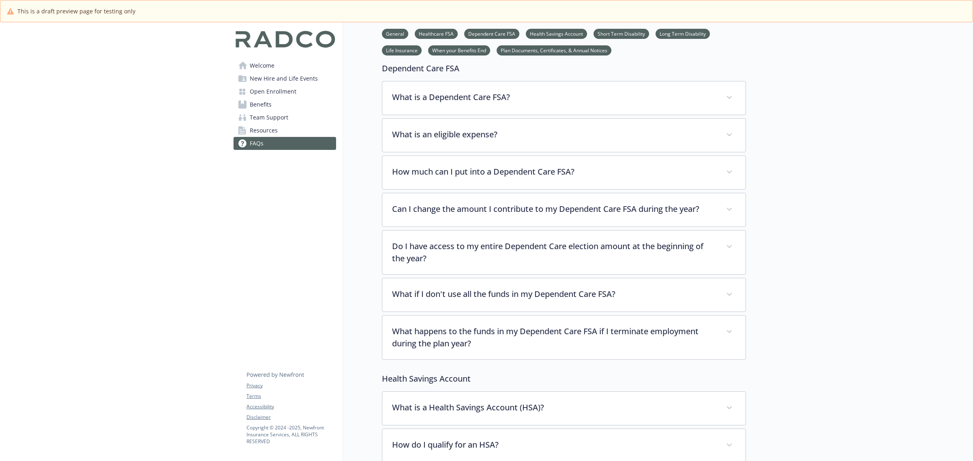
click at [526, 35] on link "Health Savings Account" at bounding box center [556, 34] width 61 height 8
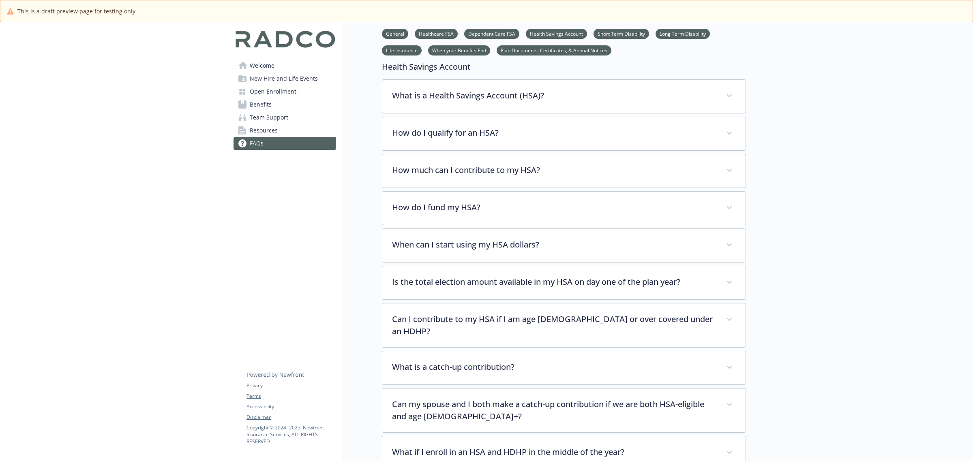
click at [595, 34] on link "Short Term Disability" at bounding box center [621, 34] width 56 height 8
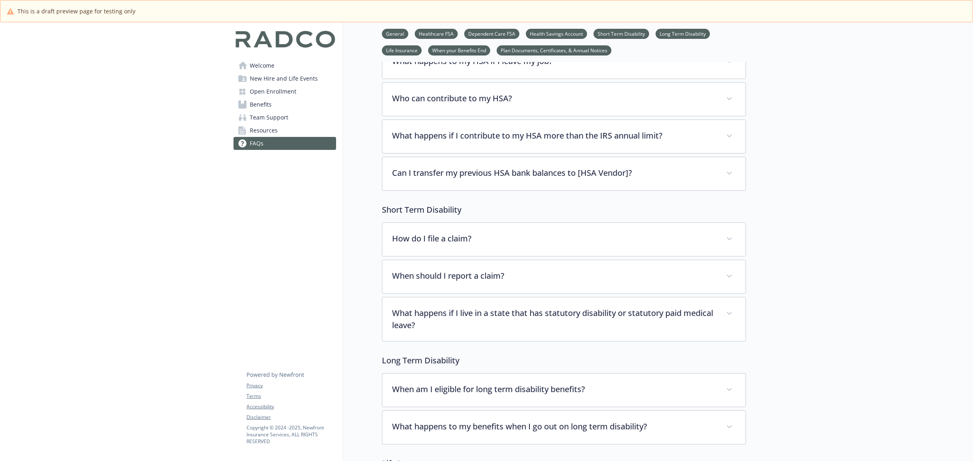
click at [663, 35] on link "Long Term Disability" at bounding box center [682, 34] width 54 height 8
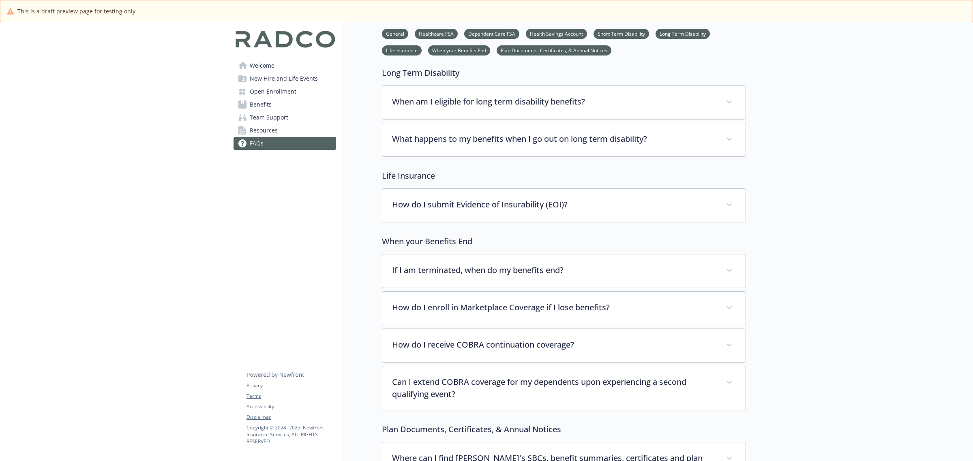
click at [396, 47] on link "Life Insurance" at bounding box center [402, 50] width 40 height 8
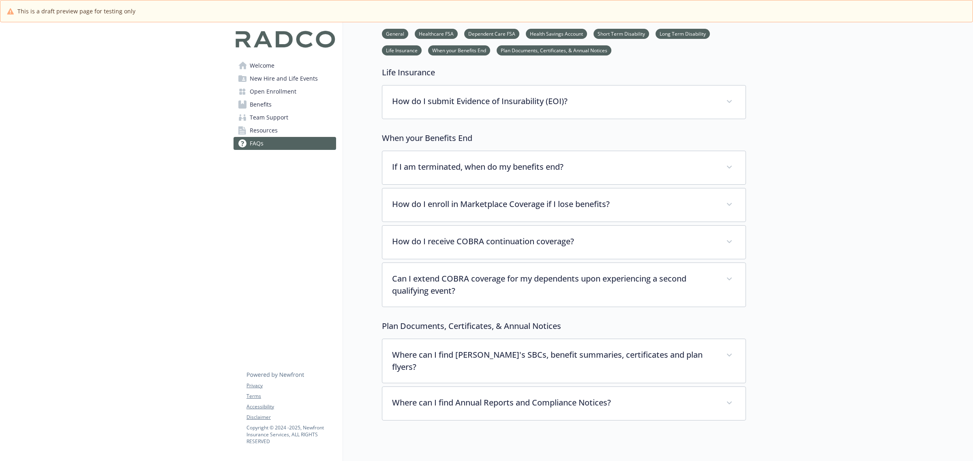
click at [449, 47] on link "When your Benefits End" at bounding box center [459, 50] width 62 height 8
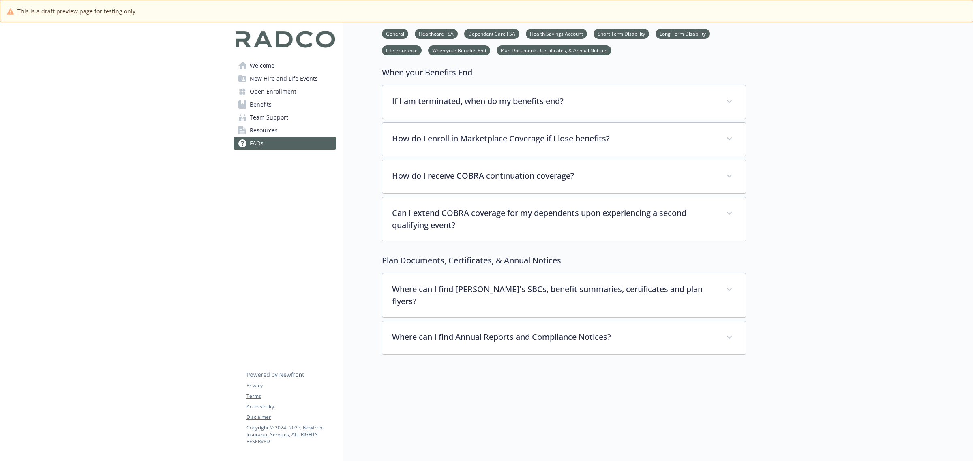
click at [534, 51] on link "Plan Documents, Certificates, & Annual Notices" at bounding box center [553, 50] width 115 height 8
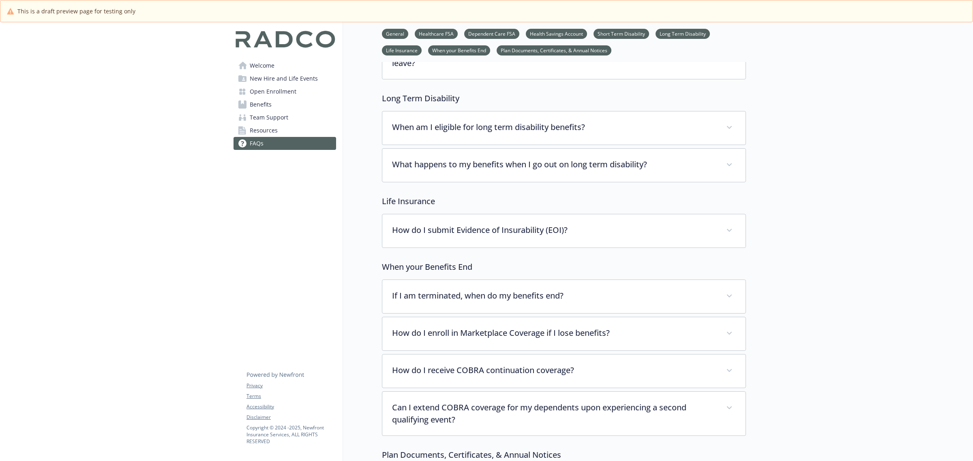
click at [264, 60] on span "Welcome" at bounding box center [262, 65] width 25 height 13
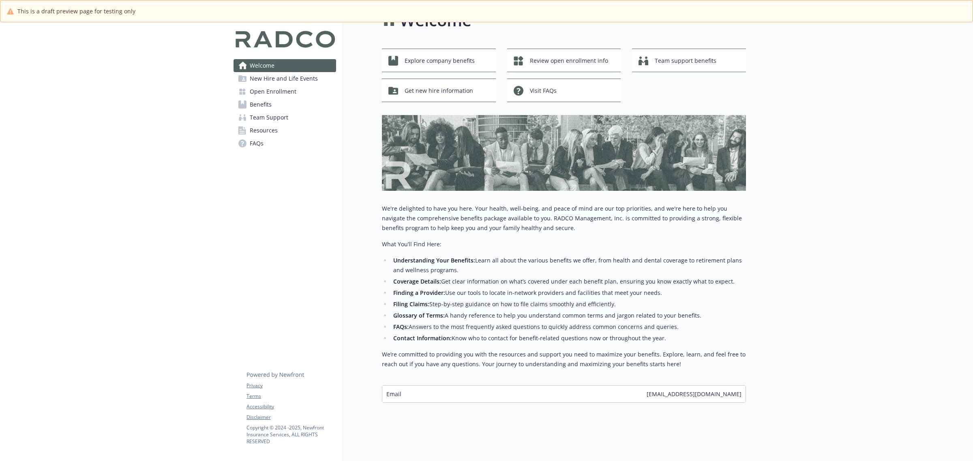
scroll to position [31, 7]
click at [435, 53] on span "Explore company benefits" at bounding box center [439, 60] width 70 height 15
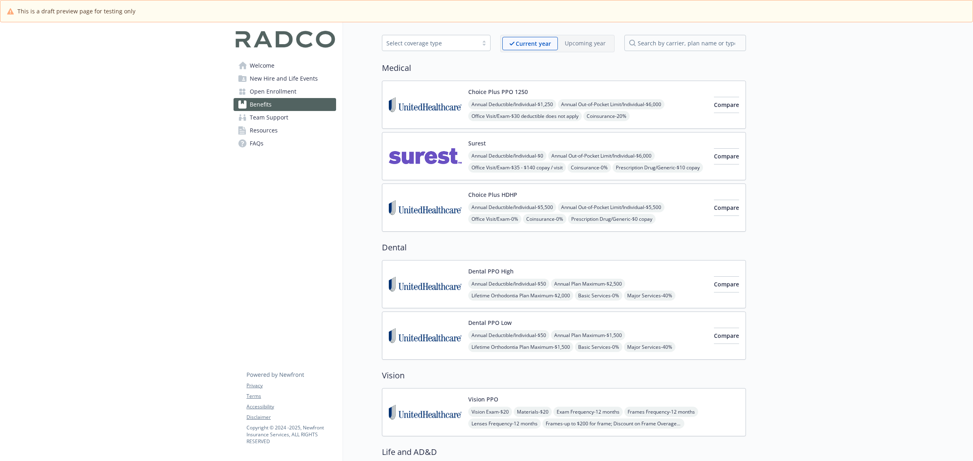
click at [276, 60] on link "Welcome" at bounding box center [284, 65] width 103 height 13
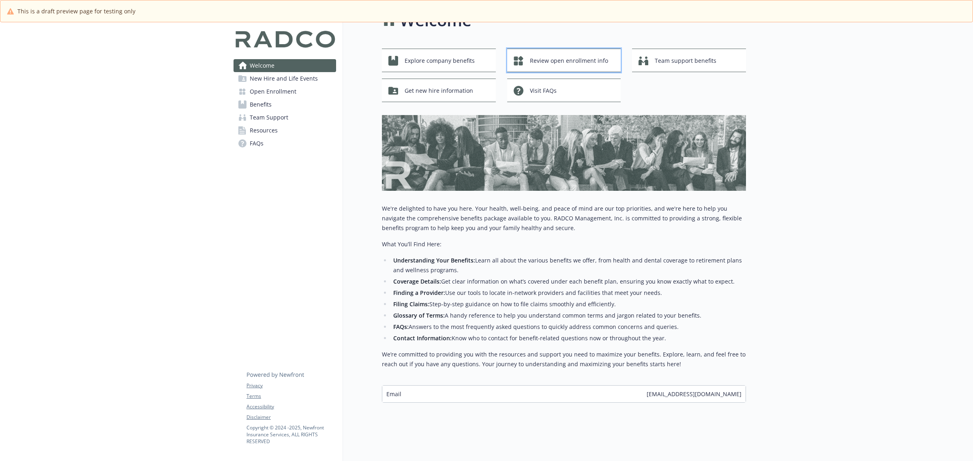
click at [530, 53] on span "Review open enrollment info" at bounding box center [569, 60] width 78 height 15
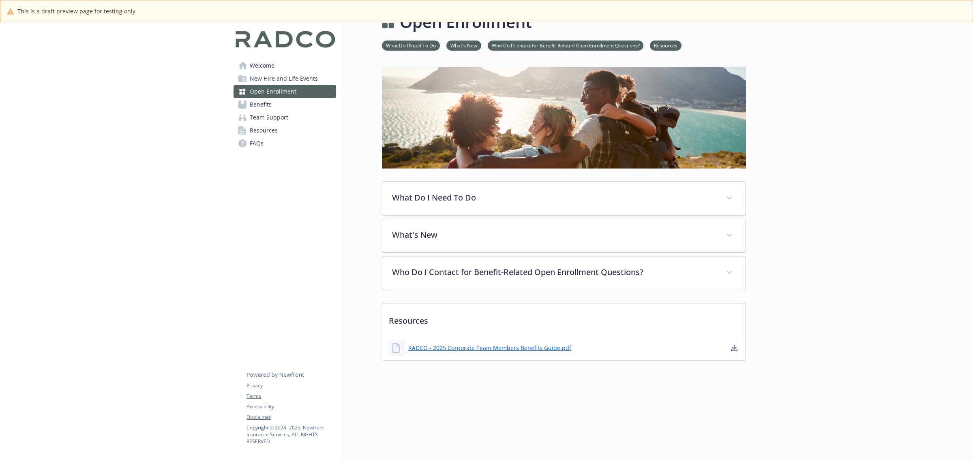
click at [266, 66] on link "Welcome" at bounding box center [284, 65] width 103 height 13
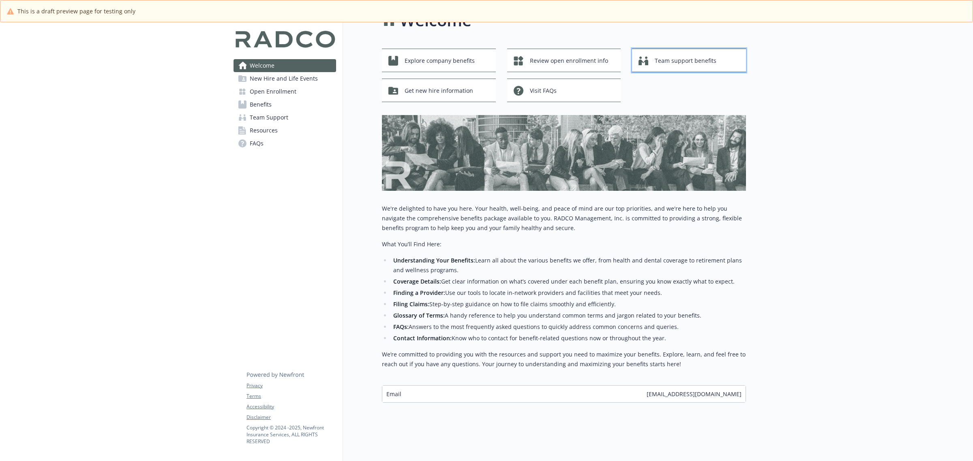
click at [632, 64] on button "Team support benefits" at bounding box center [689, 61] width 114 height 24
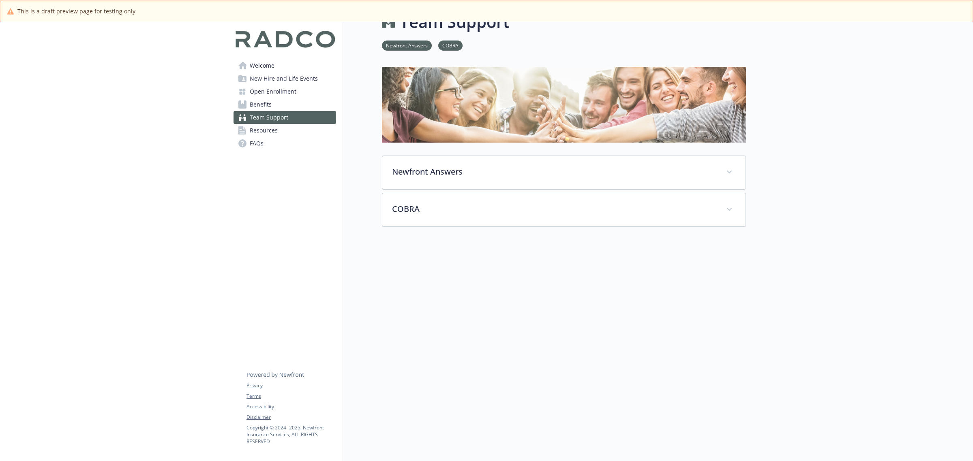
click at [264, 71] on span "Welcome" at bounding box center [262, 65] width 25 height 13
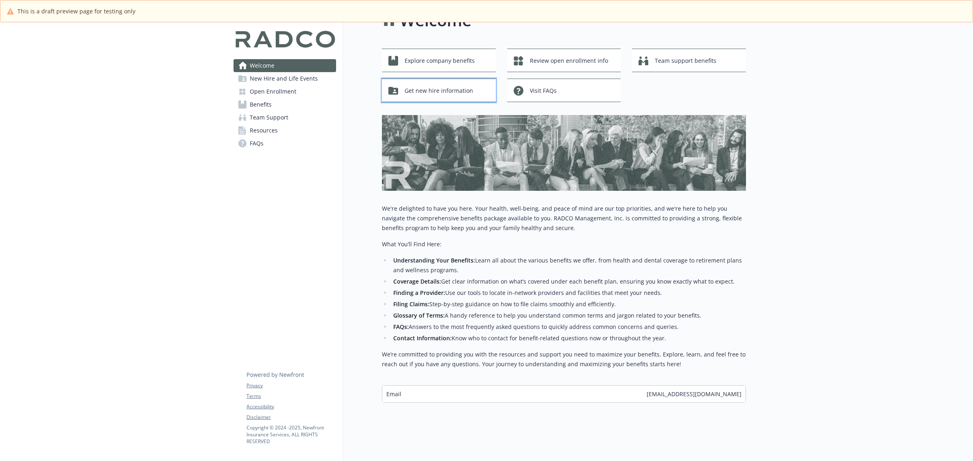
click at [442, 85] on span "Get new hire information" at bounding box center [438, 90] width 68 height 15
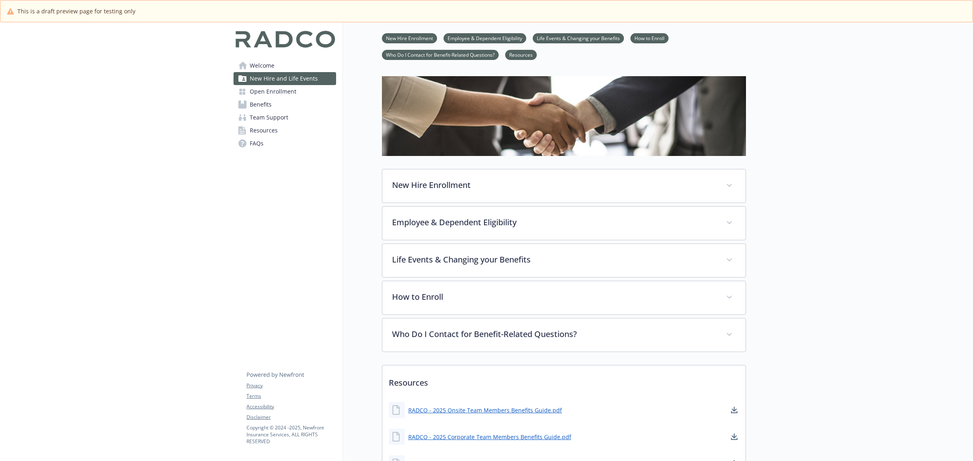
click at [262, 66] on span "Welcome" at bounding box center [262, 65] width 25 height 13
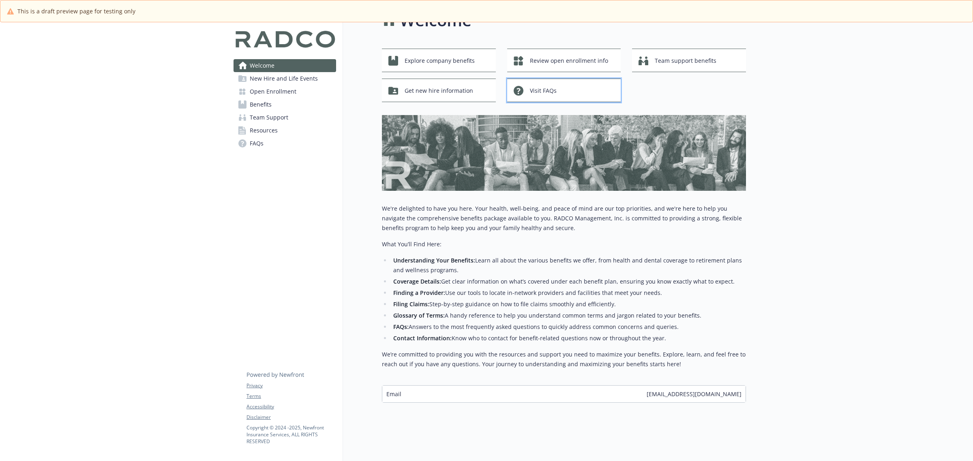
click at [530, 83] on span "Visit FAQs" at bounding box center [543, 90] width 27 height 15
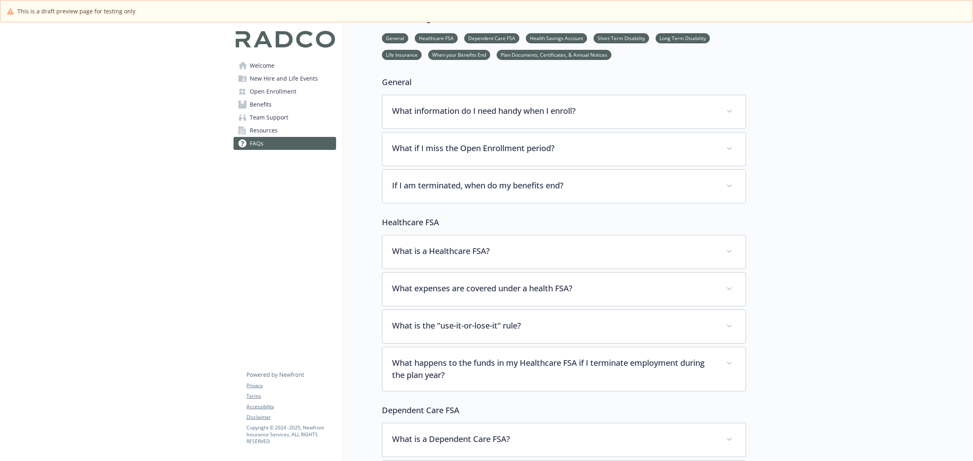
click at [279, 67] on link "Welcome" at bounding box center [284, 65] width 103 height 13
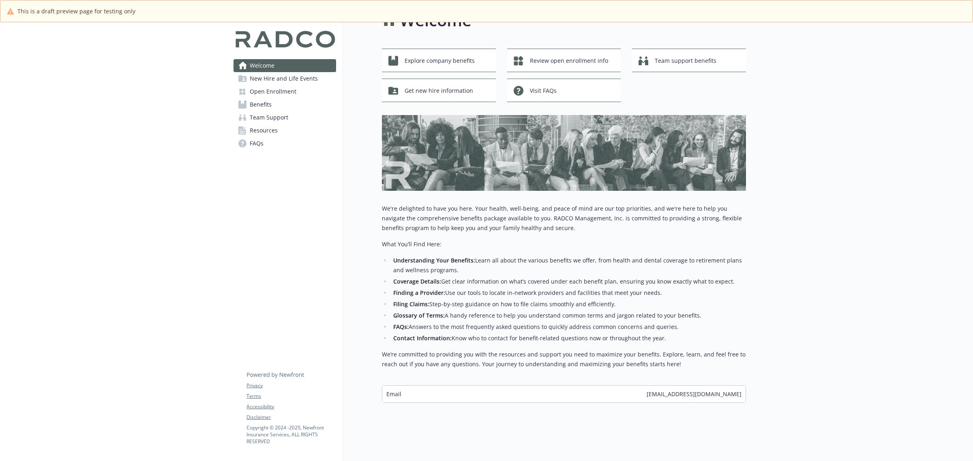
scroll to position [31, 7]
click at [256, 105] on span "Benefits" at bounding box center [261, 104] width 22 height 13
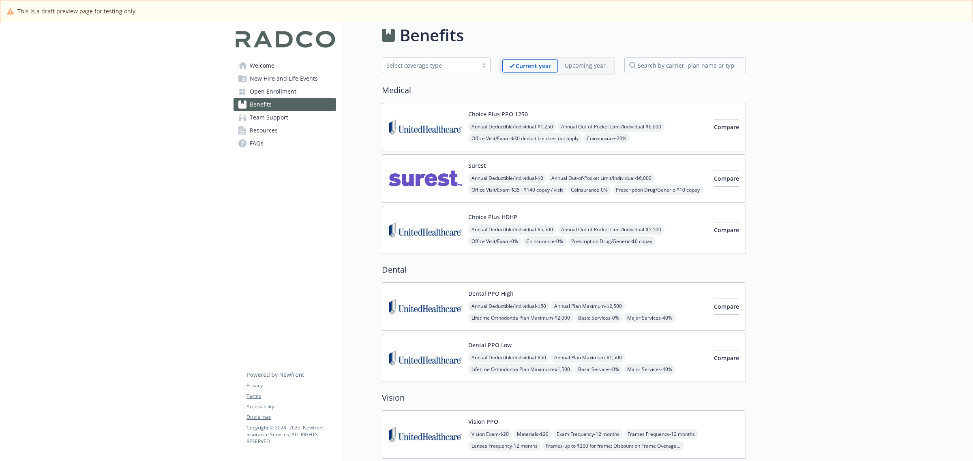
scroll to position [0, 7]
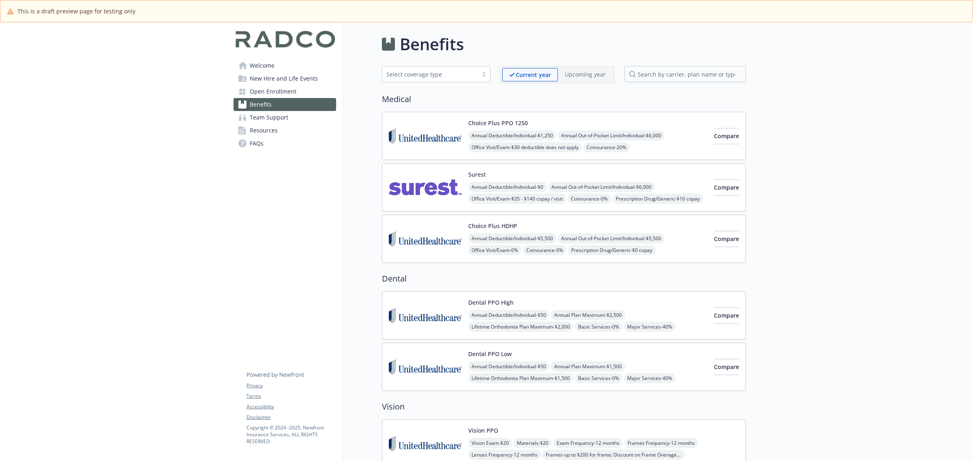
click at [511, 136] on span "Annual Deductible/Individual - $1,250" at bounding box center [512, 135] width 88 height 10
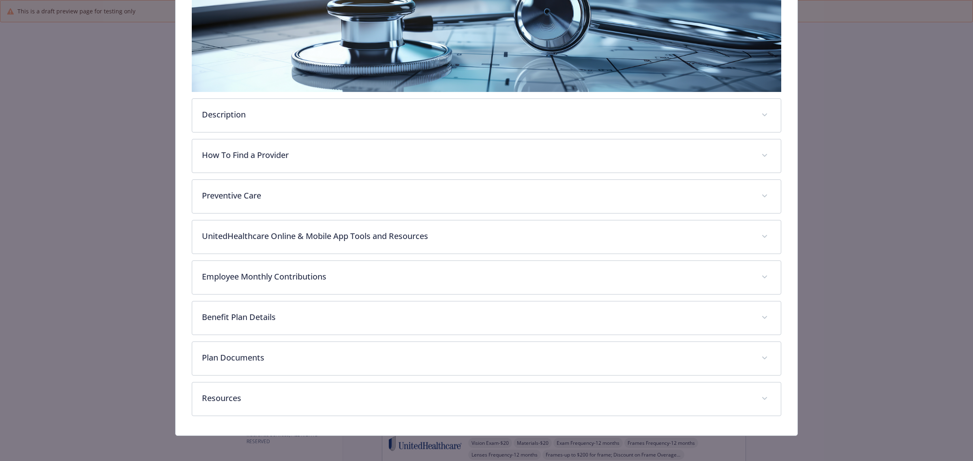
scroll to position [169, 0]
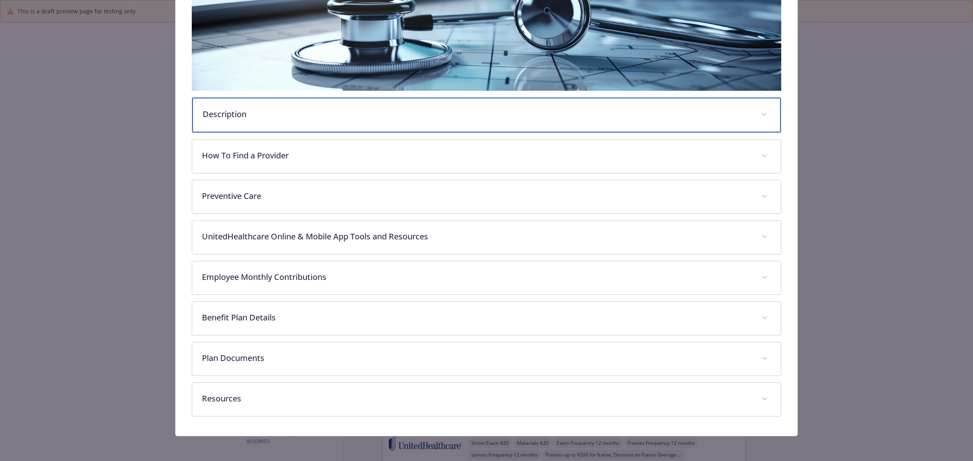
click at [354, 110] on p "Description" at bounding box center [477, 114] width 548 height 12
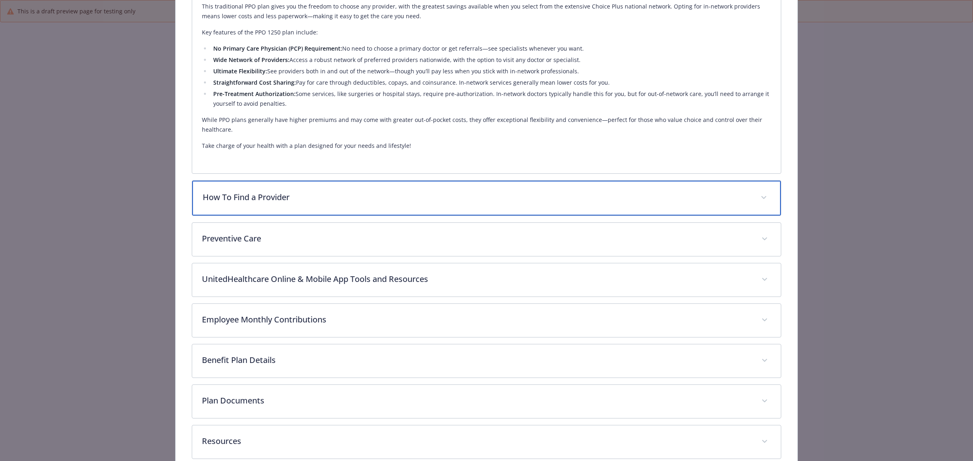
click at [387, 200] on p "How To Find a Provider" at bounding box center [477, 197] width 548 height 12
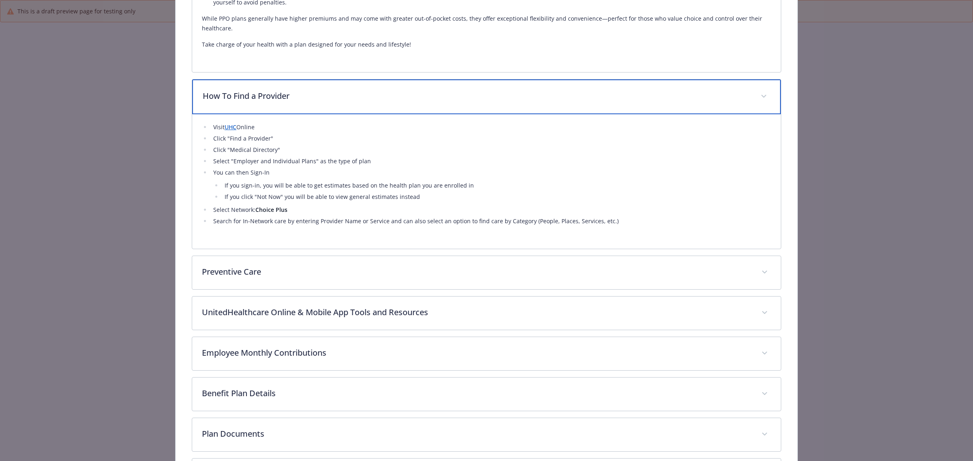
scroll to position [471, 0]
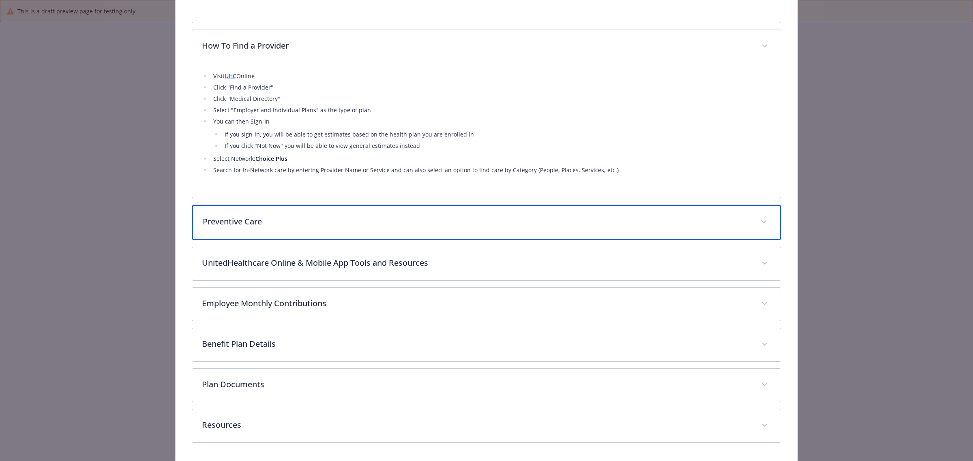
click at [390, 234] on div "Preventive Care" at bounding box center [486, 222] width 588 height 35
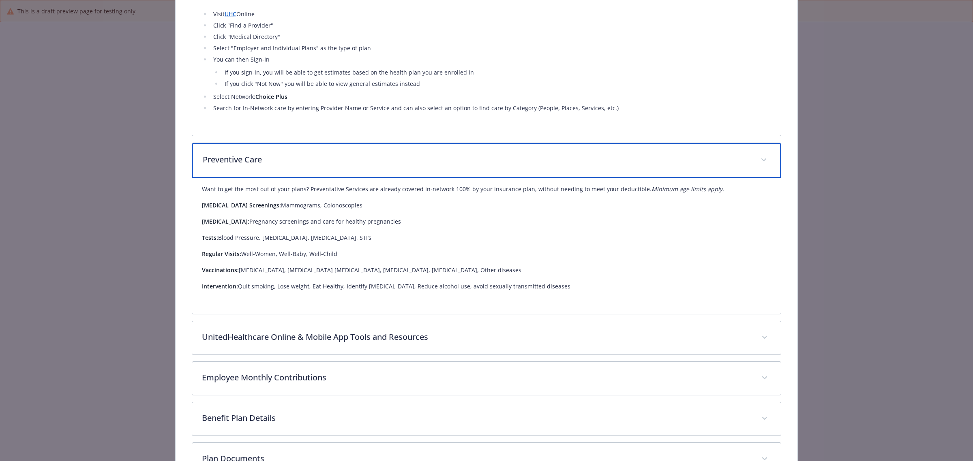
scroll to position [623, 0]
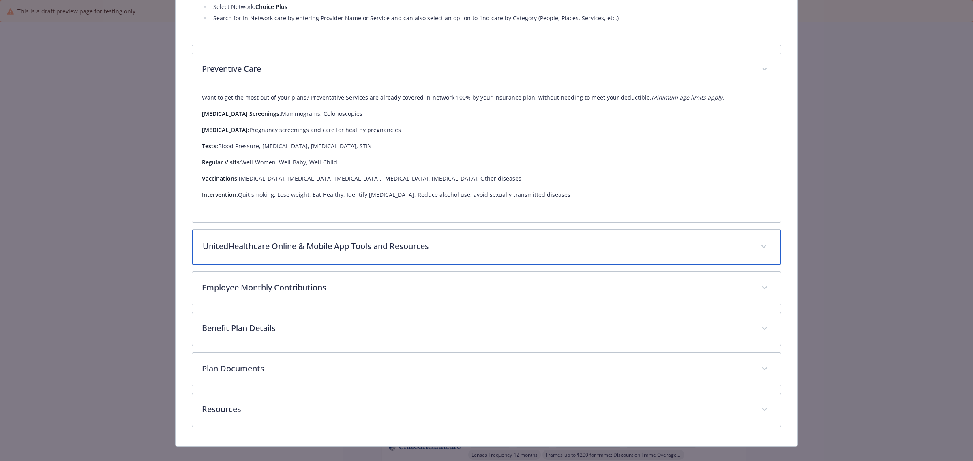
click at [383, 238] on div "UnitedHealthcare Online & Mobile App Tools and Resources" at bounding box center [486, 247] width 588 height 35
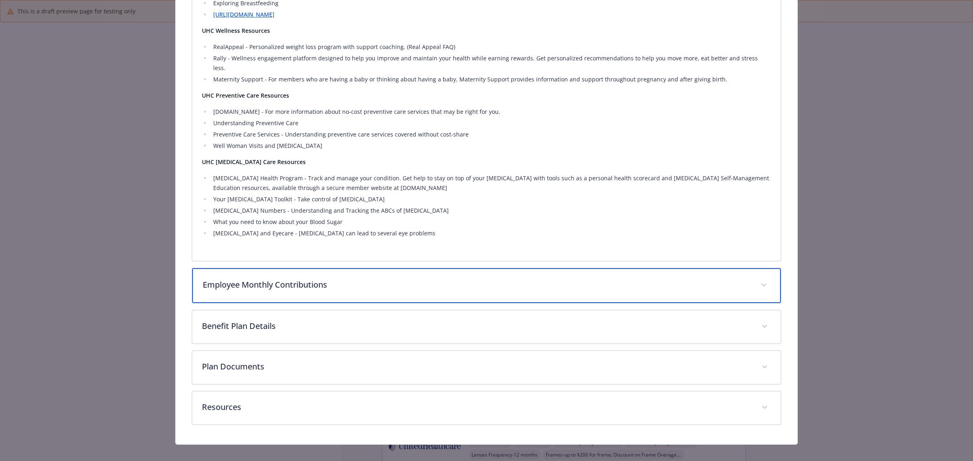
click at [372, 286] on div "Employee Monthly Contributions" at bounding box center [486, 285] width 588 height 35
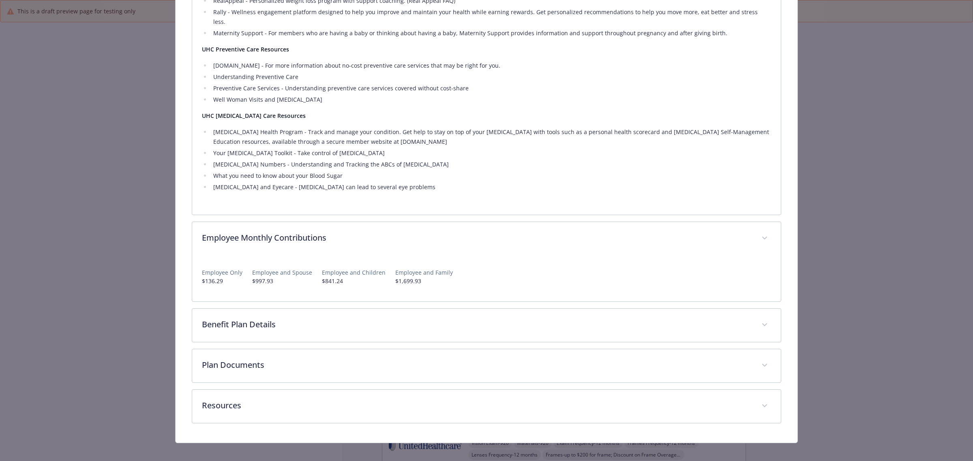
click at [373, 308] on div "Benefit Plan Details Benefit In Network Out of Network Annual Deductible/Indivi…" at bounding box center [486, 325] width 589 height 34
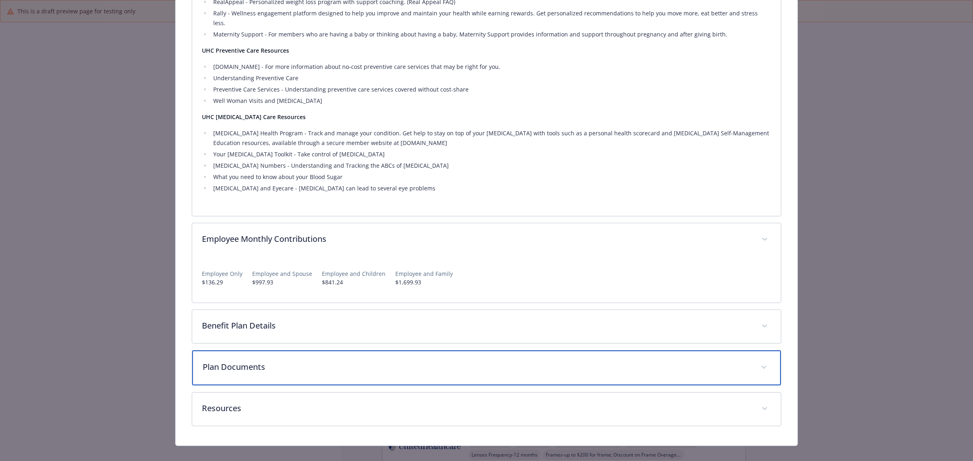
click at [376, 361] on p "Plan Documents" at bounding box center [477, 367] width 548 height 12
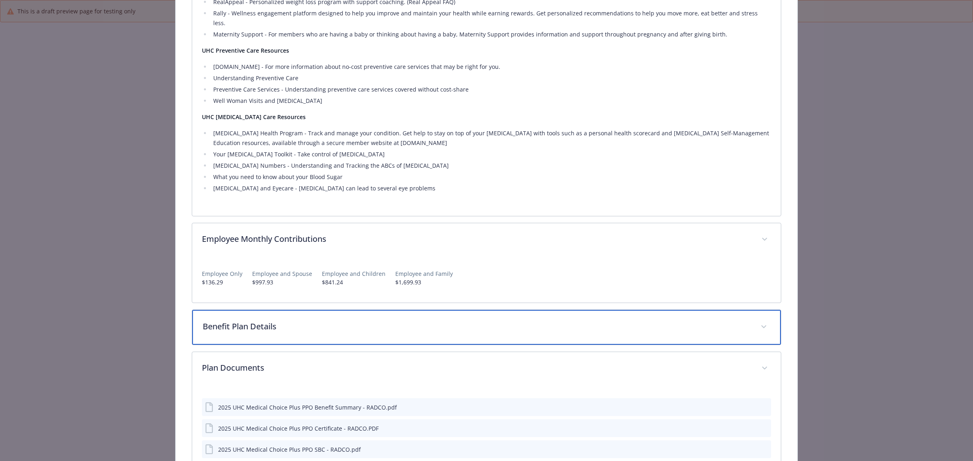
click at [384, 325] on div "Benefit Plan Details" at bounding box center [486, 327] width 588 height 35
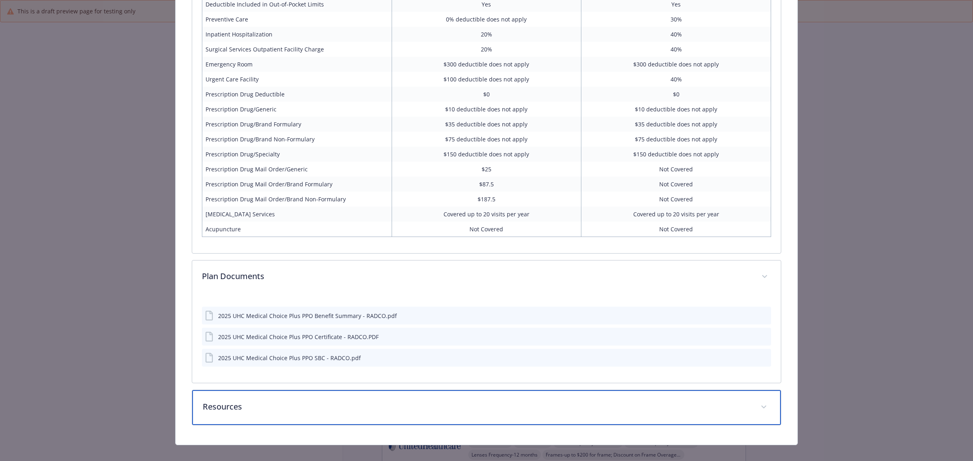
click at [432, 401] on p "Resources" at bounding box center [477, 407] width 548 height 12
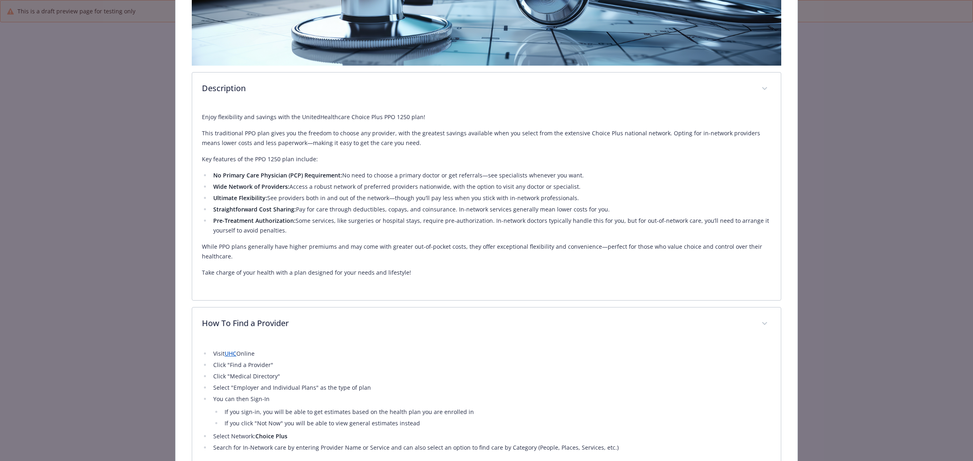
scroll to position [432, 0]
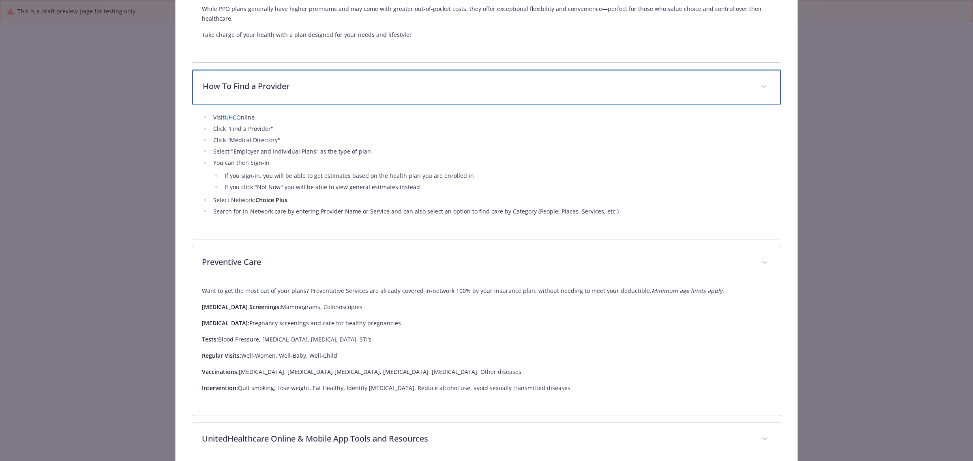
click at [248, 84] on p "How To Find a Provider" at bounding box center [477, 86] width 548 height 12
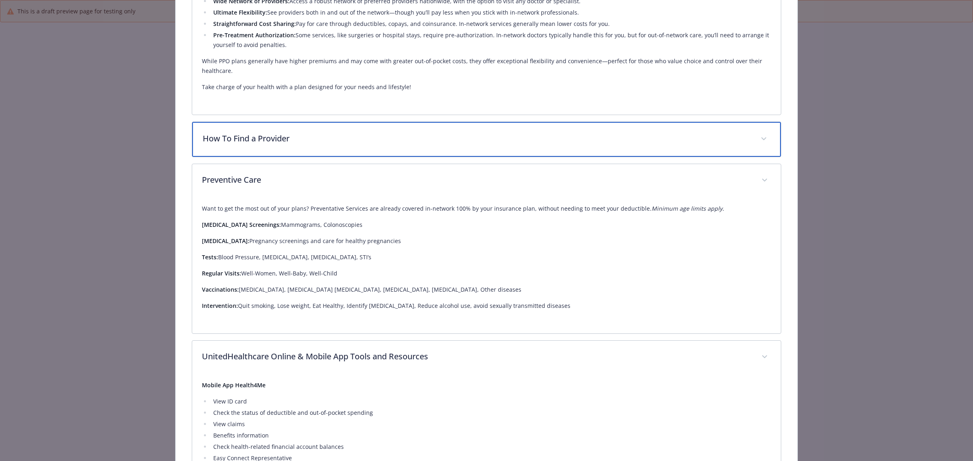
scroll to position [330, 0]
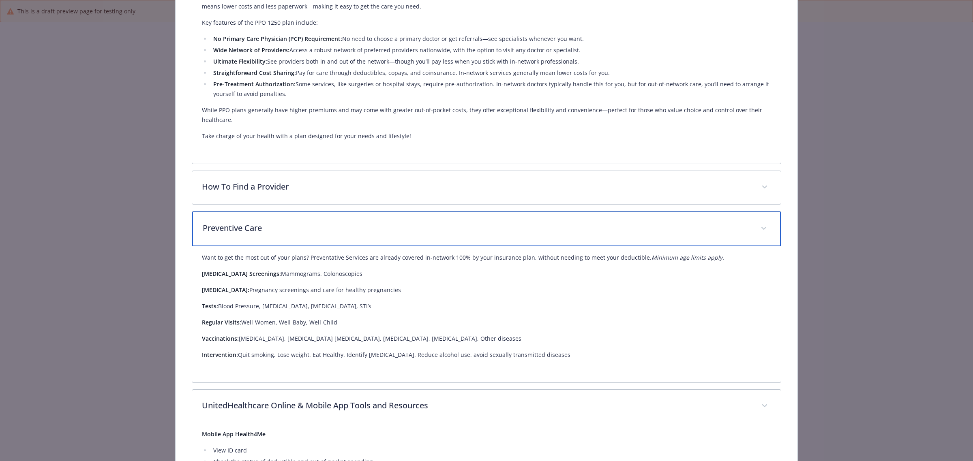
click at [270, 222] on p "Preventive Care" at bounding box center [477, 228] width 548 height 12
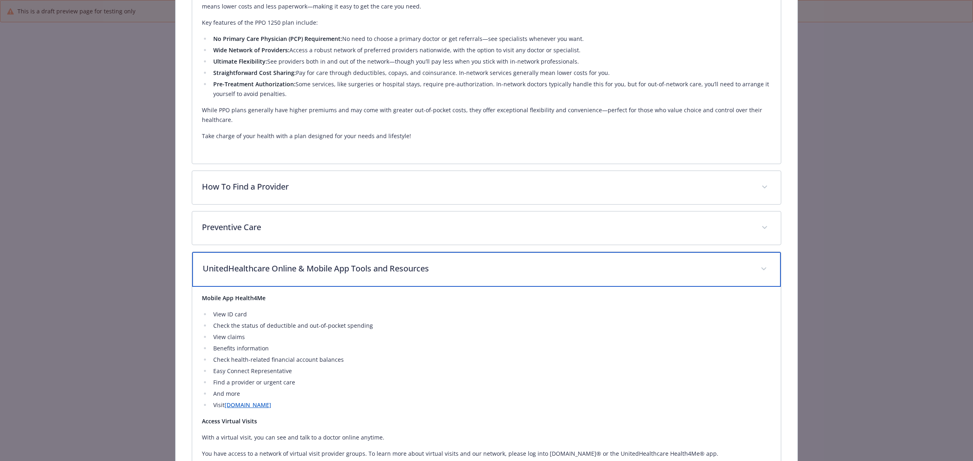
click at [307, 262] on div "UnitedHealthcare Online & Mobile App Tools and Resources" at bounding box center [486, 269] width 588 height 35
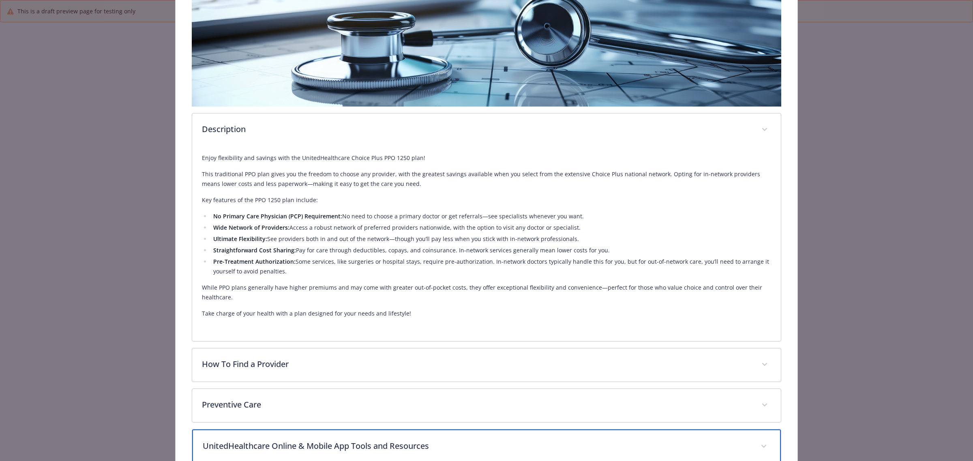
scroll to position [77, 0]
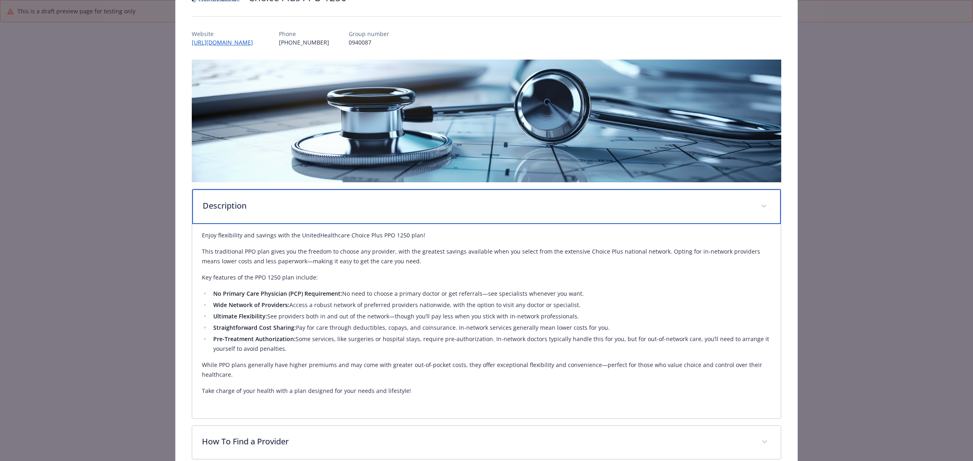
click at [284, 208] on p "Description" at bounding box center [477, 206] width 548 height 12
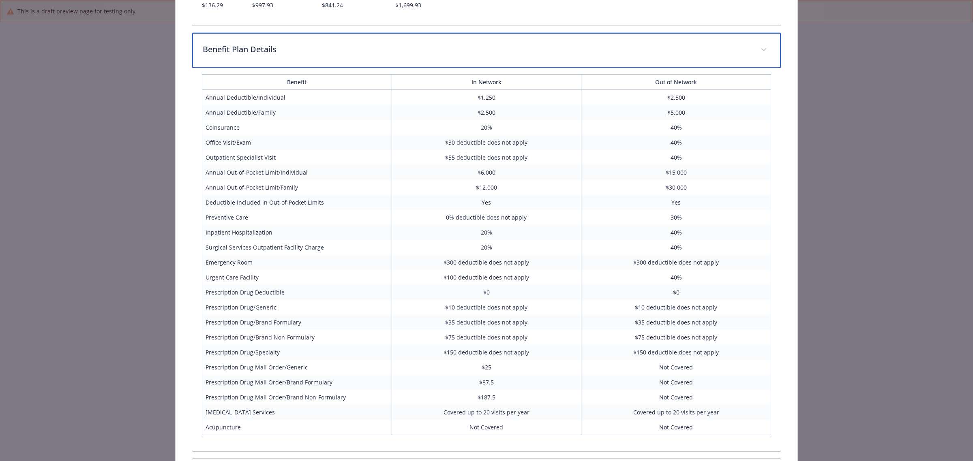
click at [256, 55] on p "Benefit Plan Details" at bounding box center [477, 49] width 548 height 12
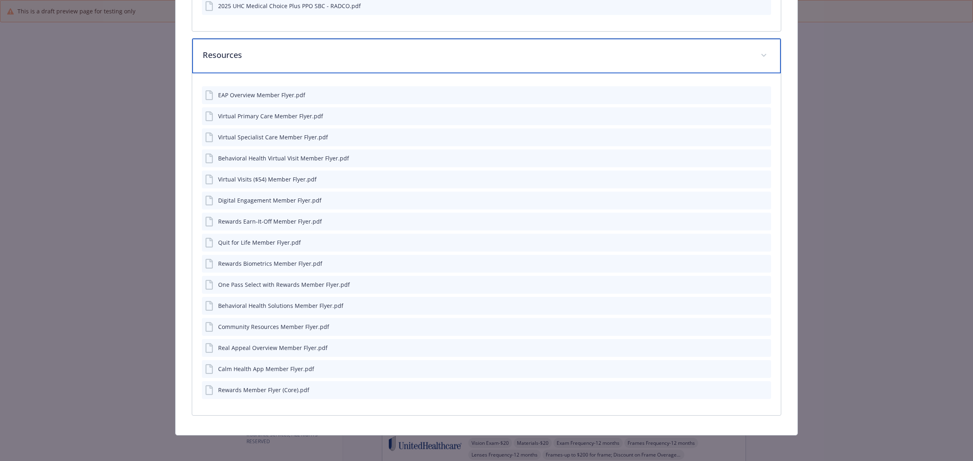
drag, startPoint x: 276, startPoint y: 46, endPoint x: 295, endPoint y: 169, distance: 124.5
click at [276, 47] on div "Resources" at bounding box center [486, 56] width 588 height 35
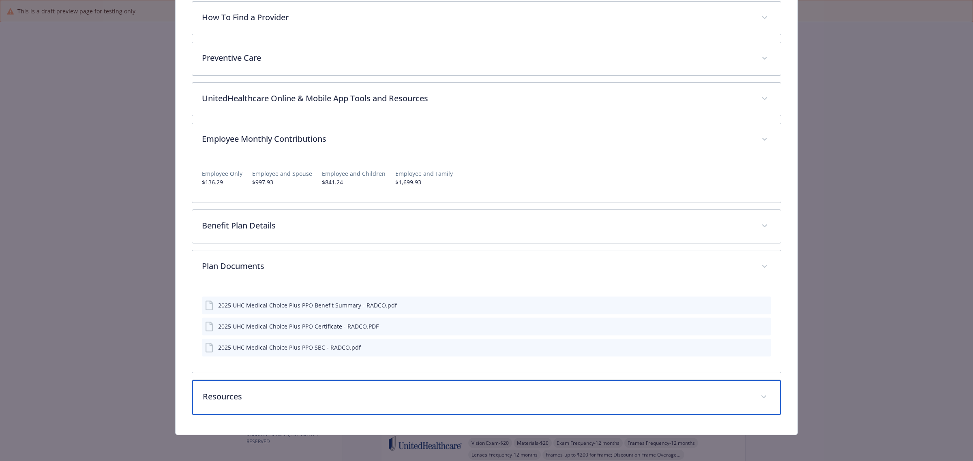
scroll to position [305, 0]
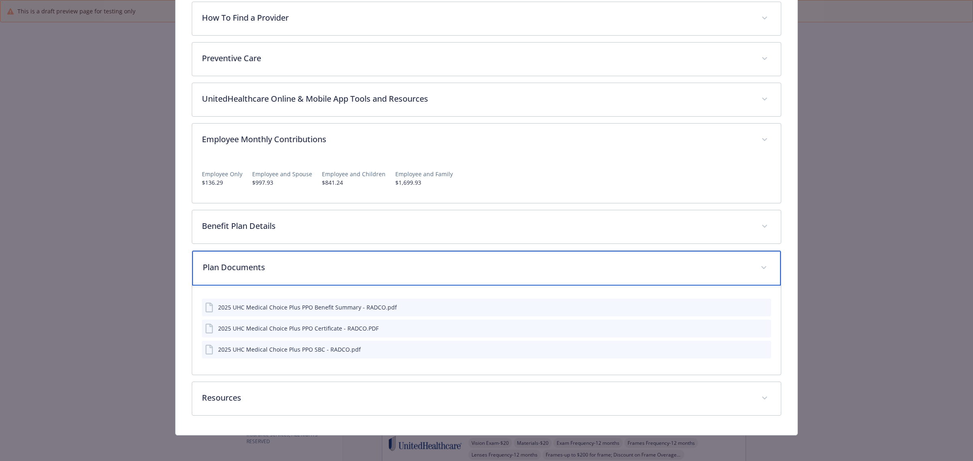
click at [279, 260] on div "Plan Documents" at bounding box center [486, 268] width 588 height 35
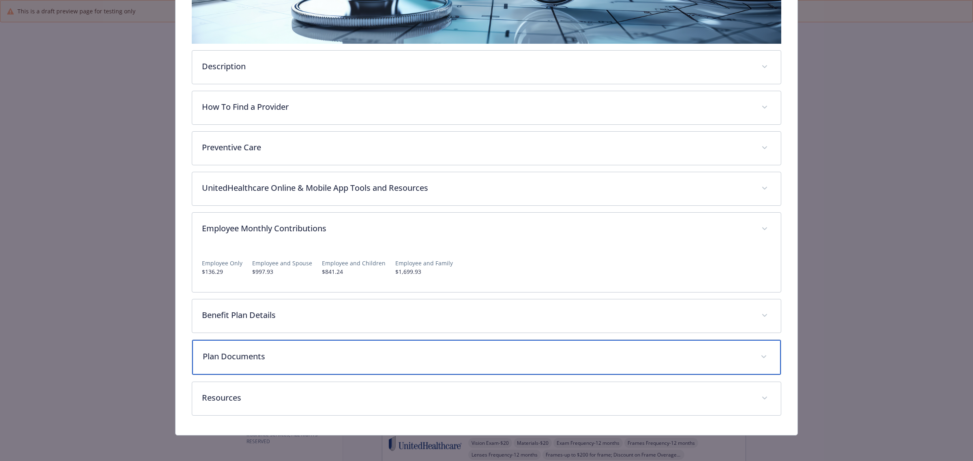
scroll to position [0, 0]
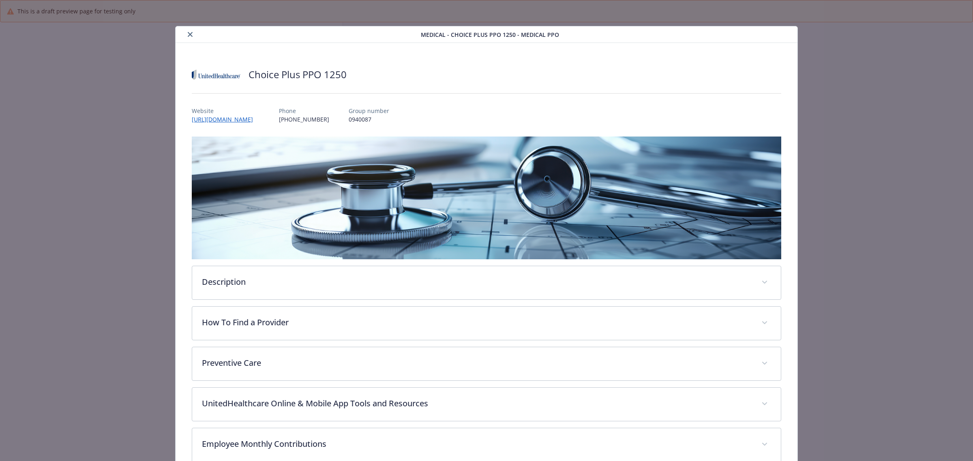
drag, startPoint x: 193, startPoint y: 33, endPoint x: 196, endPoint y: 40, distance: 7.2
click at [193, 33] on button "close" at bounding box center [190, 35] width 10 height 10
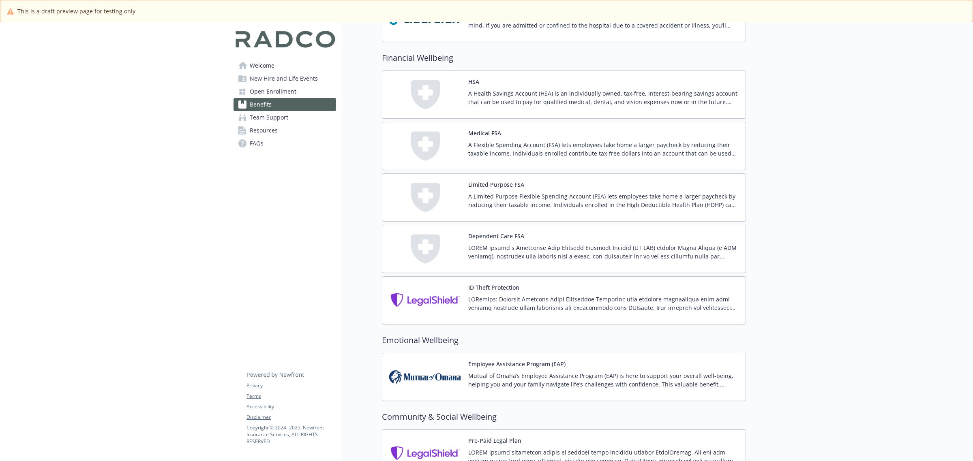
scroll to position [709, 7]
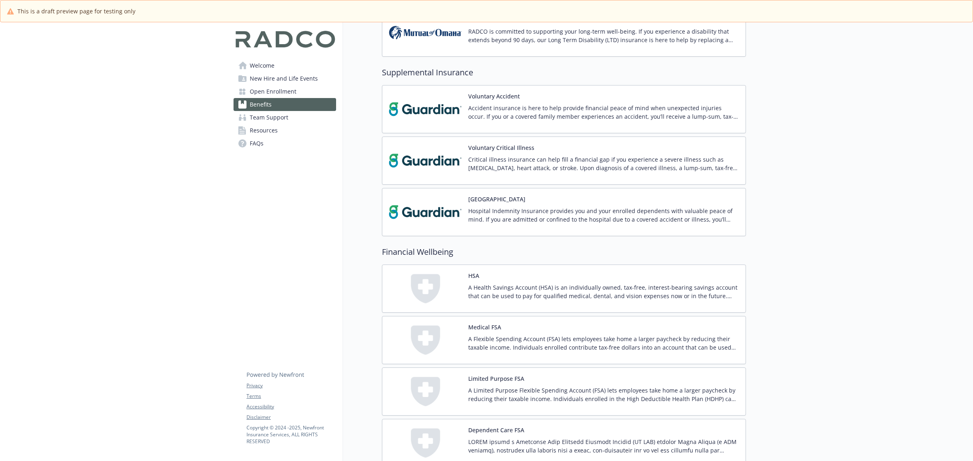
scroll to position [811, 0]
